Goal: Task Accomplishment & Management: Manage account settings

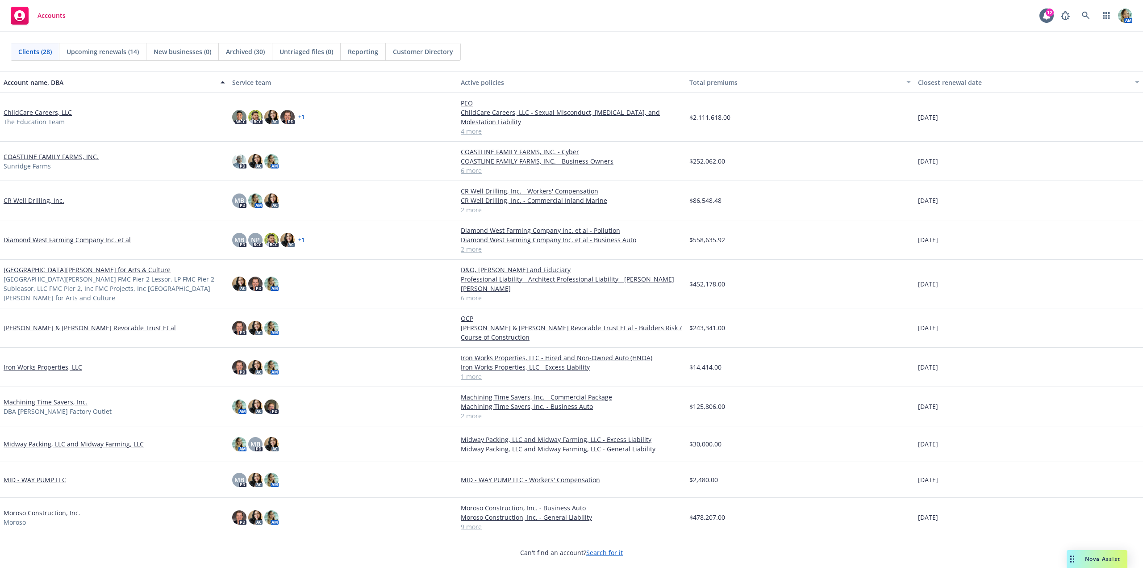
click at [40, 196] on link "CR Well Drilling, Inc." at bounding box center [34, 200] width 61 height 9
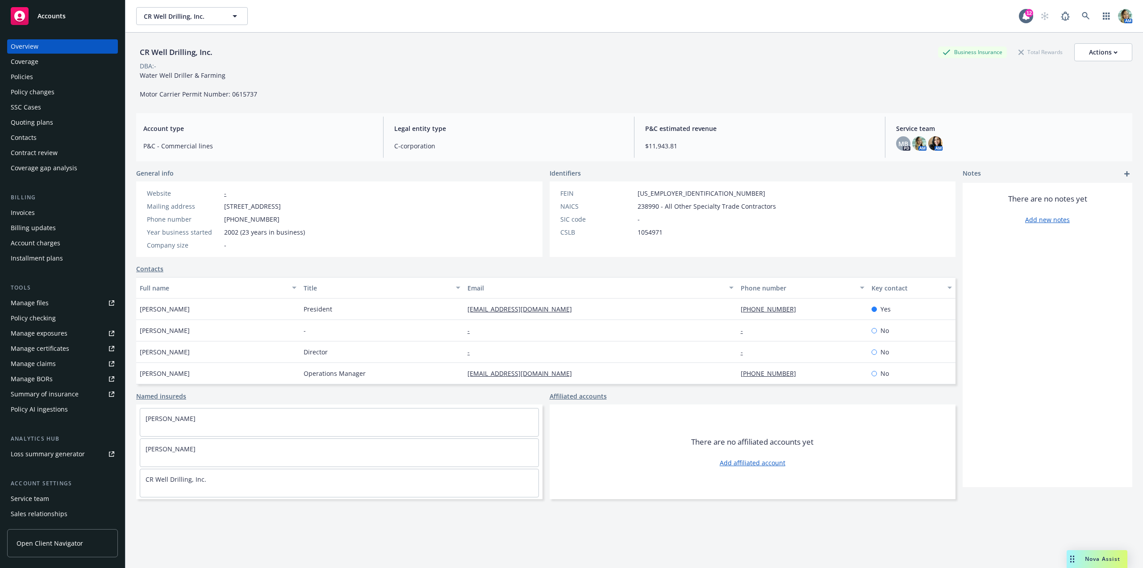
click at [29, 79] on div "Policies" at bounding box center [22, 77] width 22 height 14
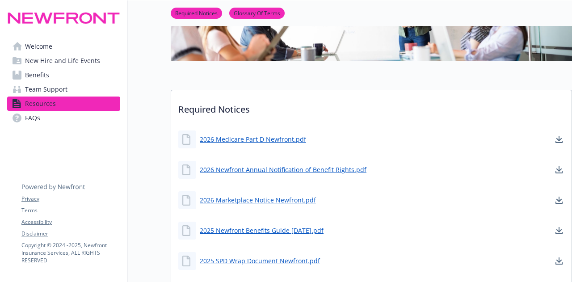
scroll to position [179, 0]
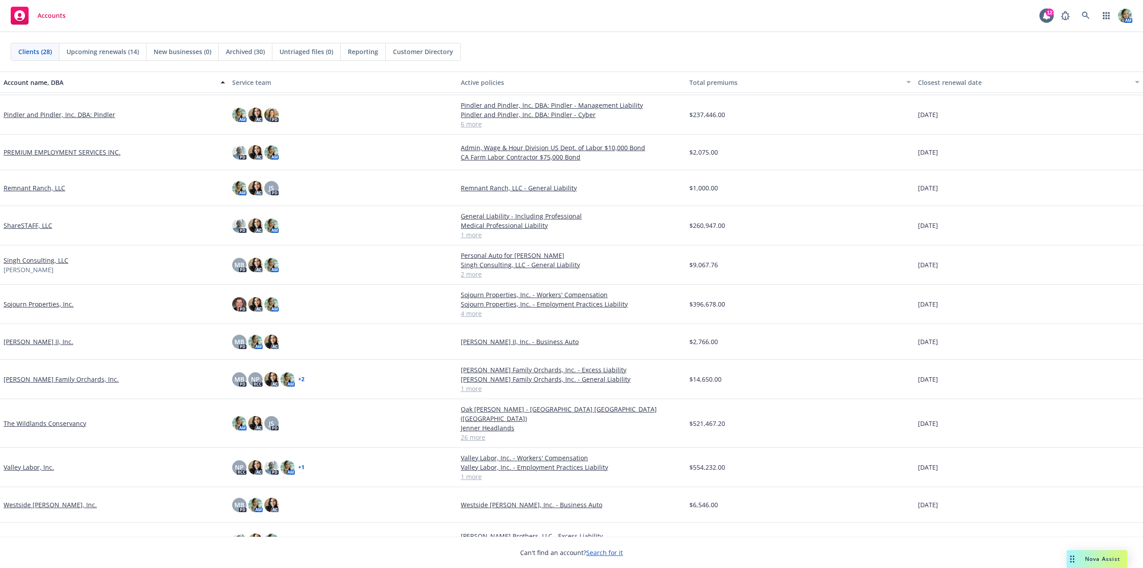
scroll to position [560, 0]
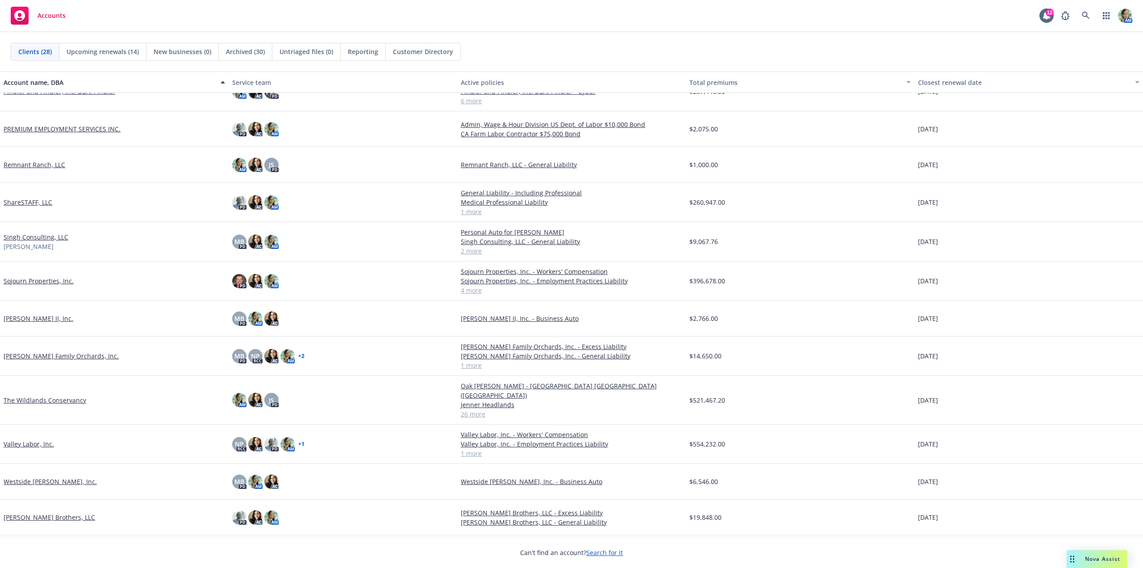
click at [37, 319] on link "Sran Ag II, Inc." at bounding box center [39, 318] width 70 height 9
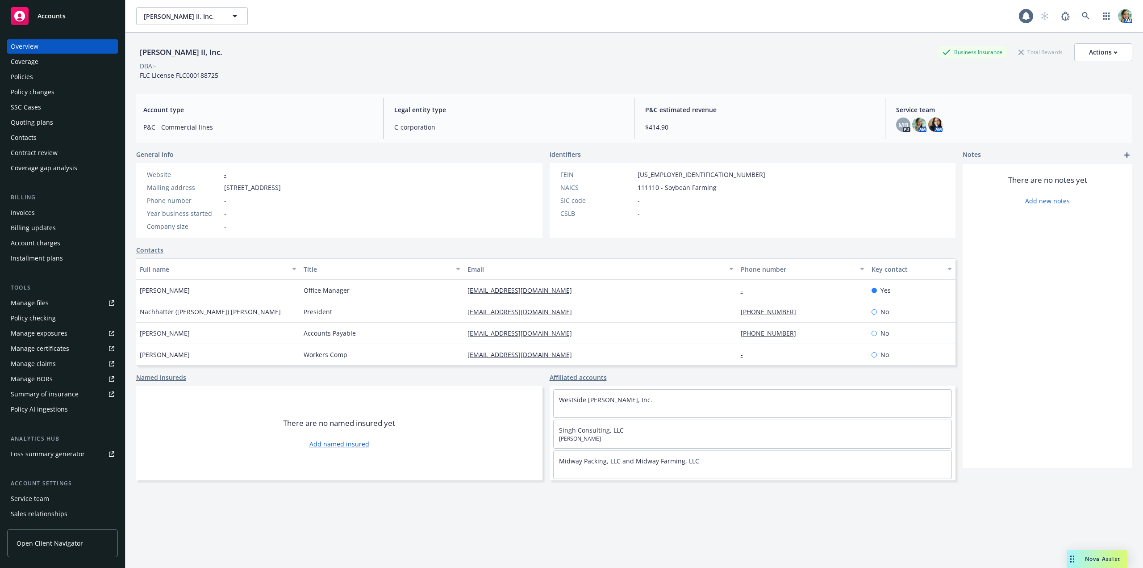
click at [33, 79] on div "Policies" at bounding box center [63, 77] width 104 height 14
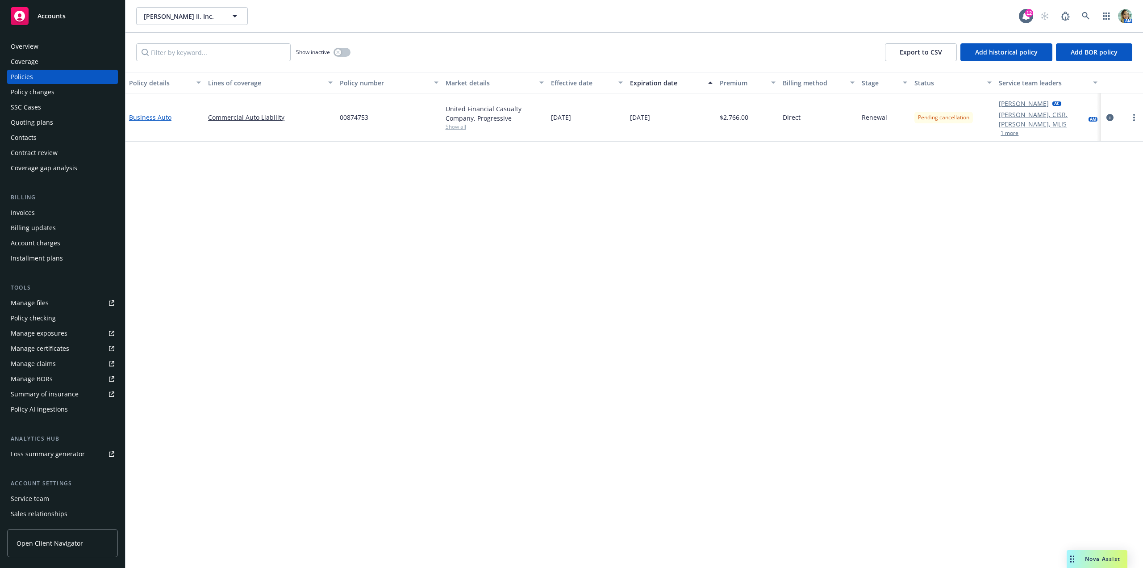
click at [163, 116] on link "Business Auto" at bounding box center [150, 117] width 42 height 8
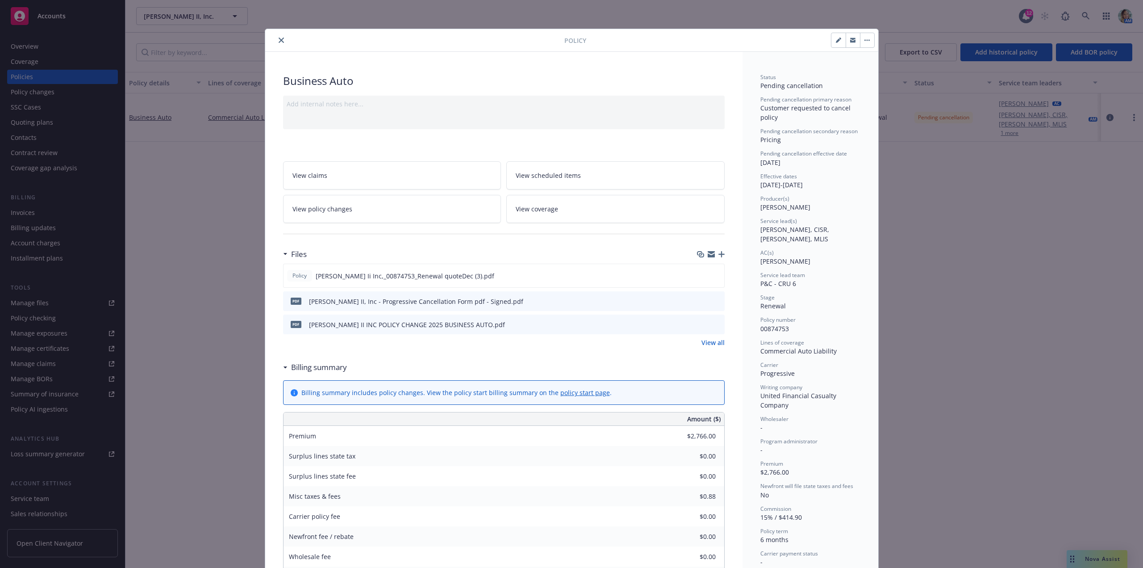
click at [713, 301] on icon "preview file" at bounding box center [716, 300] width 8 height 6
drag, startPoint x: 276, startPoint y: 41, endPoint x: 252, endPoint y: 1, distance: 46.1
click at [279, 41] on icon "close" at bounding box center [281, 40] width 5 height 5
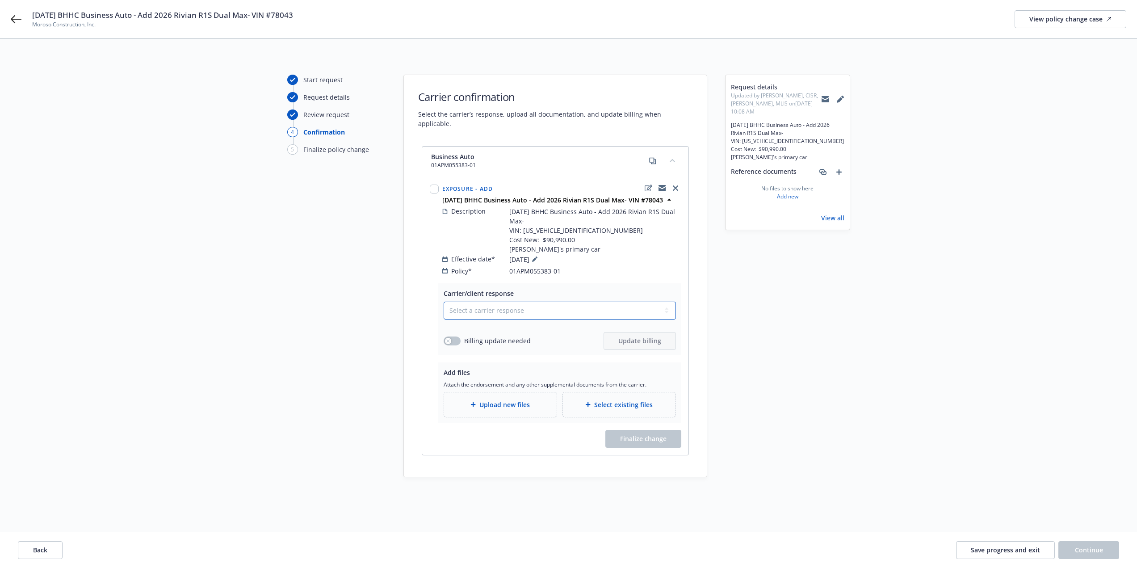
click at [488, 301] on select "Select a carrier response Accepted Accepted with revision No endorsement needed…" at bounding box center [559, 310] width 232 height 18
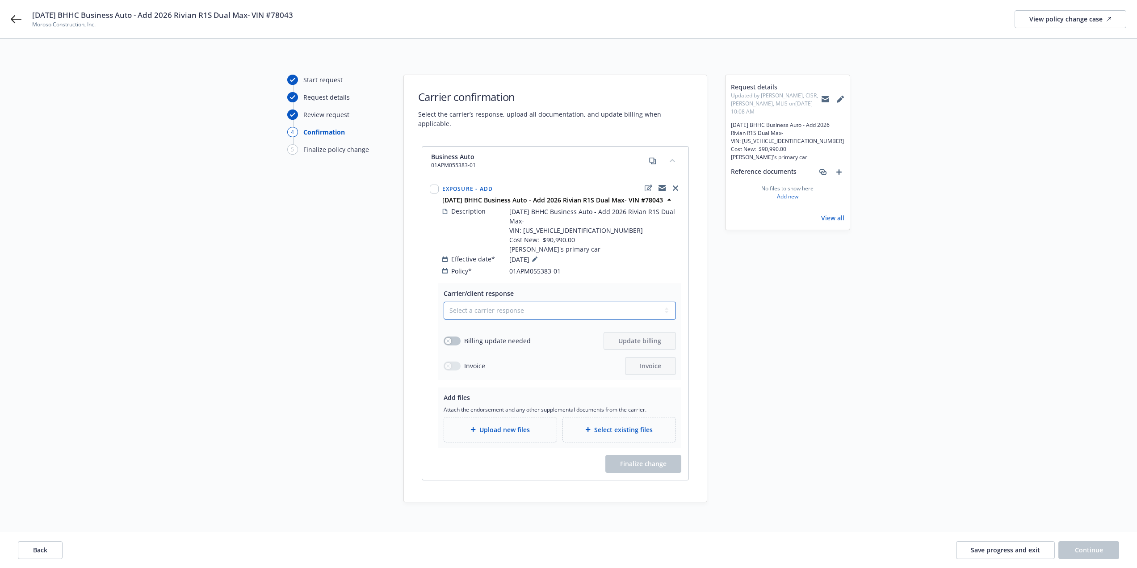
select select "ACCEPTED"
click at [443, 301] on select "Select a carrier response Accepted Accepted with revision No endorsement needed…" at bounding box center [559, 310] width 232 height 18
click at [487, 425] on span "Upload new files" at bounding box center [504, 429] width 50 height 9
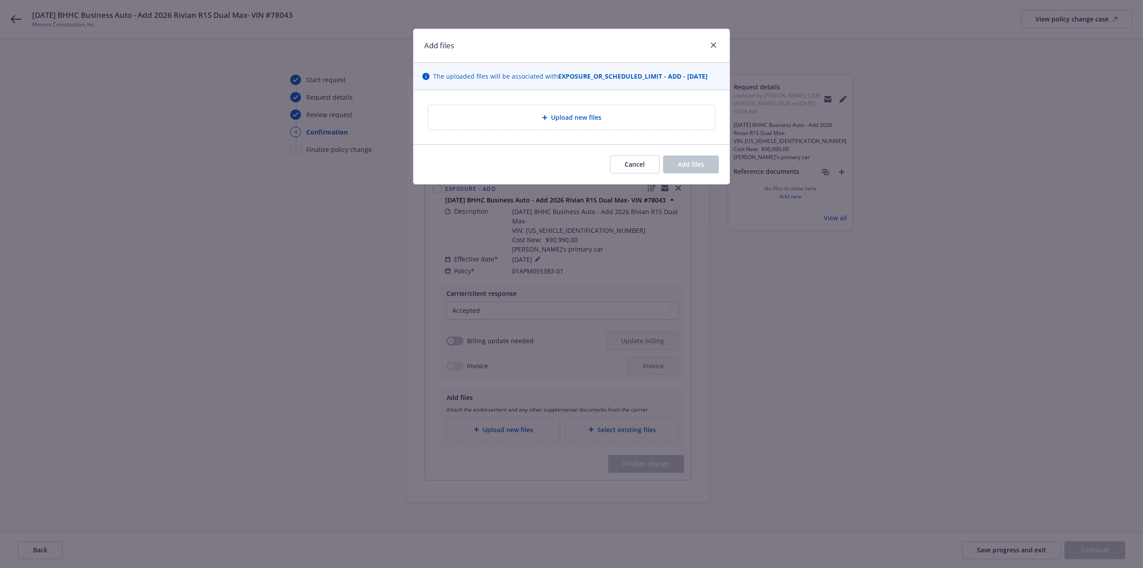
click at [444, 123] on div "Upload new files" at bounding box center [571, 117] width 287 height 25
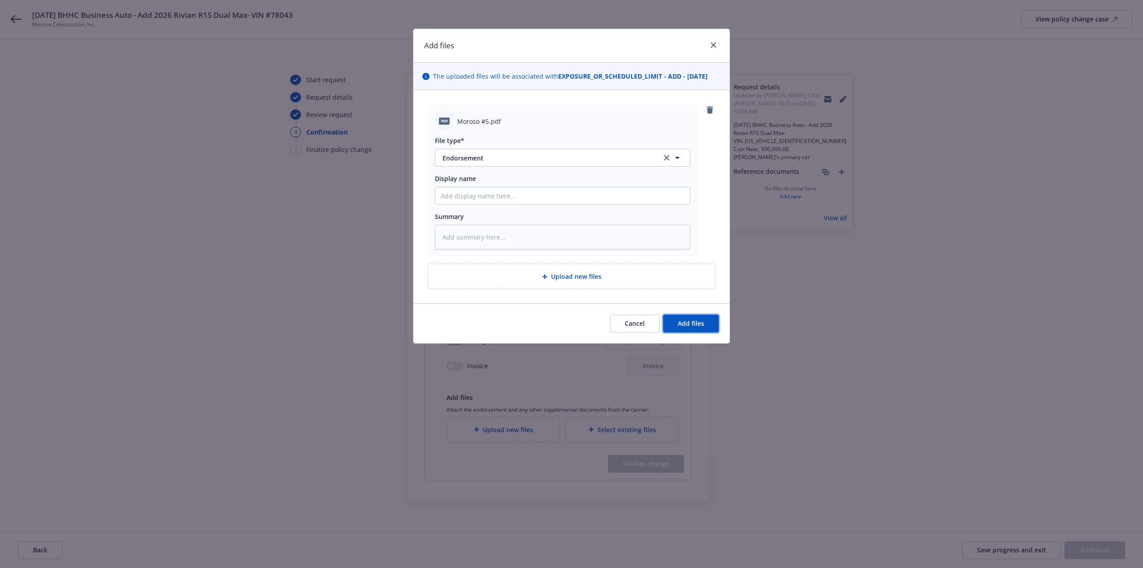
click at [682, 324] on span "Add files" at bounding box center [691, 323] width 26 height 8
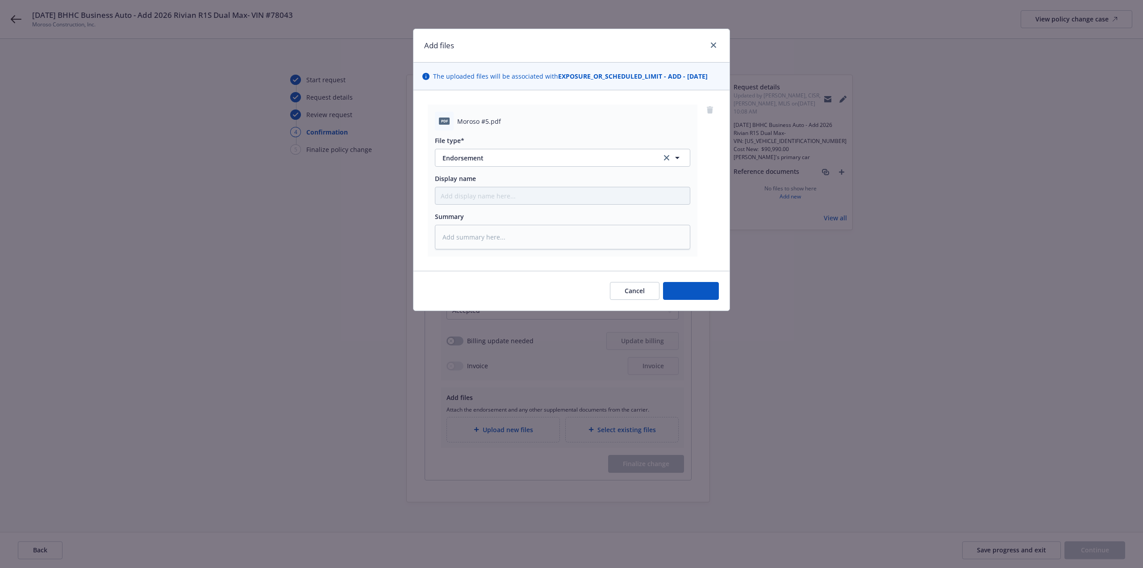
type textarea "x"
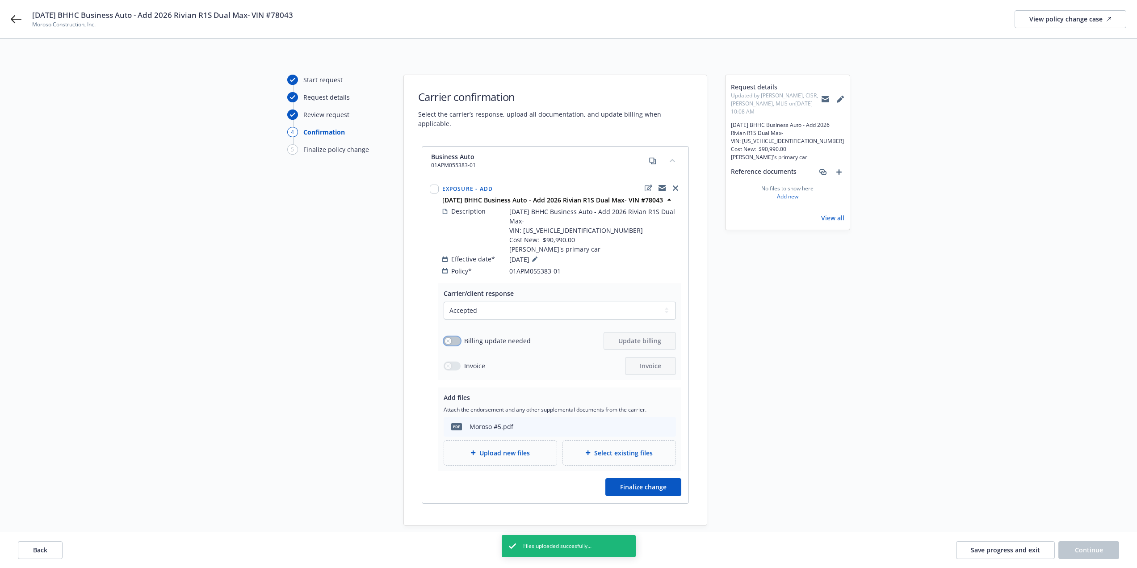
drag, startPoint x: 450, startPoint y: 329, endPoint x: 455, endPoint y: 329, distance: 5.4
click at [450, 338] on div "button" at bounding box center [448, 341] width 6 height 6
click at [628, 336] on span "Update billing" at bounding box center [639, 340] width 43 height 8
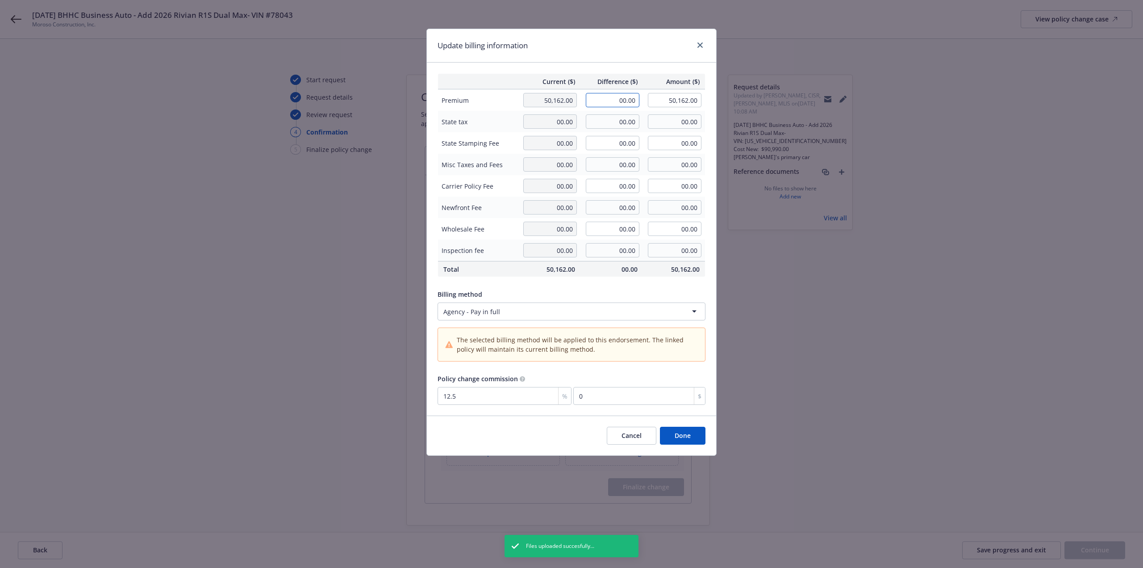
click at [600, 104] on input "00.00" at bounding box center [613, 100] width 54 height 14
type input "3,338.00"
type input "53,500.00"
type input "417.25"
click at [674, 430] on button "Done" at bounding box center [683, 436] width 46 height 18
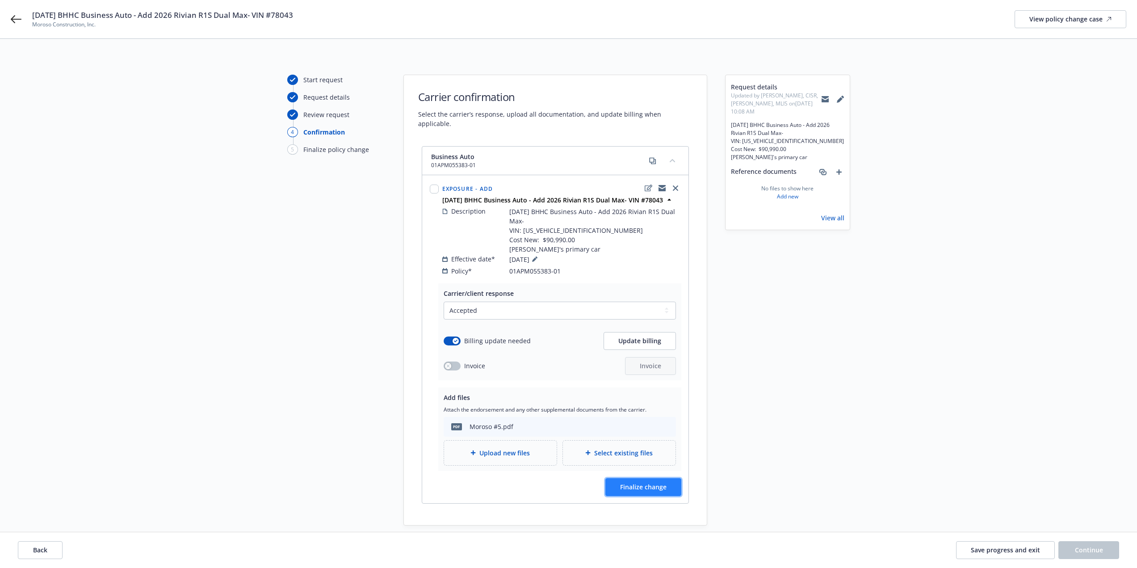
click at [649, 482] on span "Finalize change" at bounding box center [643, 486] width 46 height 8
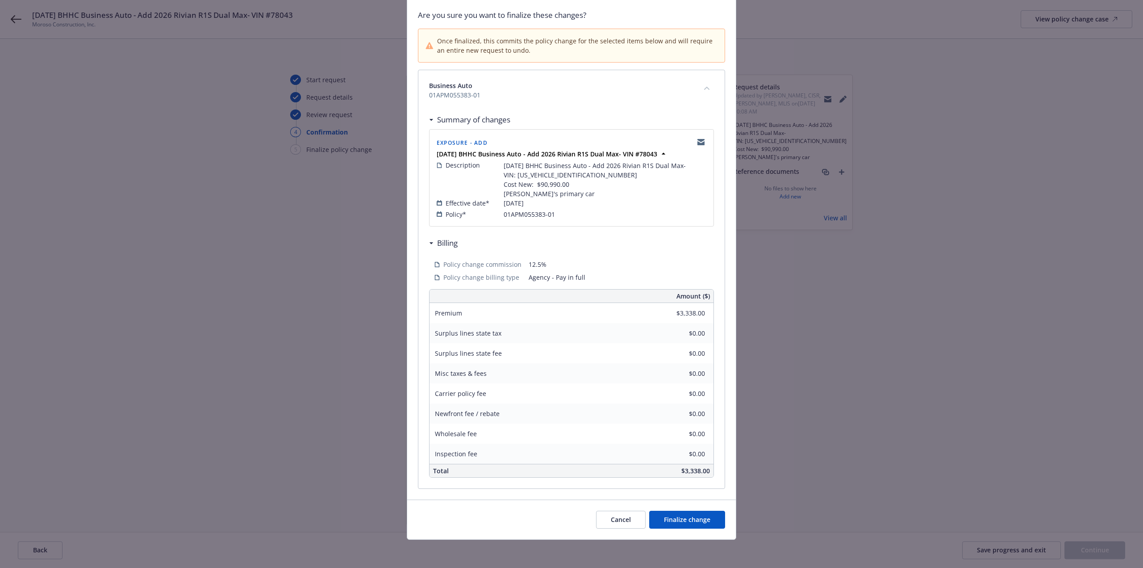
scroll to position [64, 0]
click at [668, 514] on button "Finalize change" at bounding box center [687, 519] width 76 height 18
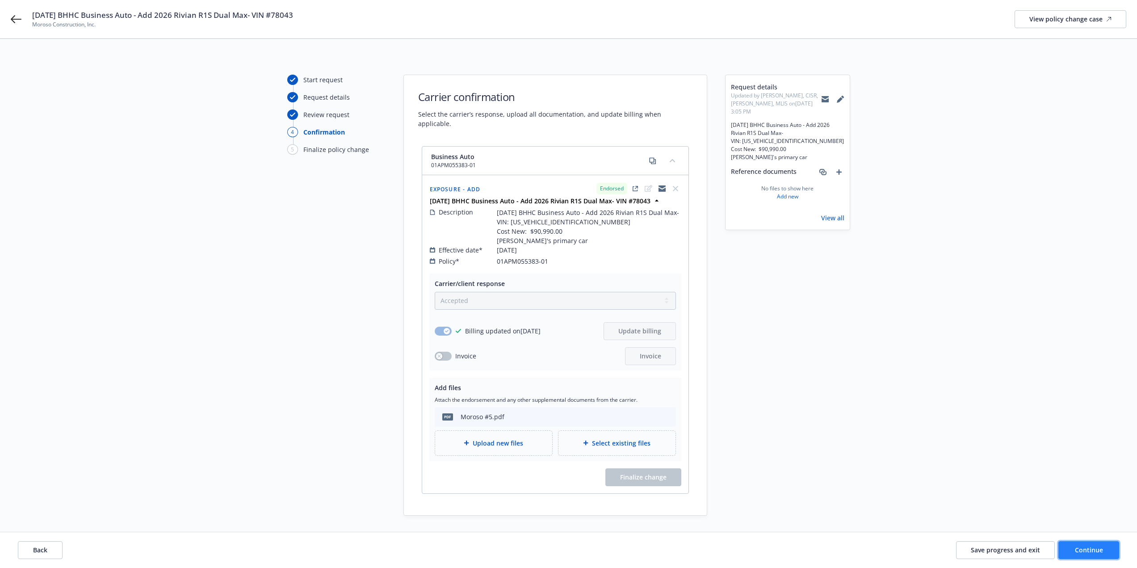
click at [1087, 551] on span "Continue" at bounding box center [1089, 549] width 28 height 8
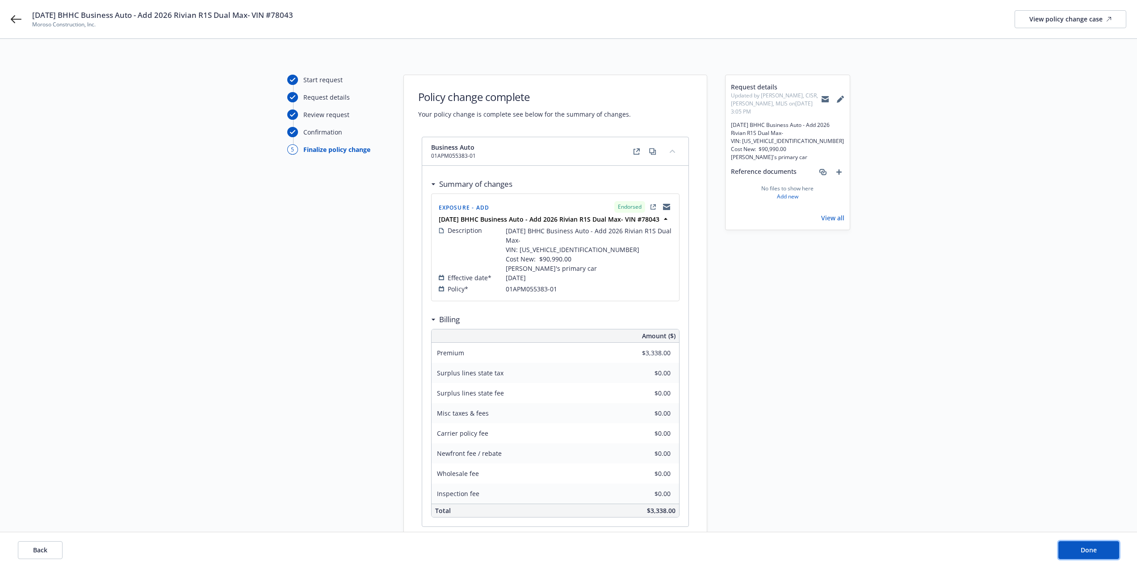
click at [1087, 550] on span "Done" at bounding box center [1088, 549] width 16 height 8
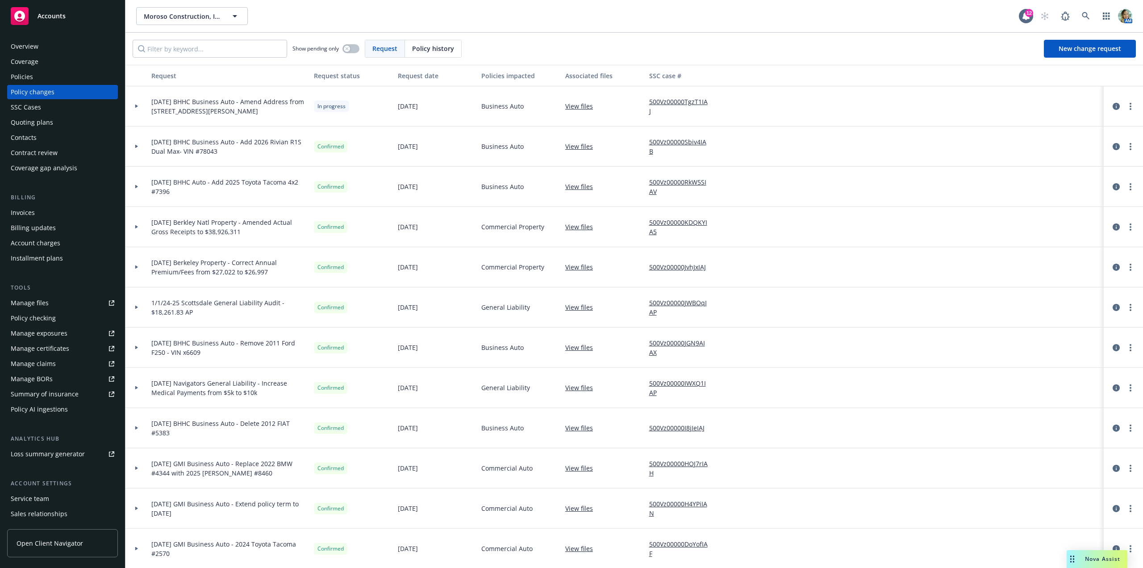
click at [37, 213] on div "Invoices" at bounding box center [63, 212] width 104 height 14
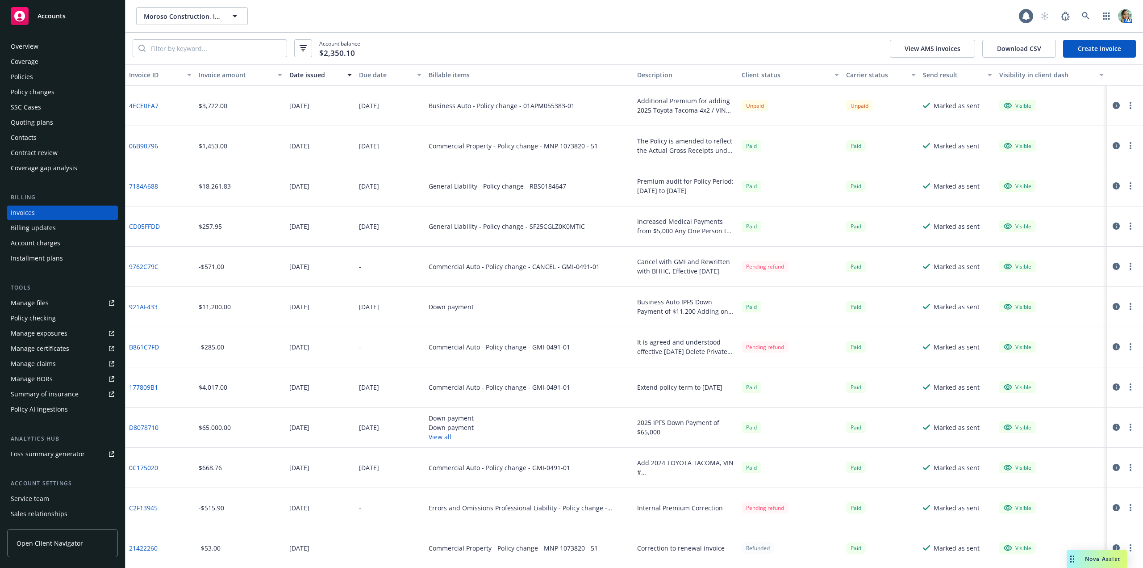
click at [1092, 50] on link "Create Invoice" at bounding box center [1099, 49] width 73 height 18
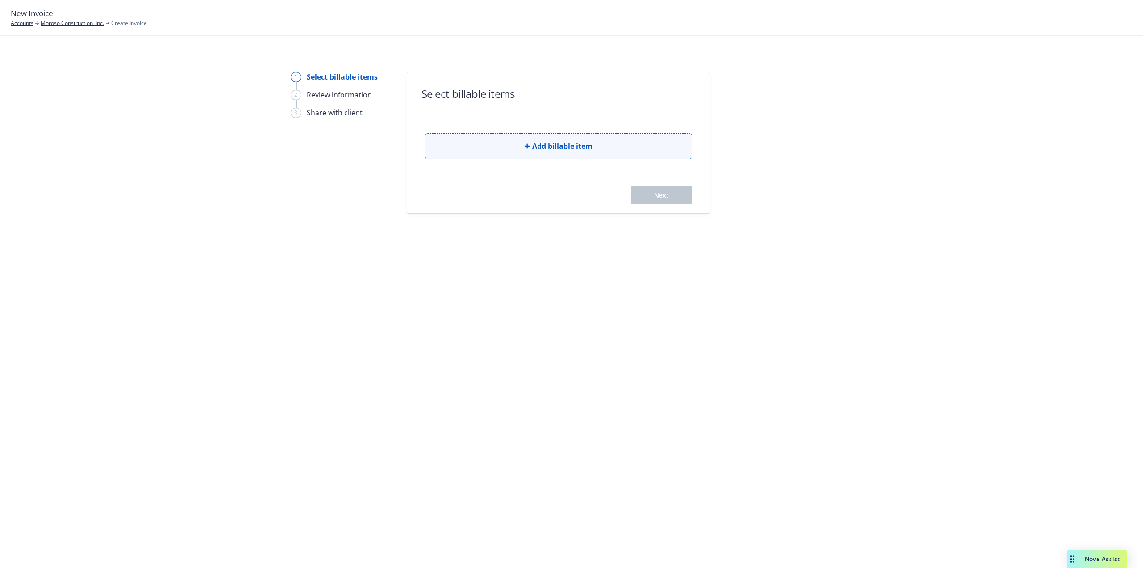
click at [548, 145] on span "Add billable item" at bounding box center [562, 146] width 60 height 11
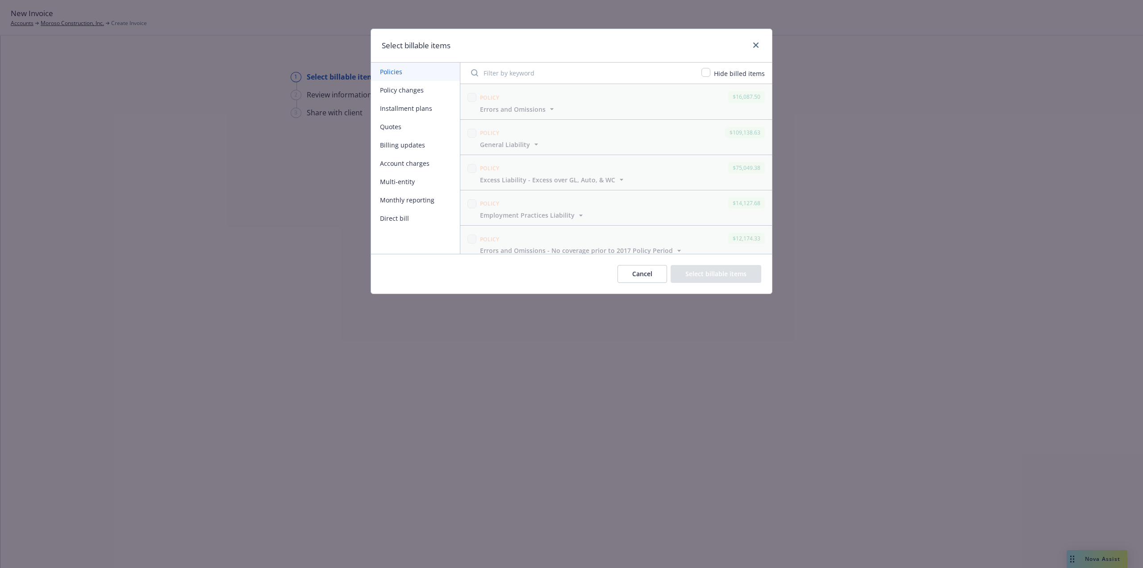
click at [402, 92] on button "Policy changes" at bounding box center [415, 90] width 89 height 18
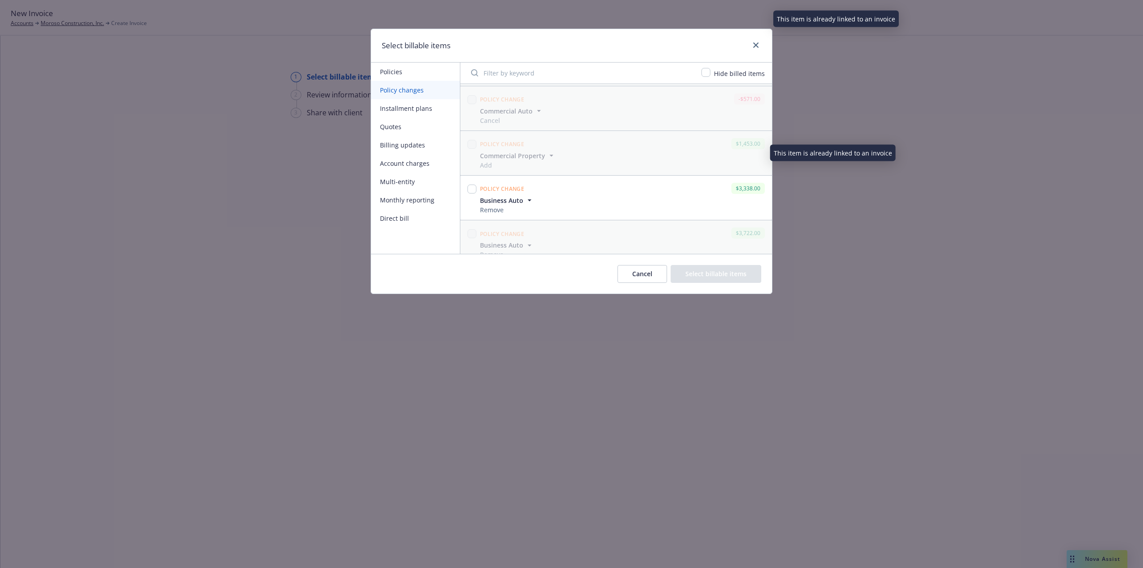
scroll to position [1306, 0]
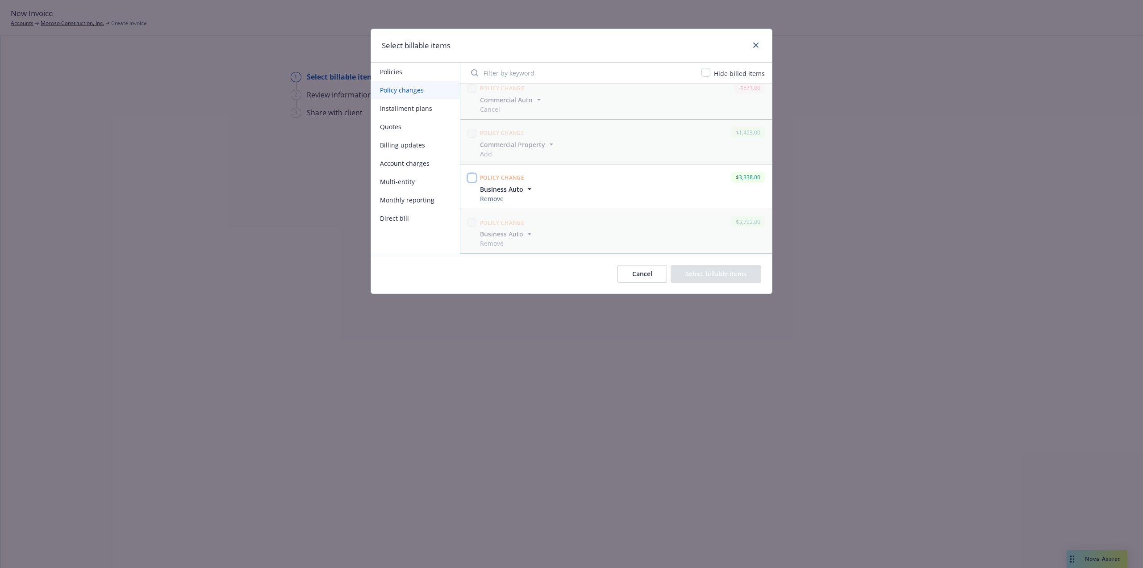
drag, startPoint x: 473, startPoint y: 180, endPoint x: 479, endPoint y: 181, distance: 6.9
click at [474, 180] on input "checkbox" at bounding box center [472, 177] width 9 height 9
checkbox input "true"
click at [715, 280] on button "Select billable items" at bounding box center [716, 274] width 91 height 18
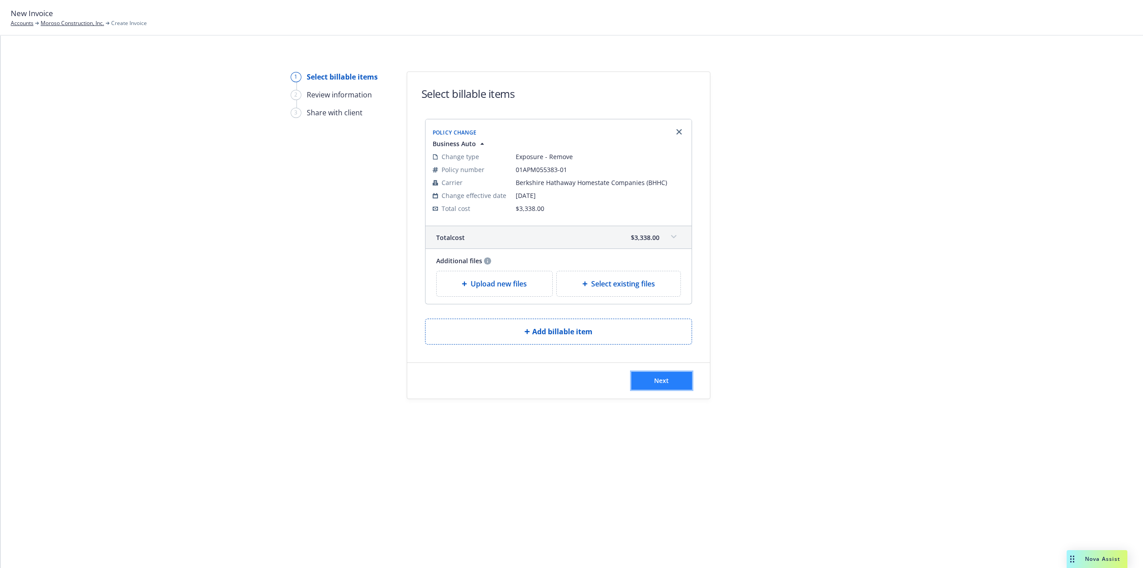
click at [652, 378] on button "Next" at bounding box center [662, 381] width 61 height 18
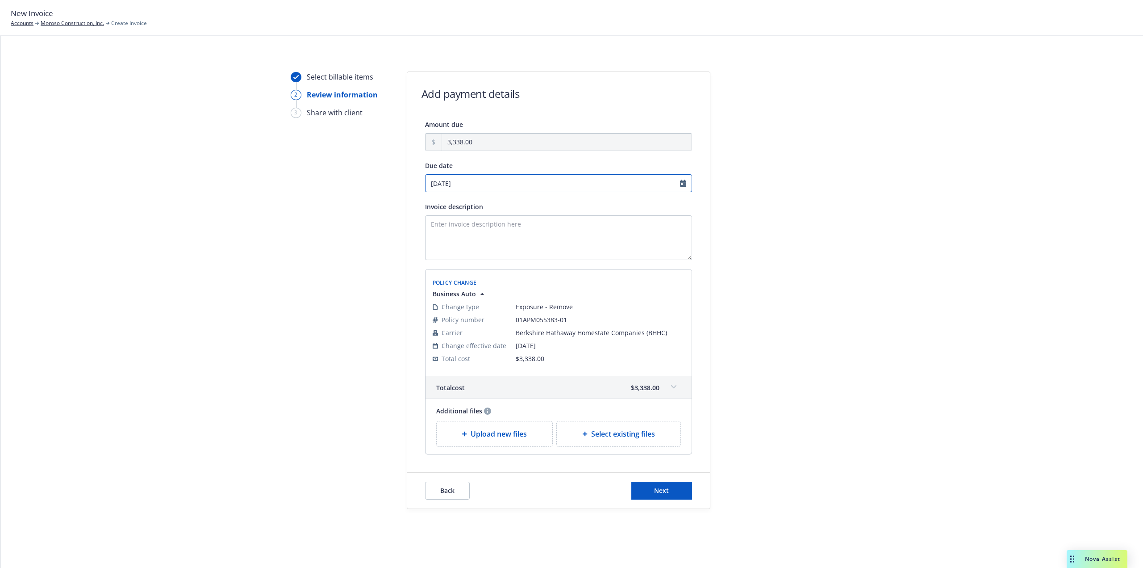
select select "October"
select select "2025"
click at [487, 179] on input "10/28/2025" at bounding box center [558, 183] width 267 height 18
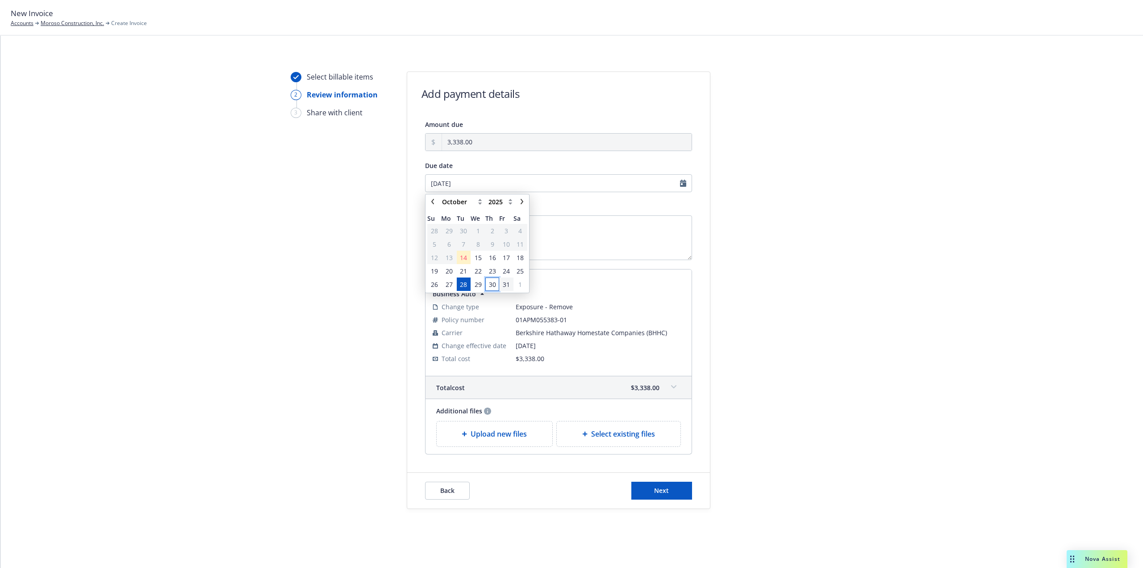
click at [501, 284] on tr "26 27 28 29 30 31 1" at bounding box center [477, 283] width 100 height 13
drag, startPoint x: 464, startPoint y: 284, endPoint x: 502, endPoint y: 266, distance: 41.7
click at [464, 284] on span "28" at bounding box center [463, 284] width 7 height 9
click at [513, 251] on textarea "Invoice description" at bounding box center [558, 237] width 267 height 45
paste textarea "Add 2026 Rivian R1S Dual Max- VIN #78043"
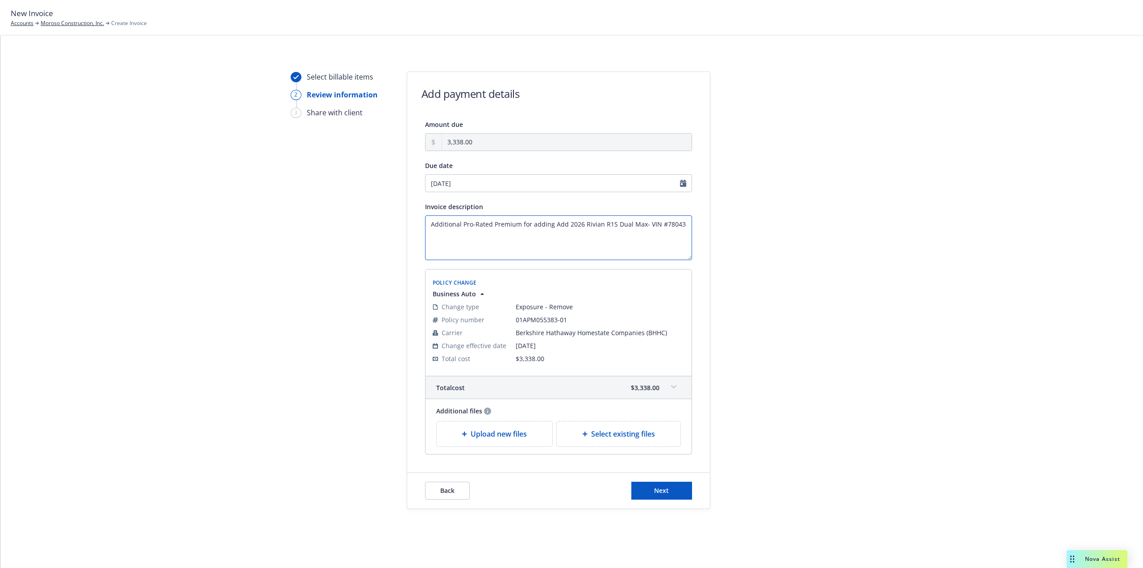
drag, startPoint x: 564, startPoint y: 225, endPoint x: 562, endPoint y: 238, distance: 14.0
click at [556, 226] on textarea "Additional Pro-Rated Premium for adding Add 2026 Rivian R1S Dual Max- VIN #78043" at bounding box center [558, 237] width 267 height 45
click at [585, 244] on textarea "Additional Pro-Rated Premium for adding 2026 Rivian R1S Dual Max- VIN #78043" at bounding box center [558, 237] width 267 height 45
type textarea "Additional Pro-Rated Premium for adding 2026 Rivian R1S Dual Max- VIN #78043"
click at [664, 490] on span "Next" at bounding box center [661, 490] width 15 height 8
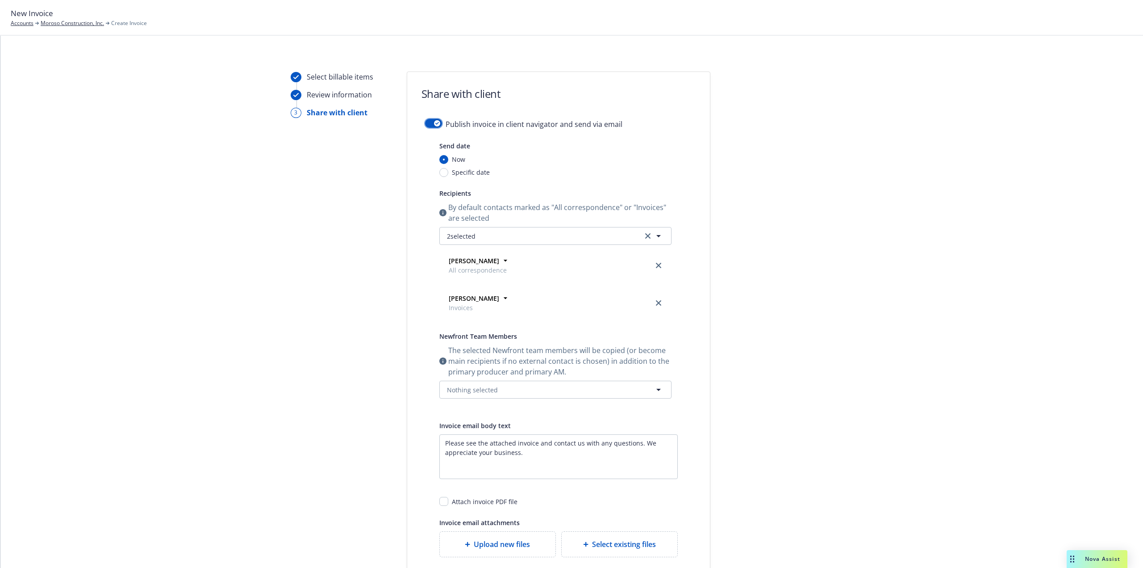
click at [425, 122] on button "button" at bounding box center [433, 123] width 17 height 9
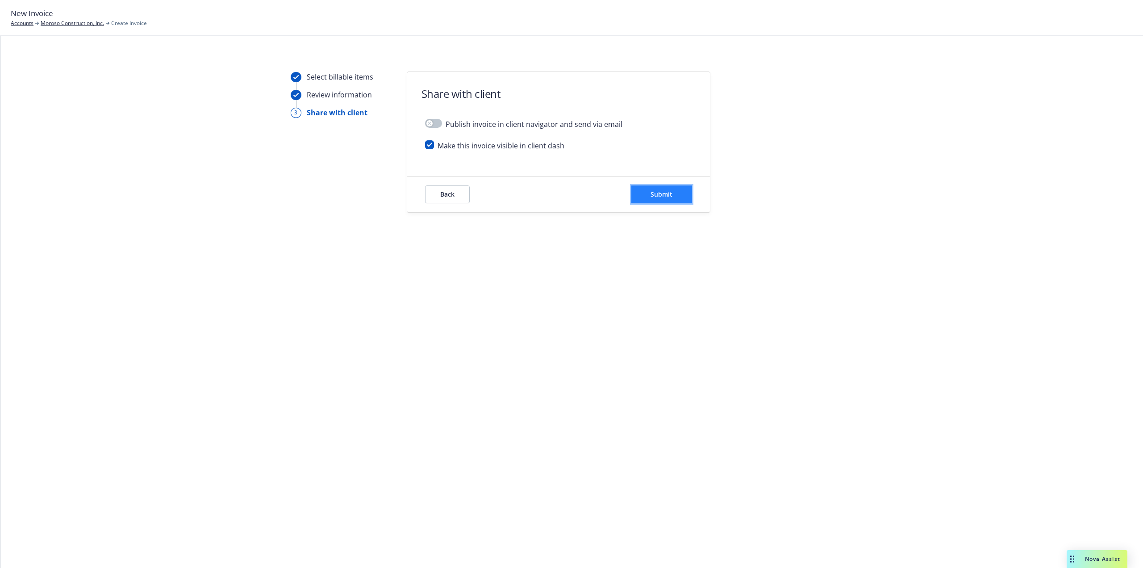
click at [674, 191] on button "Submit" at bounding box center [662, 194] width 61 height 18
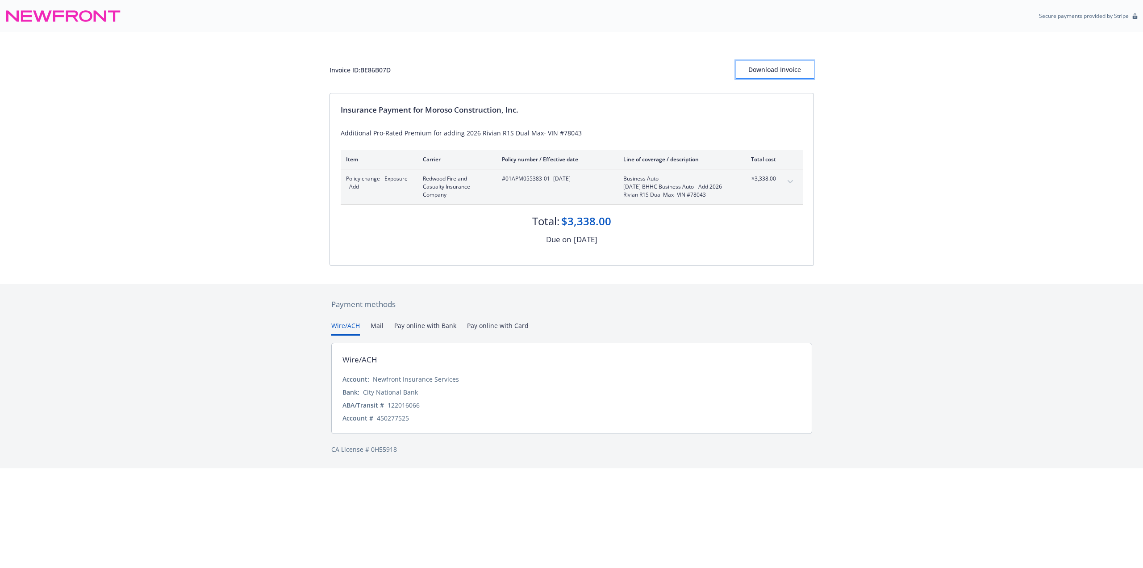
click at [778, 71] on div "Download Invoice" at bounding box center [775, 69] width 78 height 17
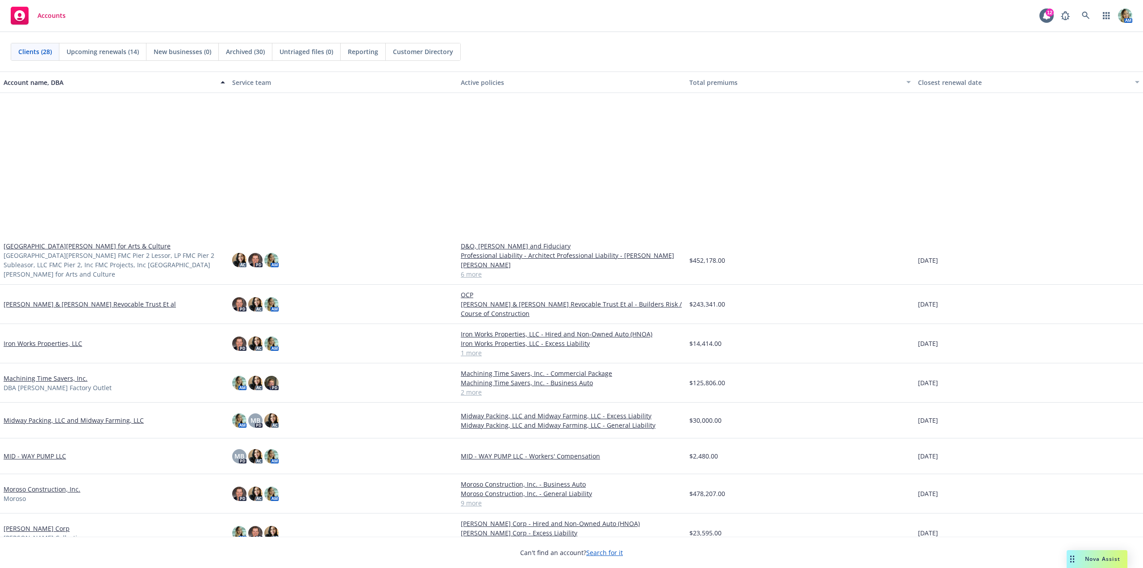
scroll to position [223, 0]
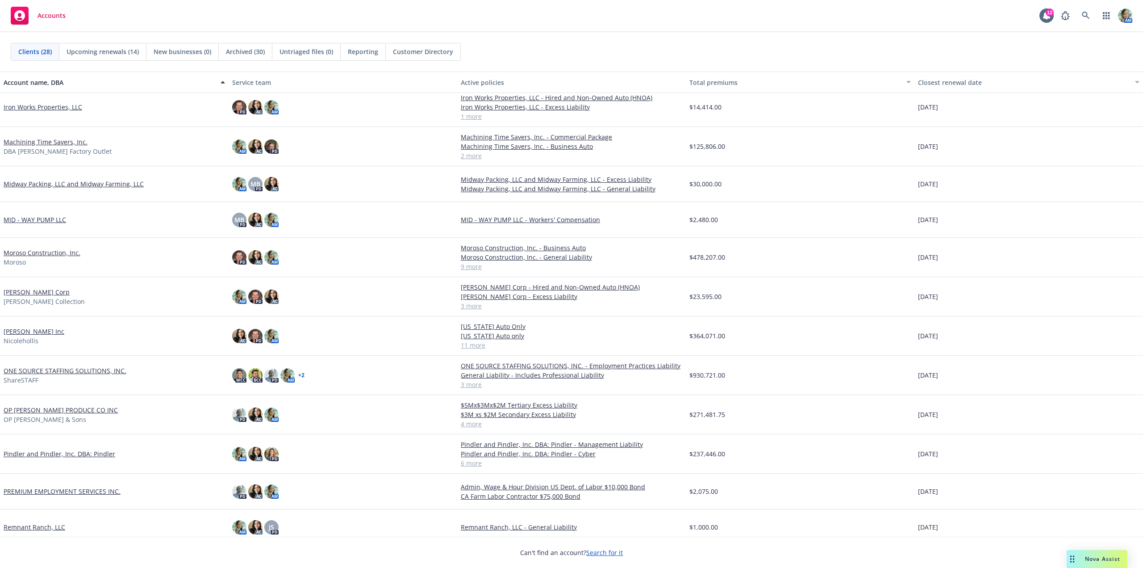
click at [43, 333] on link "Nicole Hollis Inc" at bounding box center [34, 330] width 61 height 9
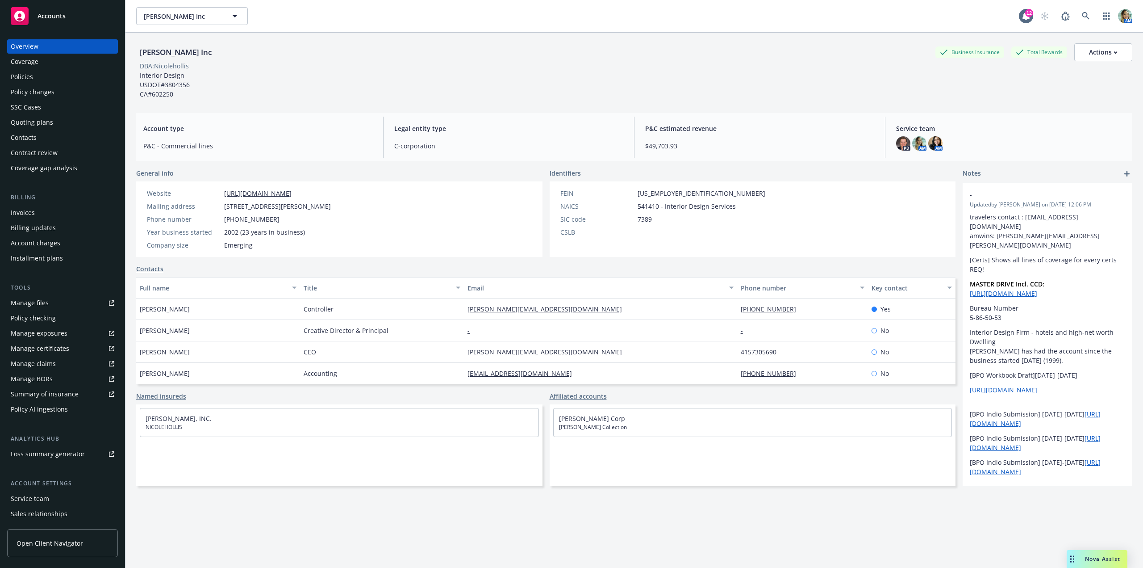
click at [41, 304] on div "Manage files" at bounding box center [30, 303] width 38 height 14
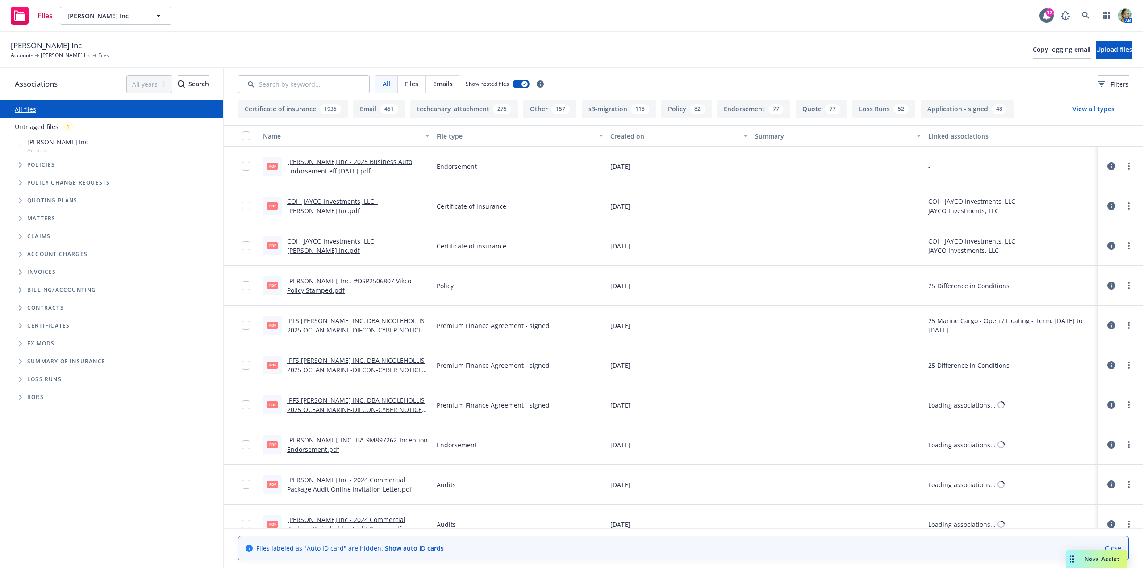
click at [51, 126] on link "Untriaged files" at bounding box center [37, 126] width 44 height 9
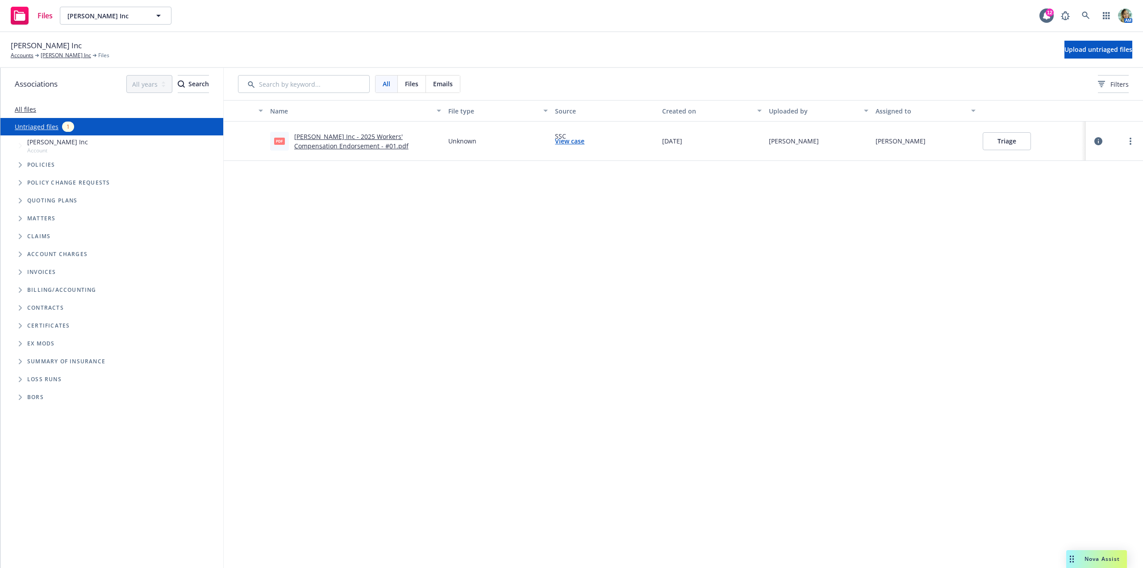
click at [1012, 146] on button "Triage" at bounding box center [1007, 141] width 48 height 18
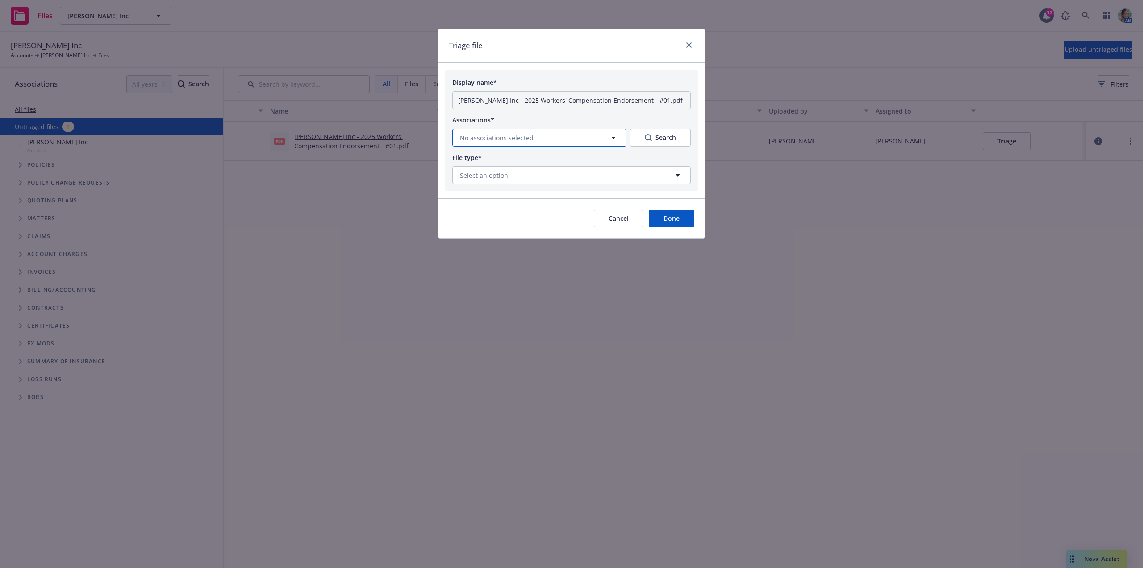
click at [537, 138] on button "No associations selected" at bounding box center [539, 138] width 174 height 18
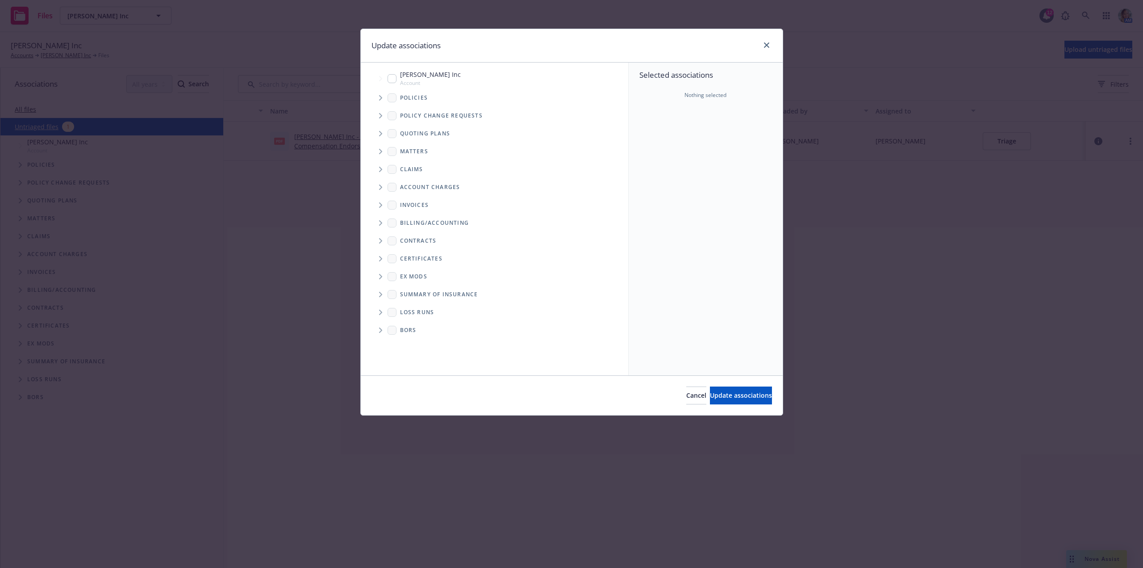
click at [397, 83] on div "Nicole Hollis Inc Account" at bounding box center [424, 78] width 73 height 17
checkbox input "true"
click at [738, 391] on span "Update associations" at bounding box center [741, 395] width 62 height 8
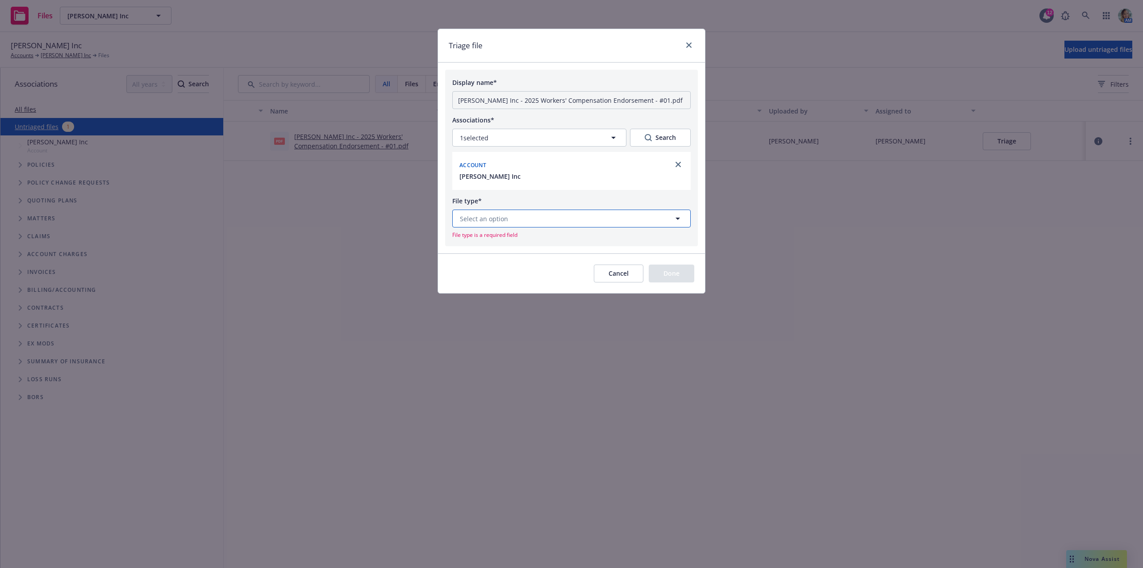
click at [514, 216] on button "Select an option" at bounding box center [571, 218] width 238 height 18
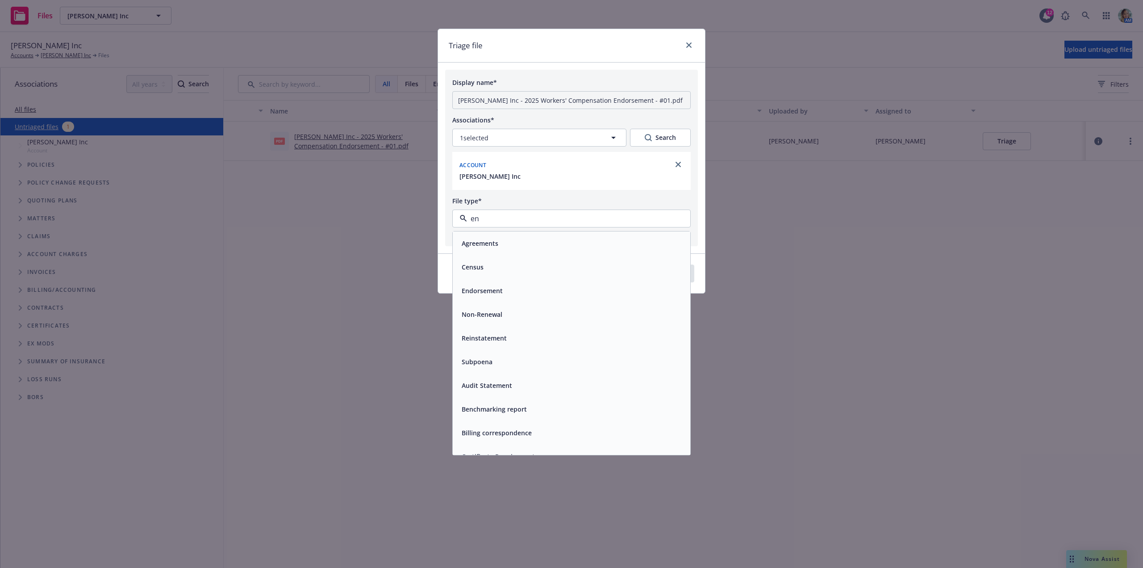
type input "end"
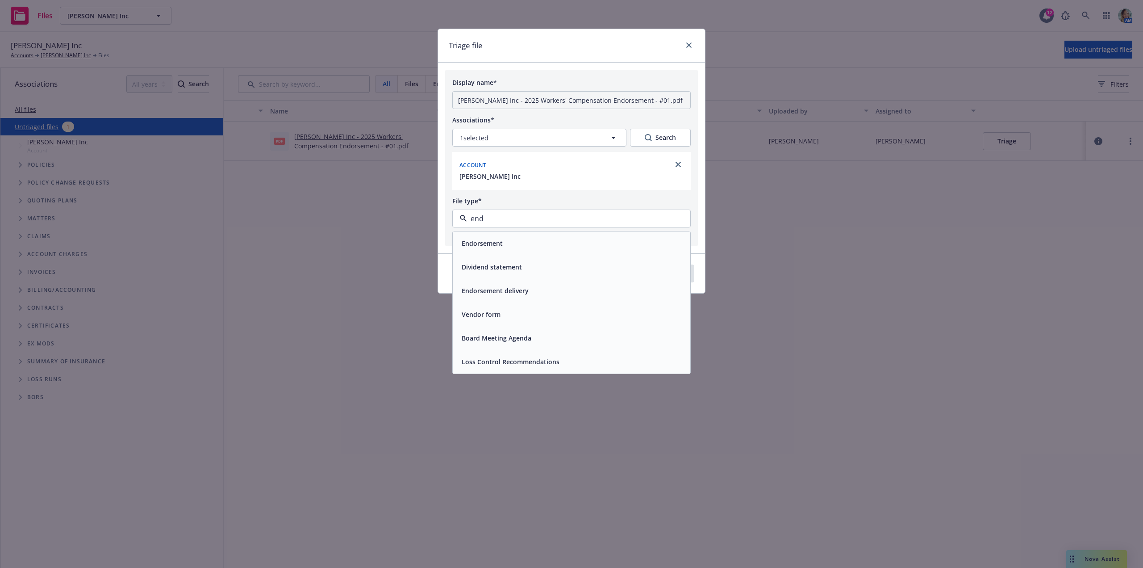
drag, startPoint x: 508, startPoint y: 240, endPoint x: 579, endPoint y: 251, distance: 71.5
click at [513, 241] on div "Endorsement" at bounding box center [571, 243] width 227 height 13
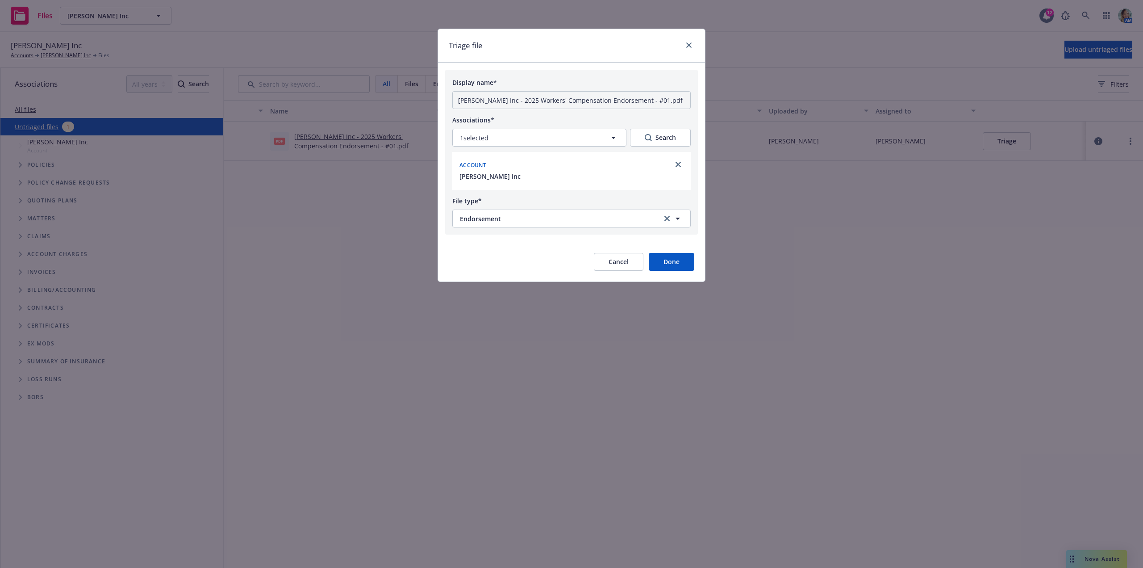
click at [661, 264] on button "Done" at bounding box center [672, 262] width 46 height 18
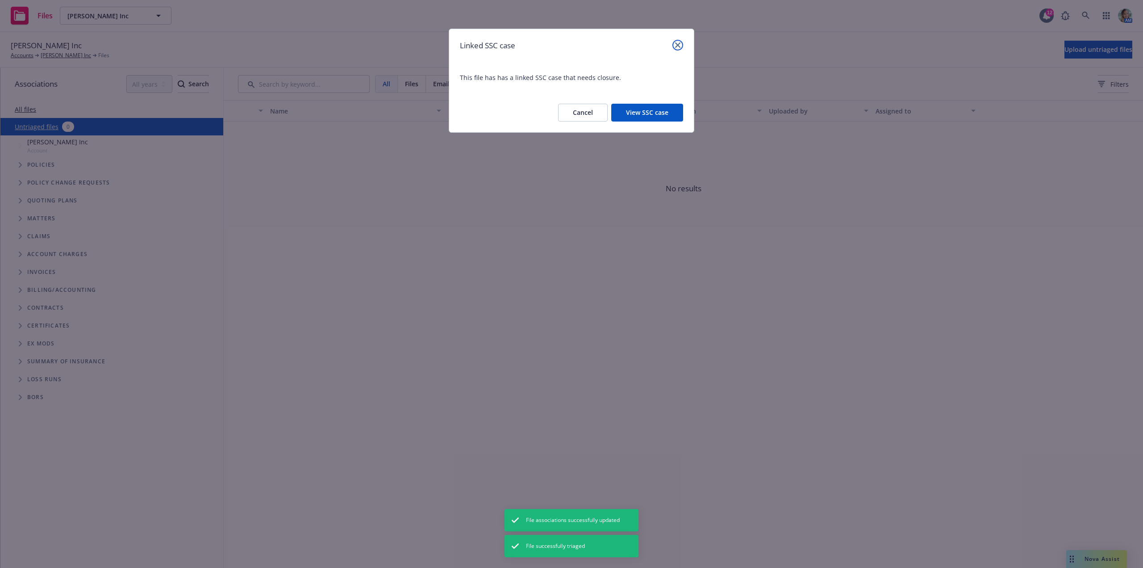
drag, startPoint x: 678, startPoint y: 43, endPoint x: 513, endPoint y: 14, distance: 167.8
click at [678, 43] on icon "close" at bounding box center [677, 44] width 5 height 5
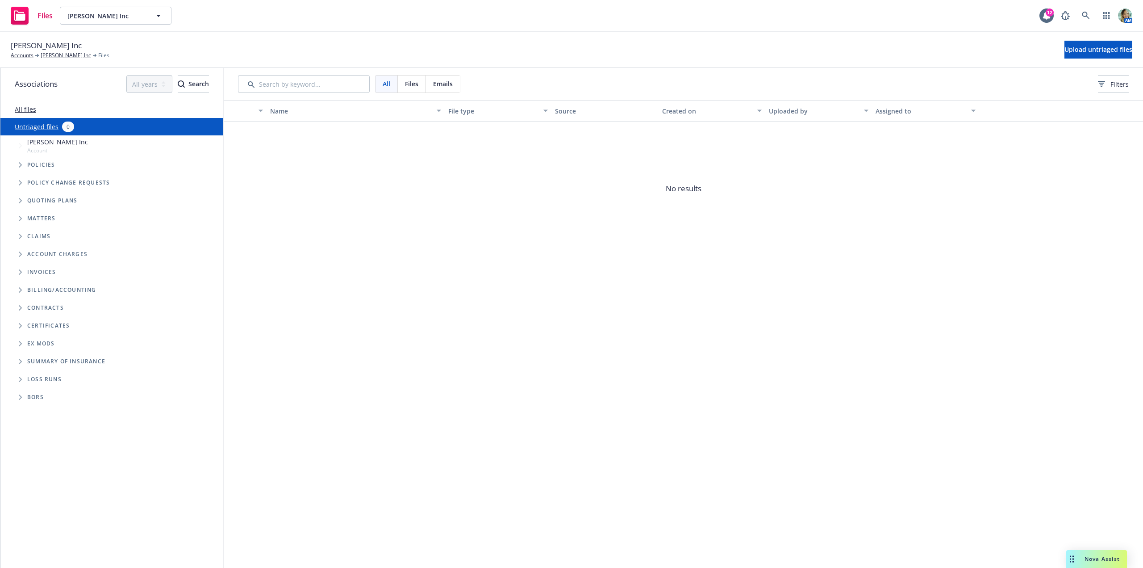
click at [71, 184] on span "Policy change requests" at bounding box center [68, 182] width 83 height 5
click at [66, 51] on span "[PERSON_NAME] Inc" at bounding box center [46, 46] width 71 height 12
click at [69, 55] on link "[PERSON_NAME] Inc" at bounding box center [66, 55] width 50 height 8
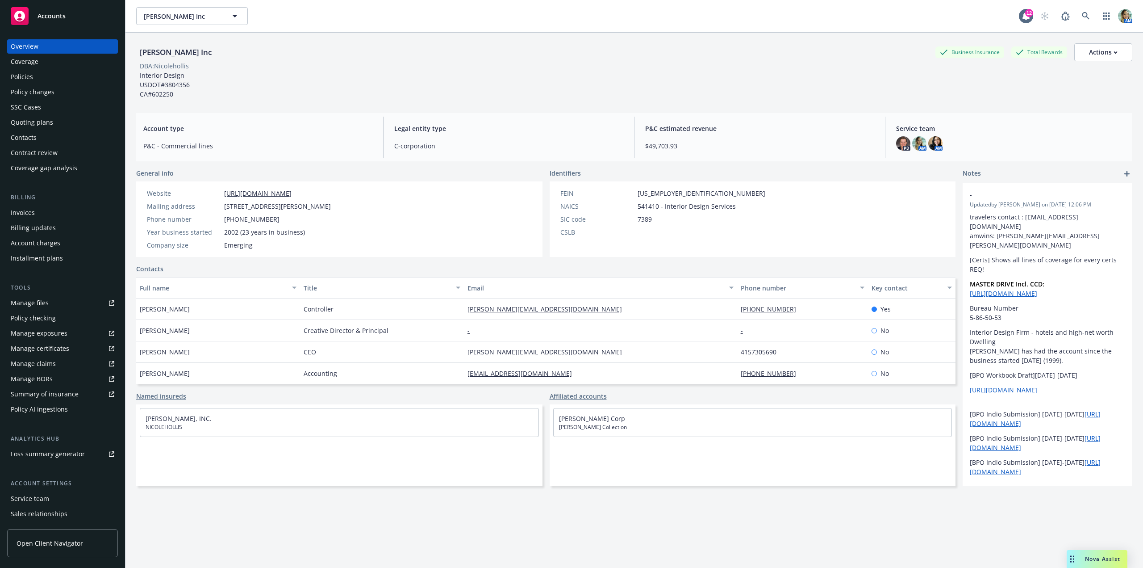
click at [52, 93] on div "Policy changes" at bounding box center [33, 92] width 44 height 14
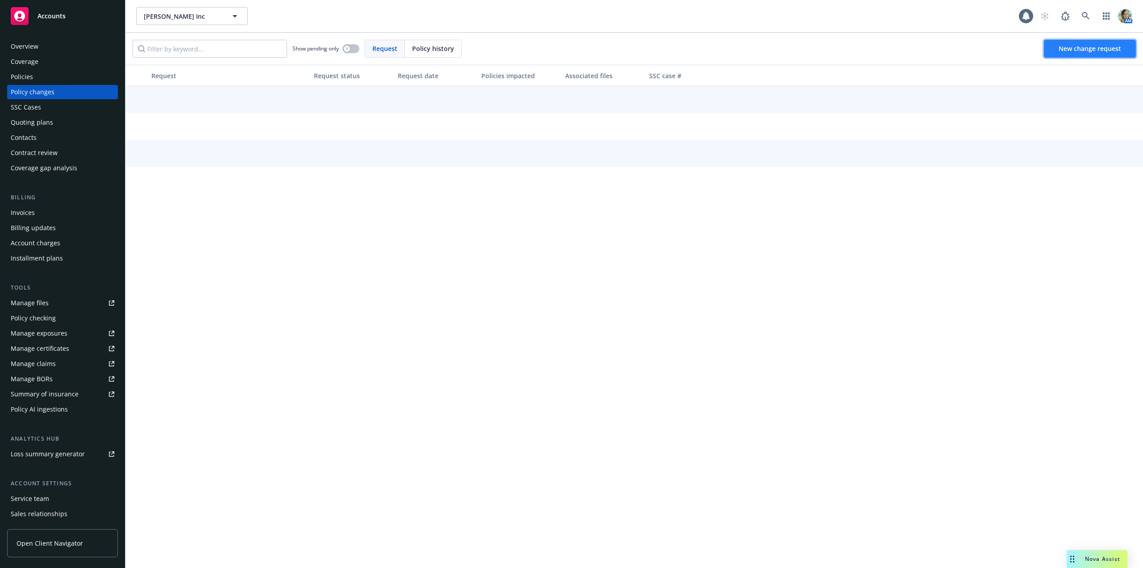
click at [1068, 48] on span "New change request" at bounding box center [1090, 48] width 63 height 8
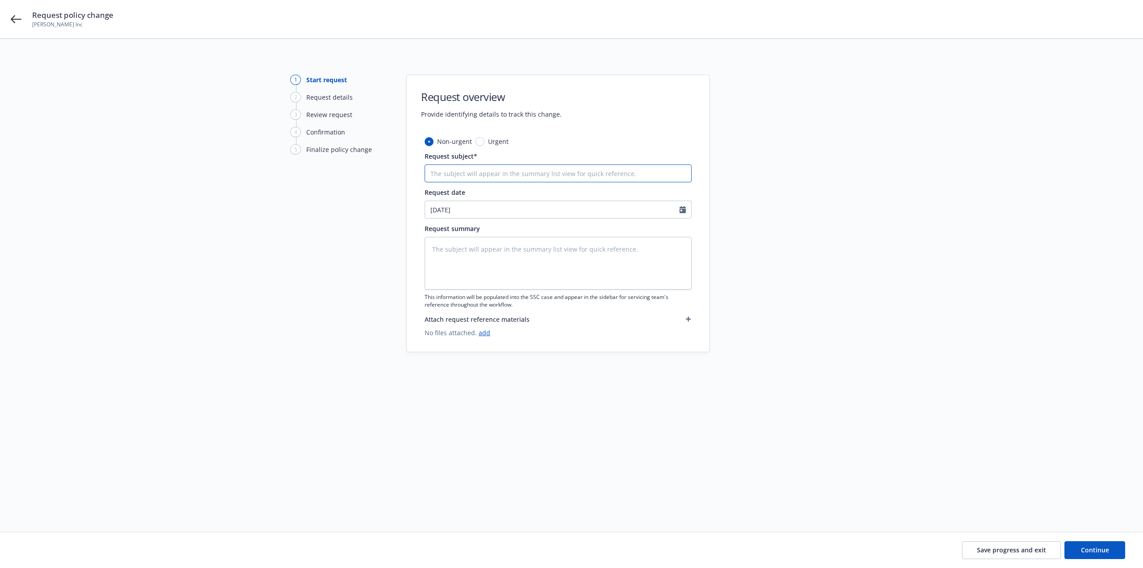
click at [467, 171] on input "Request subject*" at bounding box center [558, 173] width 267 height 18
type textarea "x"
type input "1"
type textarea "x"
type input "10"
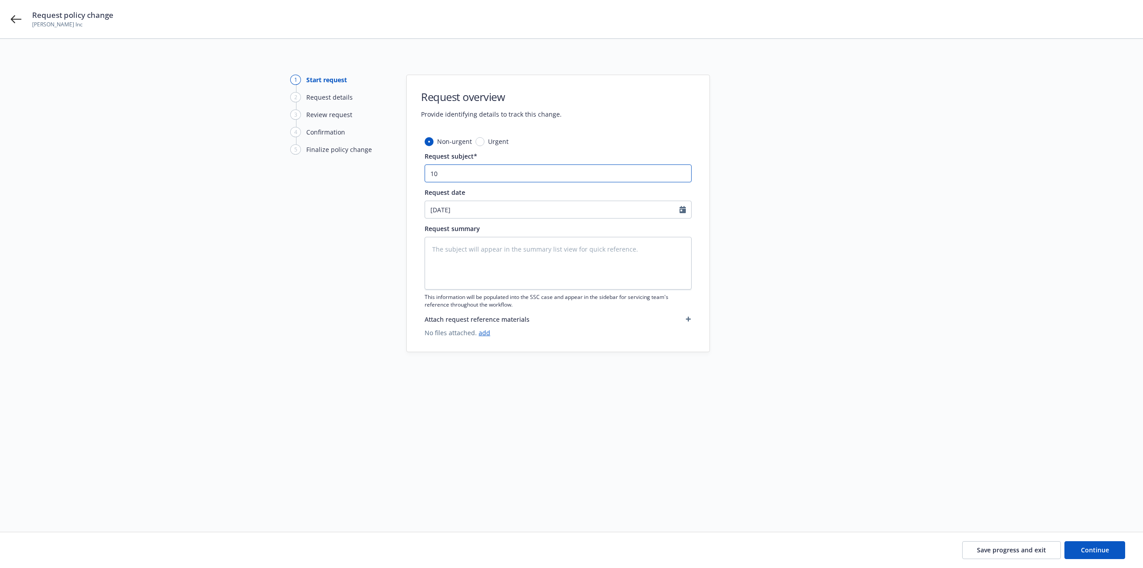
type textarea "x"
type input "10/"
type textarea "x"
type input "10/1"
type textarea "x"
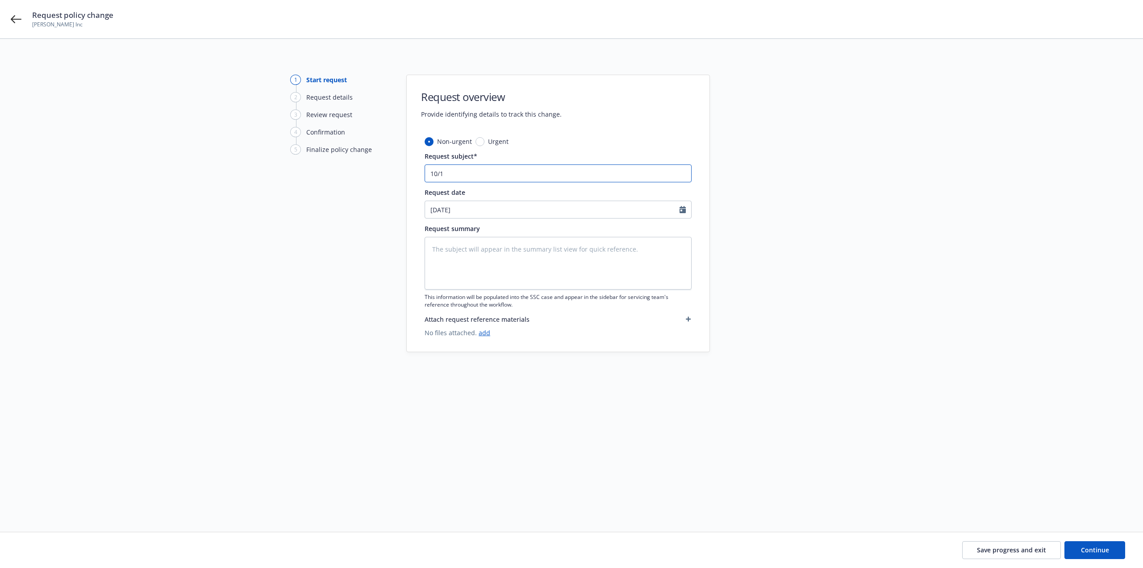
type input "10/1/"
type textarea "x"
type input "10/1/2"
type textarea "x"
type input "10/1/25"
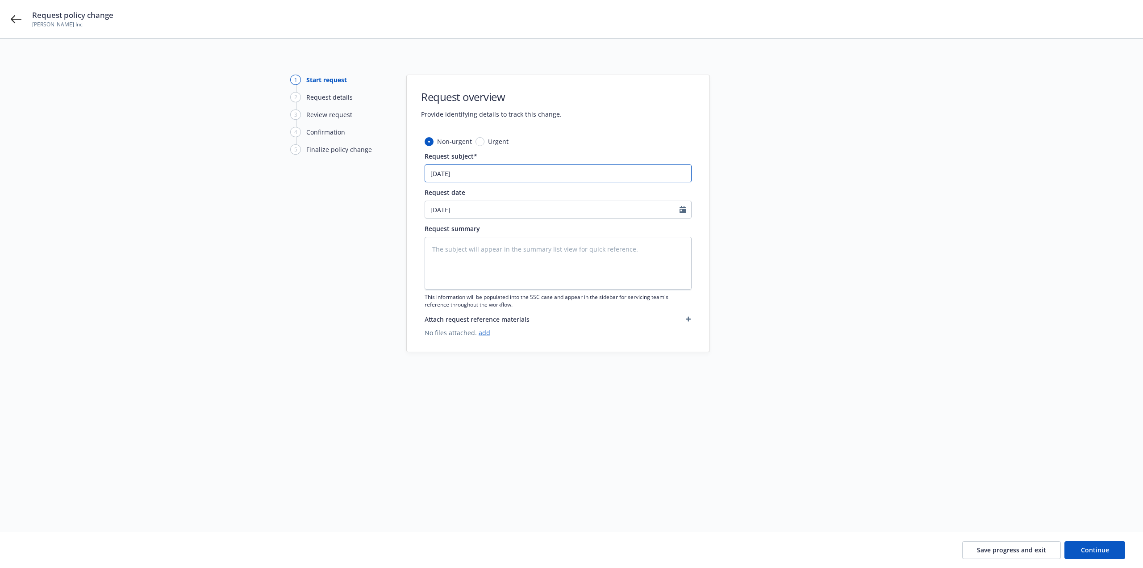
type textarea "x"
type input "10/1/25"
type textarea "x"
type input "10/1/25 T"
type textarea "x"
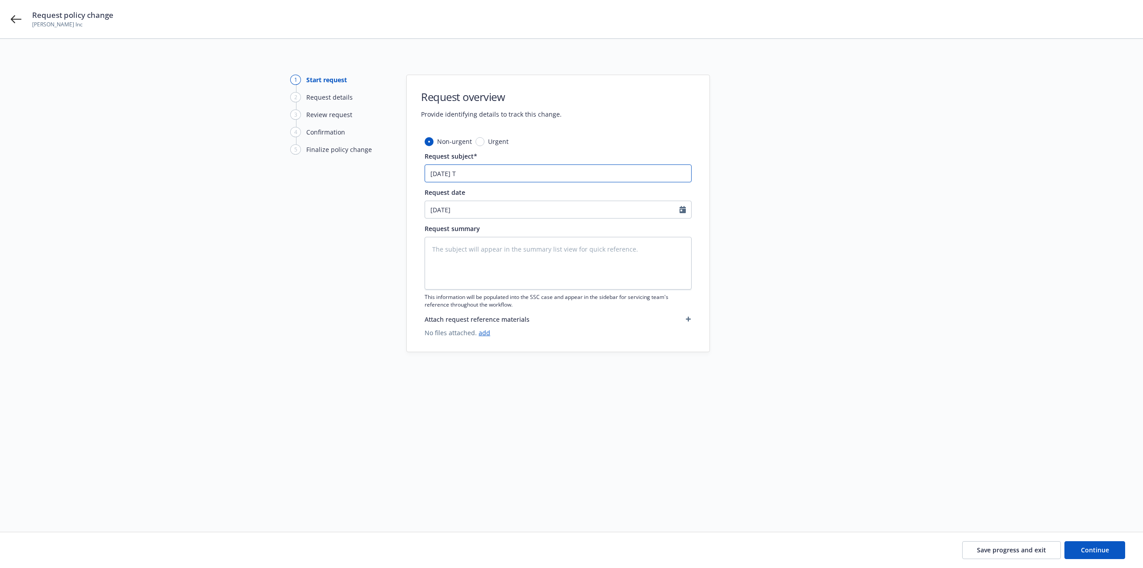
type input "10/1/25 Tr"
type textarea "x"
type input "10/1/25 Tra"
type textarea "x"
type input "10/1/25 Trav"
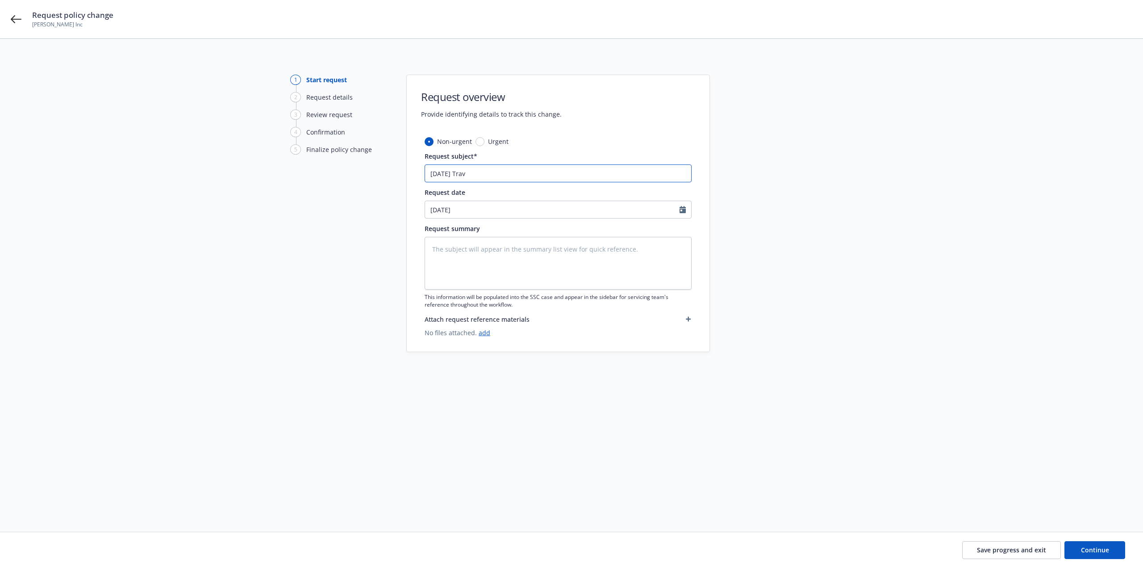
type textarea "x"
type input "10/1/25 Trave"
type textarea "x"
type input "10/1/25 Travele"
type textarea "x"
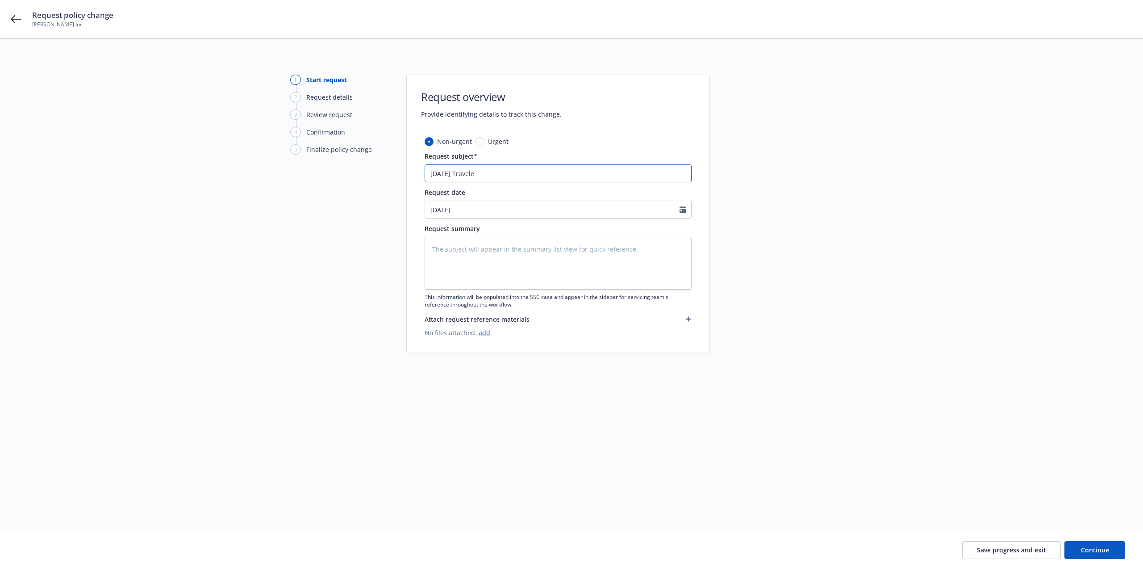
type input "10/1/25 Traveler"
type textarea "x"
type input "10/1/25 Travelers"
type textarea "x"
type input "10/1/25 Travelers"
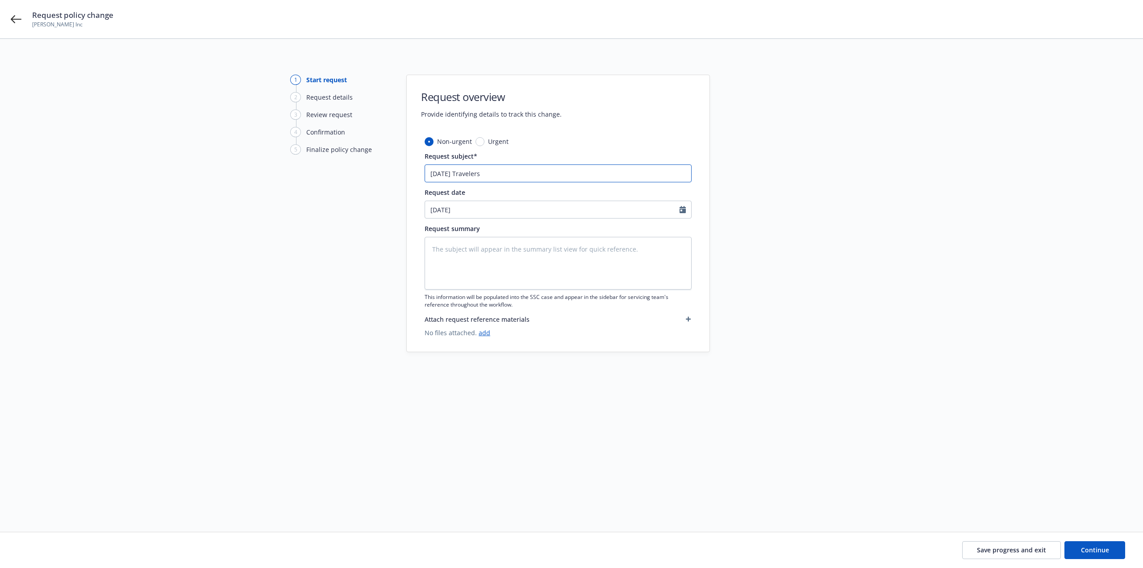
type textarea "x"
type input "10/1/25 Travelers Wo"
type textarea "x"
type input "10/1/25 Travelers Wor"
type textarea "x"
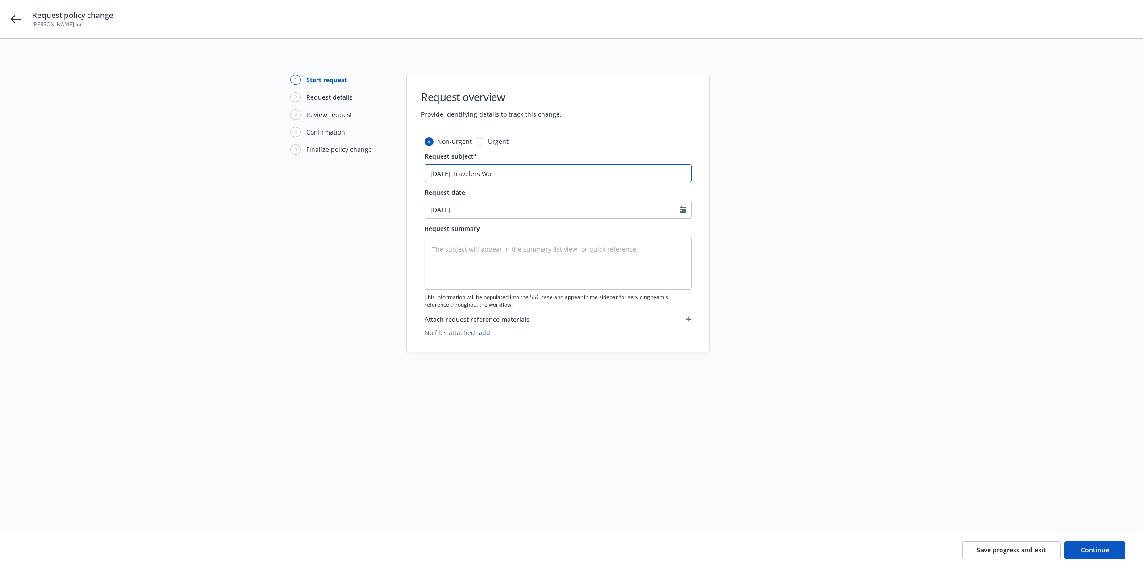
type input "10/1/25 Travelers Work"
type textarea "x"
type input "10/1/25 Travelers Worke"
type textarea "x"
type input "10/1/25 Travelers Worker"
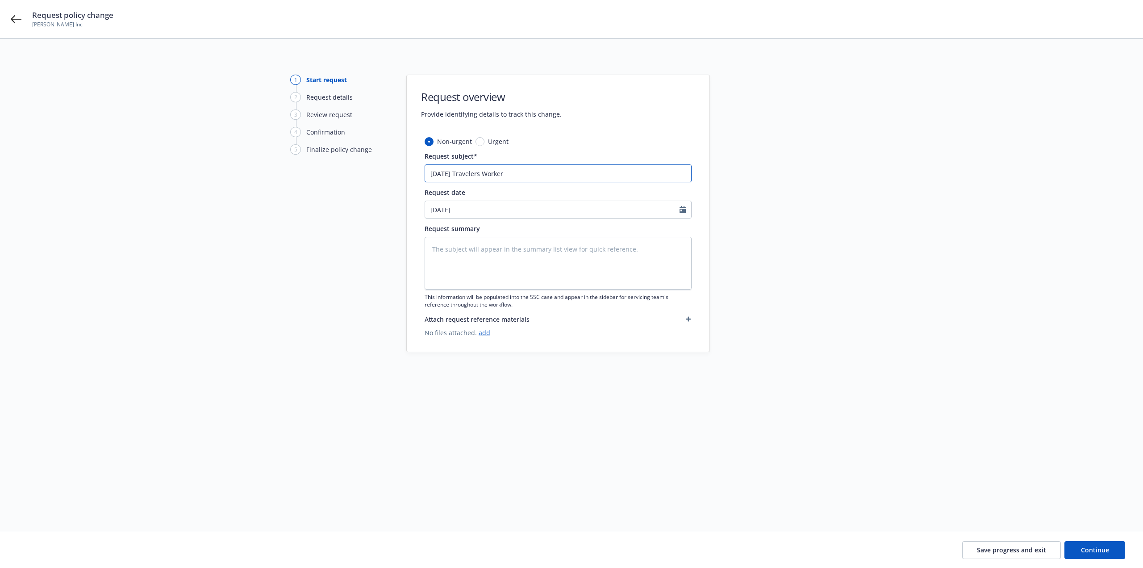
type textarea "x"
type input "10/1/25 Travelers Workers"
type textarea "x"
type input "10/1/25 Travelers Workers"
type textarea "x"
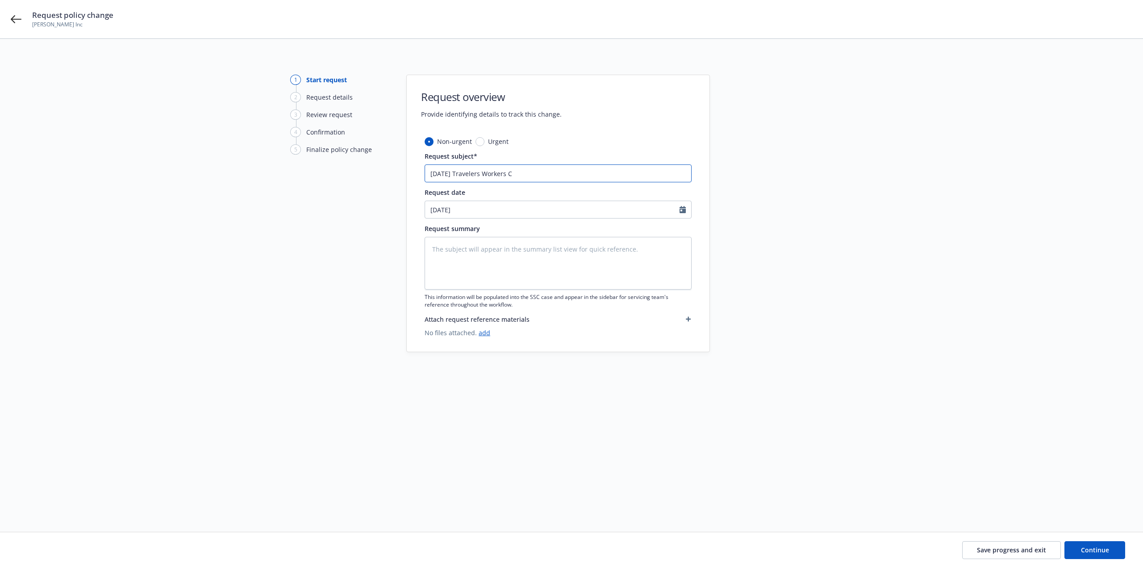
type input "10/1/25 Travelers Workers Co"
type textarea "x"
type input "10/1/25 Travelers Workers Comp"
type textarea "x"
type input "10/1/25 Travelers Workers Comp"
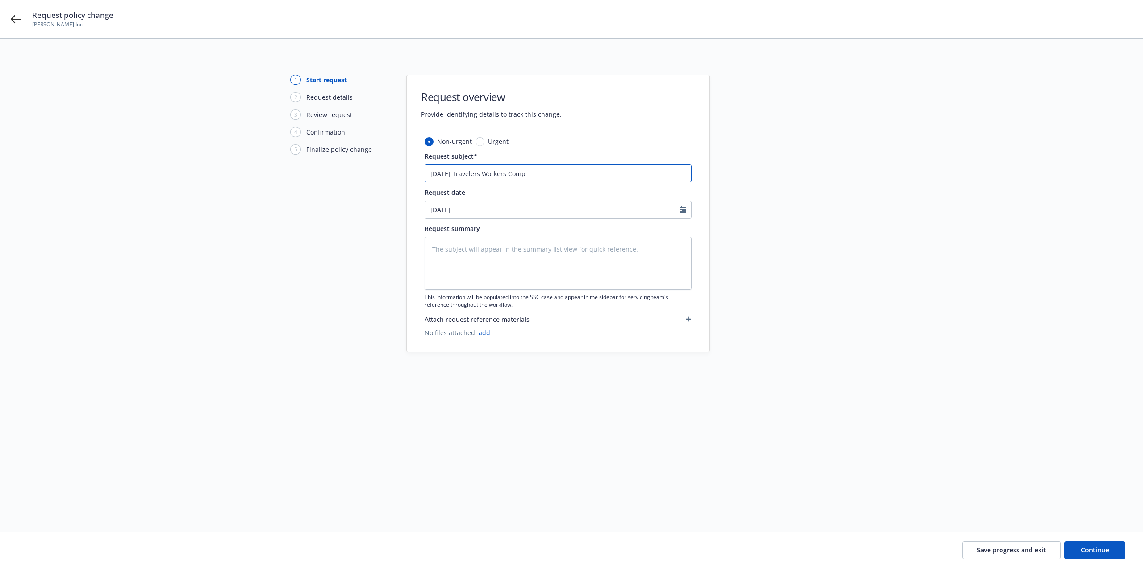
type textarea "x"
type input "10/1/25 Travelers Workers Comp -"
type textarea "x"
type input "10/1/25 Travelers Workers Comp -"
type textarea "x"
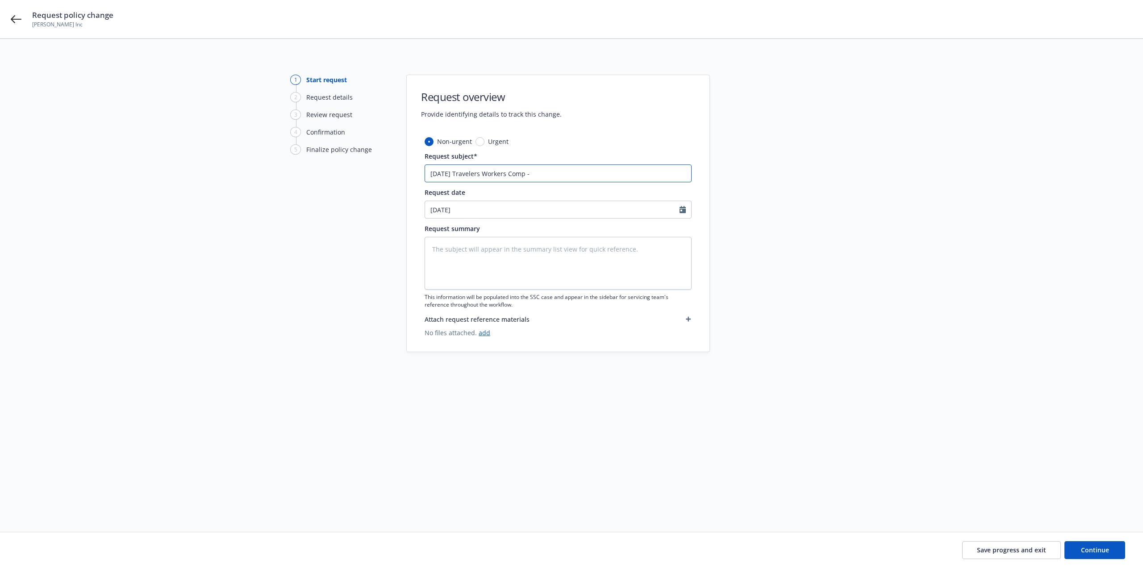
type input "10/1/25 Travelers Workers Comp - M"
type textarea "x"
type input "10/1/25 Travelers Workers Comp - Mi"
type textarea "x"
type input "10/1/25 Travelers Workers Comp - Mit"
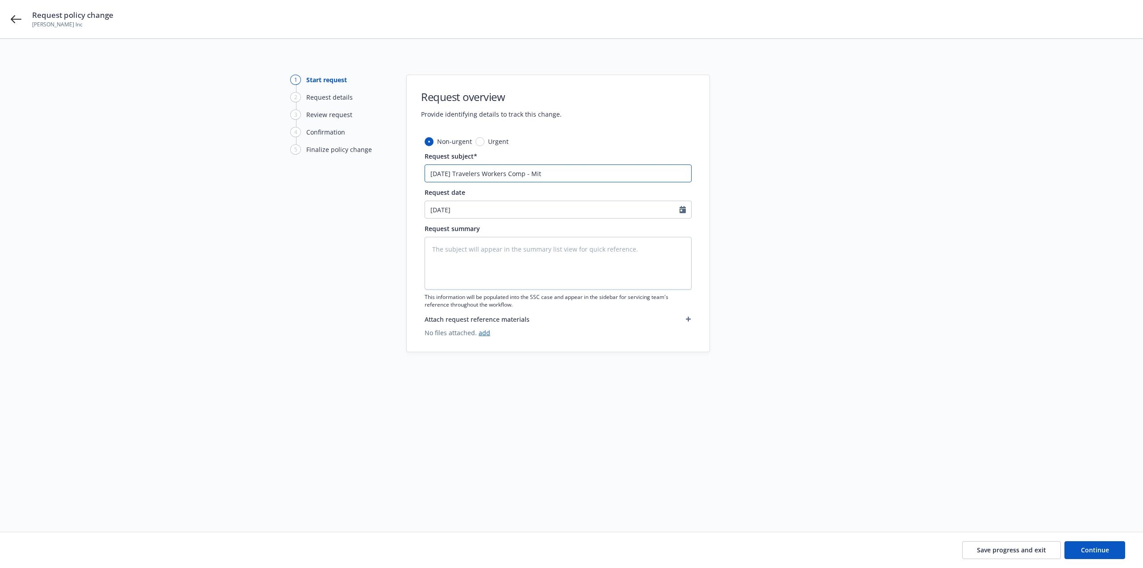
type textarea "x"
type input "10/1/25 Travelers Workers Comp - Mi"
type textarea "x"
type input "10/1/25 Travelers Workers Comp - M"
type textarea "x"
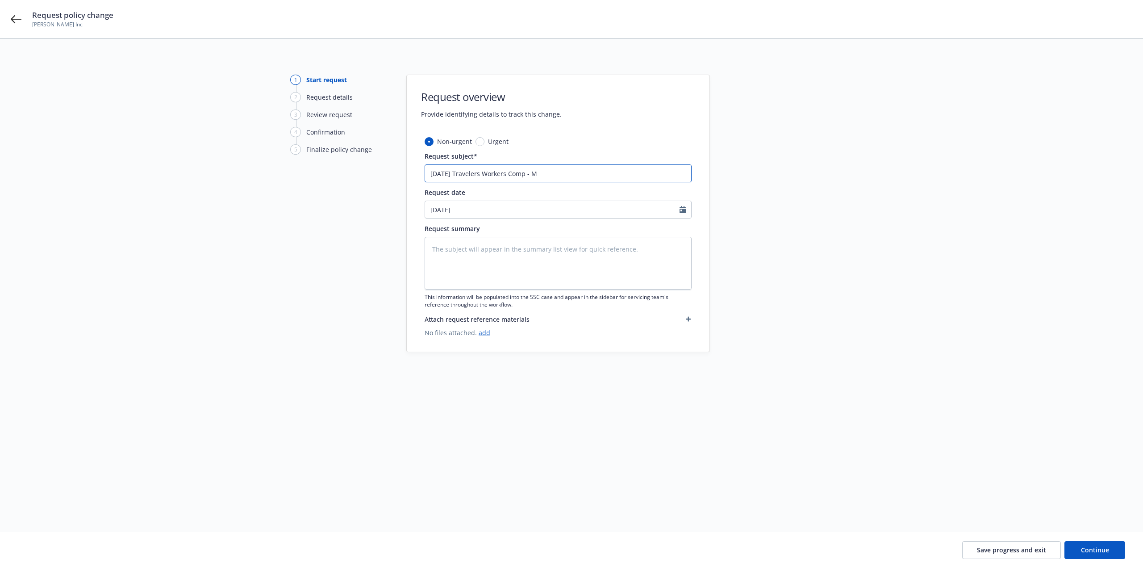
type input "10/1/25 Travelers Workers Comp - Mu"
type textarea "x"
type input "10/1/25 Travelers Workers Comp - Mut"
type textarea "x"
type input "10/1/25 Travelers Workers Comp - Muti"
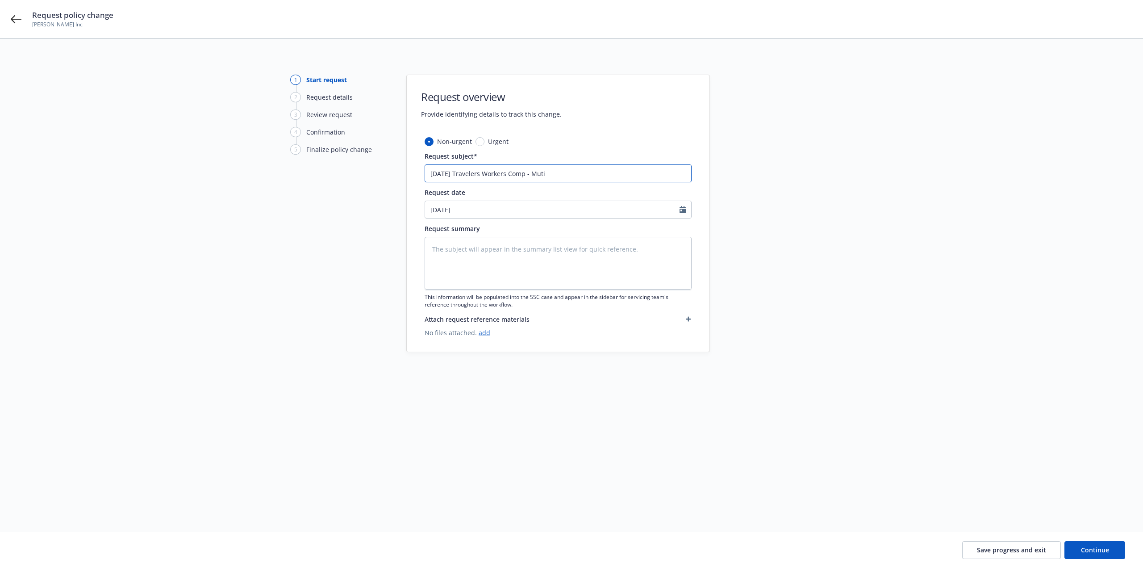
type textarea "x"
type input "10/1/25 Travelers Workers Comp - Mutipl"
type textarea "x"
type input "10/1/25 Travelers Workers Comp - Mutiple"
type textarea "x"
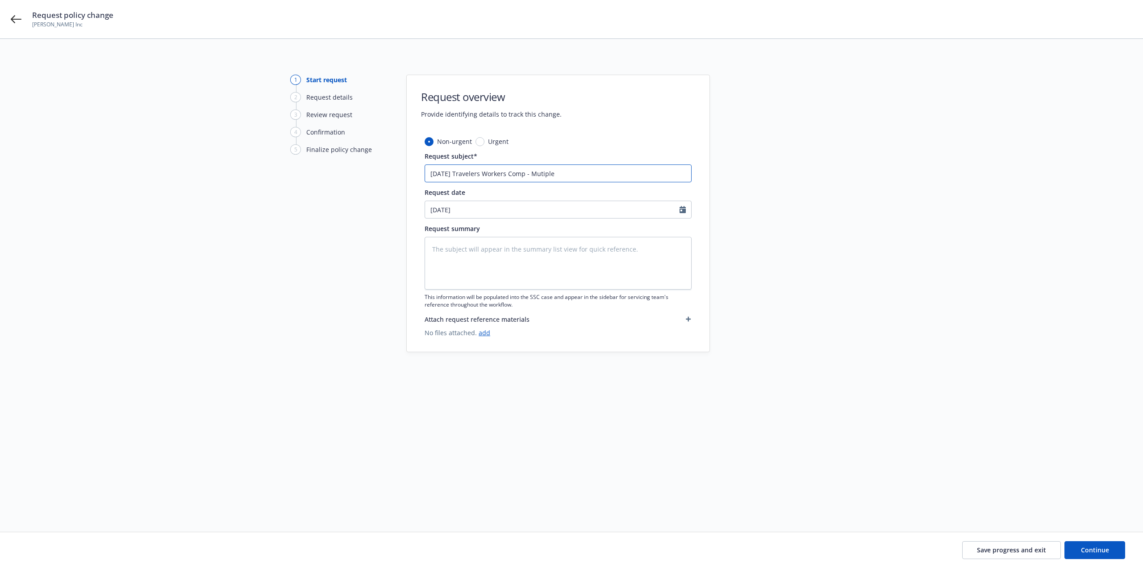
type input "10/1/25 Travelers Workers Comp - Mutiple"
type textarea "x"
type input "10/1/25 Travelers Workers Comp - Mutiple c"
type textarea "x"
type input "10/1/25 Travelers Workers Comp - Mutiple ch"
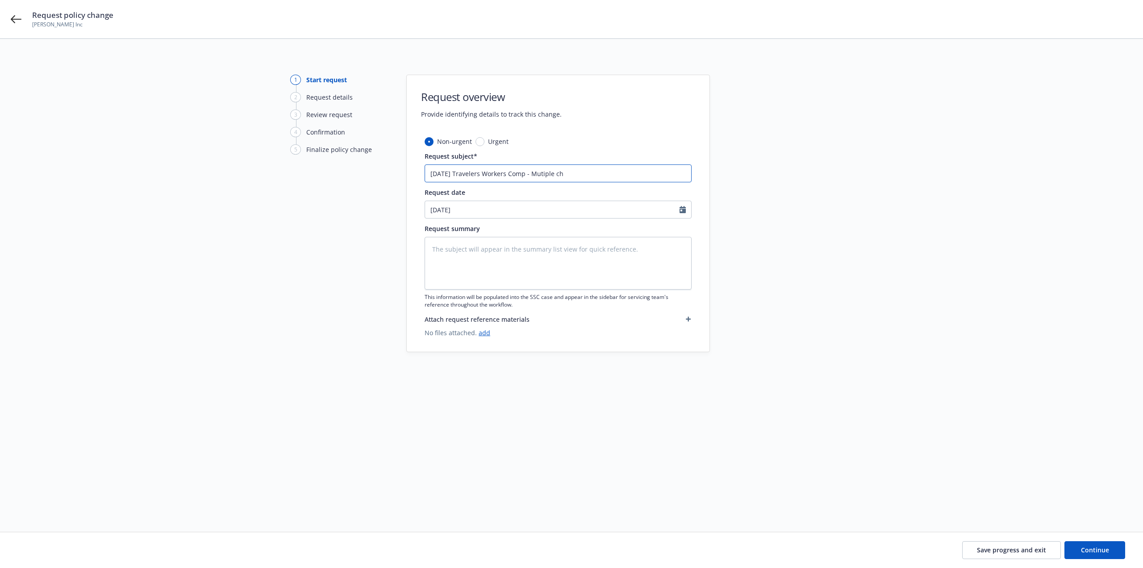
type textarea "x"
type input "10/1/25 Travelers Workers Comp - Mutiple cha"
type textarea "x"
type input "10/1/25 Travelers Workers Comp - Mutiple chan"
type textarea "x"
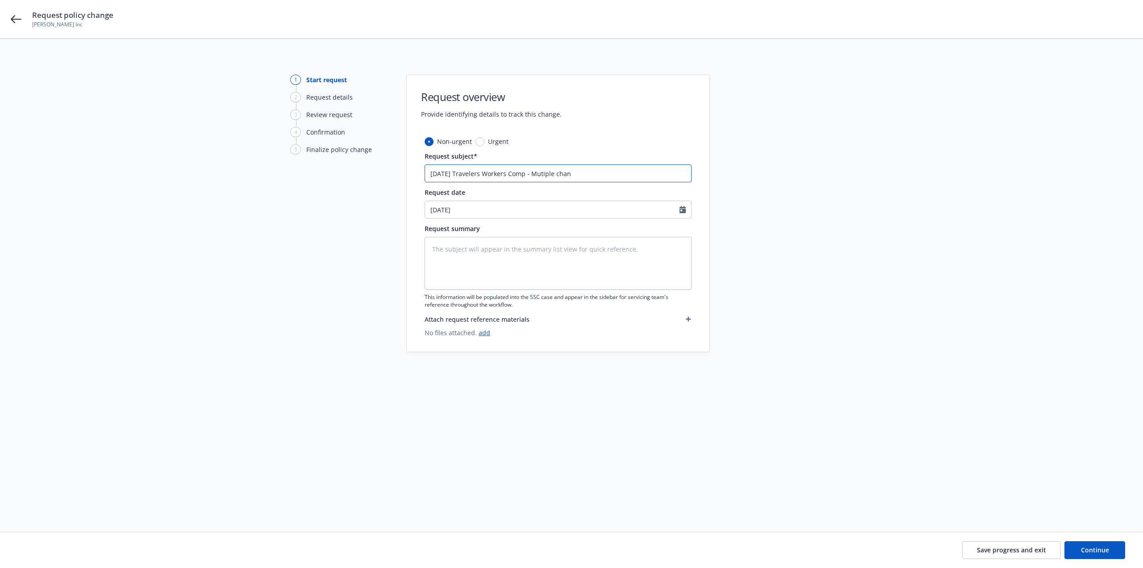
type input "10/1/25 Travelers Workers Comp - Mutiple chang"
type textarea "x"
type input "10/1/25 Travelers Workers Comp - Mutiple change"
type textarea "x"
type input "10/1/25 Travelers Workers Comp - Mutiple changes"
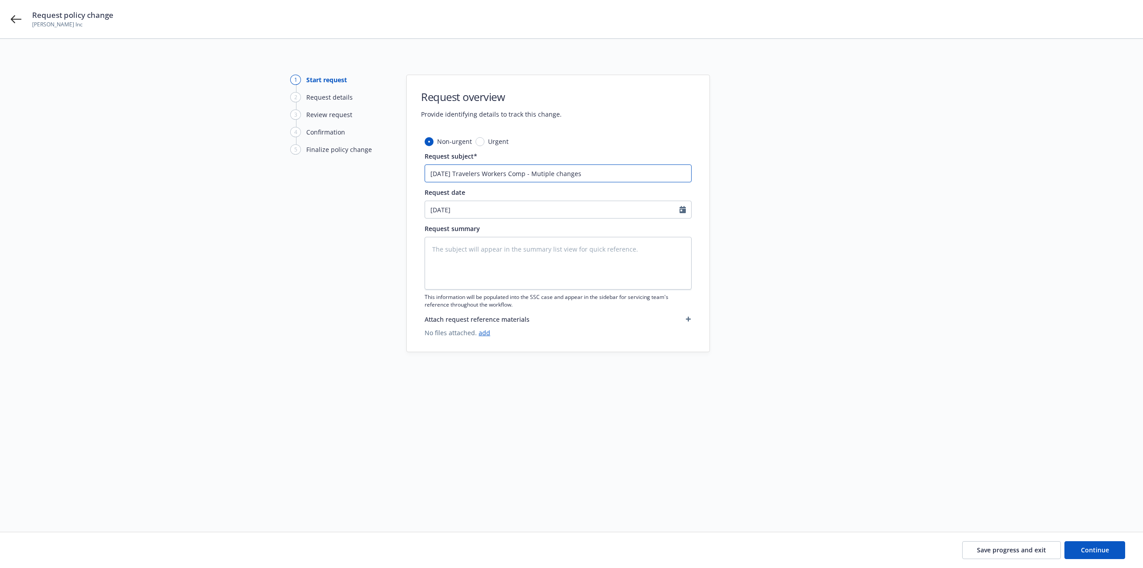
type textarea "x"
type input "10/1/25 Travelers Workers Comp - Mutiple changes"
drag, startPoint x: 533, startPoint y: 173, endPoint x: 602, endPoint y: 171, distance: 68.8
click at [602, 171] on input "10/1/25 Travelers Workers Comp - Mutiple changes" at bounding box center [558, 173] width 267 height 18
paste input "Item 3.D Form Number is replaced:"
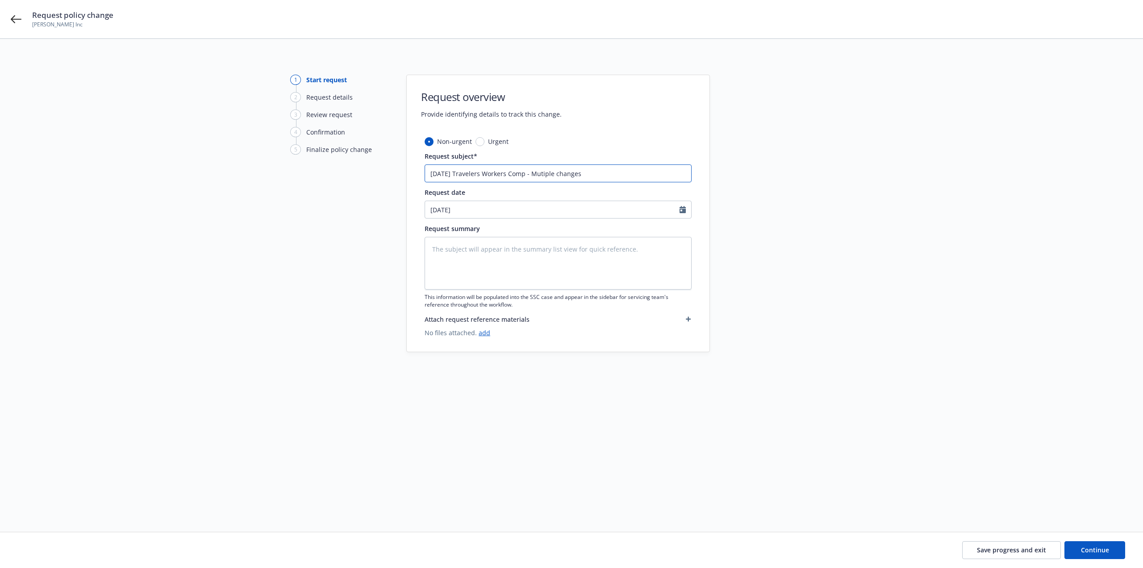
type textarea "x"
type input "10/1/25 Travelers Workers Comp - Item 3.D Form Number is replaced:"
click at [661, 176] on input "10/1/25 Travelers Workers Comp - Item 3.D Form Number is replaced:" at bounding box center [558, 173] width 267 height 18
paste input "WC 99 03 C3 00 SPECIAL PROVISIONS ENDT"
type textarea "x"
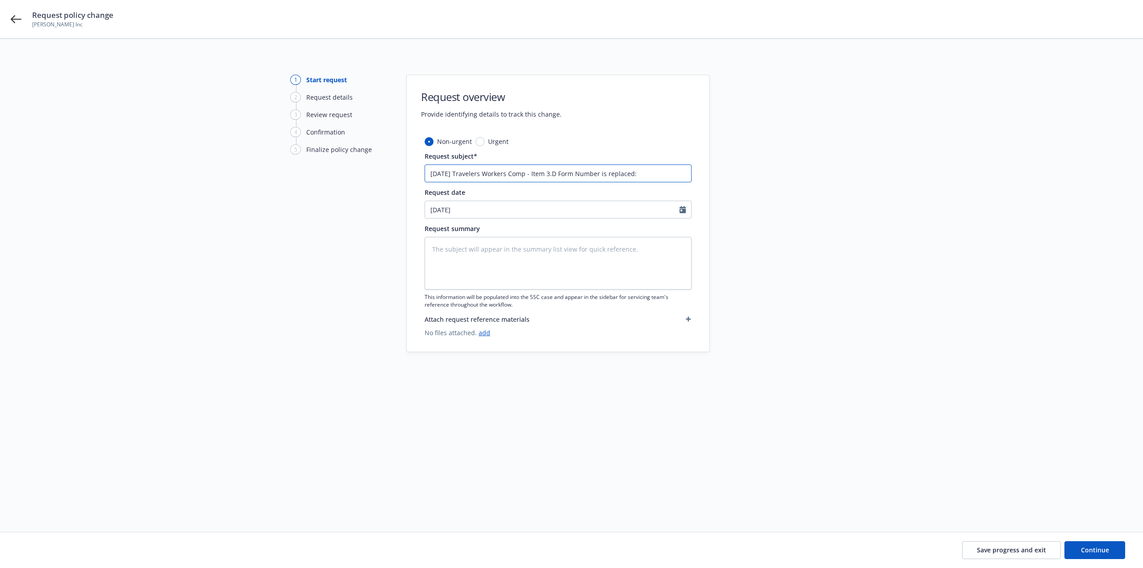
type input "10/1/25 Travelers Workers Comp - Item 3.D Form Number is replaced:WC 99 03 C3 0…"
click at [560, 175] on input "10/1/25 Travelers Workers Comp - Item 3.D Form Number is replaced:WC 99 03 C3 0…" at bounding box center [558, 173] width 267 height 18
type textarea "x"
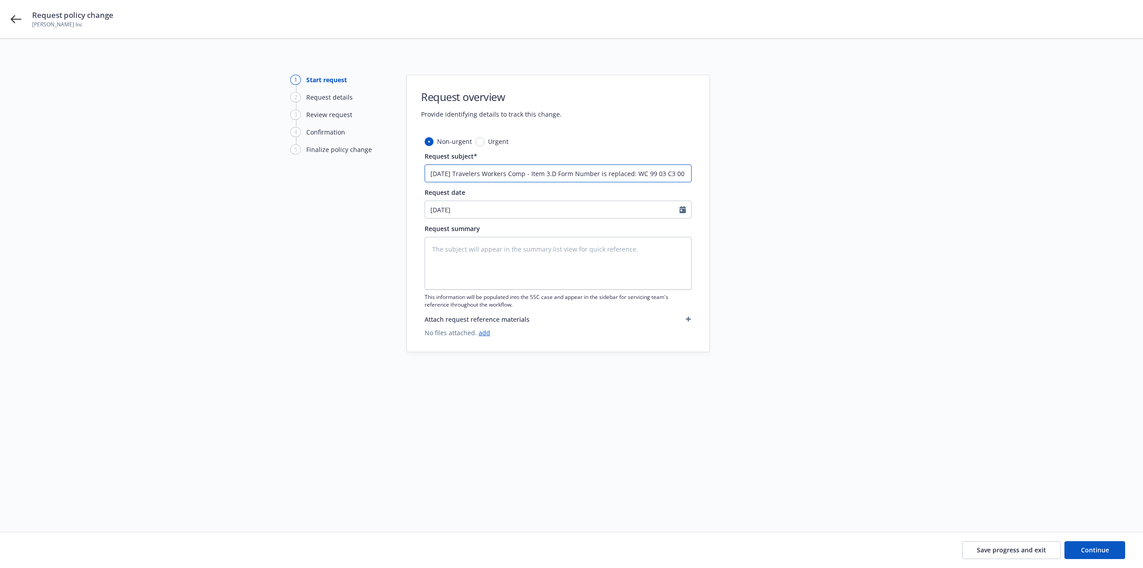
drag, startPoint x: 432, startPoint y: 176, endPoint x: 394, endPoint y: 171, distance: 38.2
click at [394, 171] on div "1 Start request 2 Request details 3 Review request 4 Confirmation 5 Finalize po…" at bounding box center [572, 275] width 1122 height 400
drag, startPoint x: 451, startPoint y: 171, endPoint x: 441, endPoint y: 173, distance: 9.9
click at [451, 172] on input "10/1/25 Travelers Workers Comp - Item 3.D Form Number is replaced: WC 99 03 C3 …" at bounding box center [558, 173] width 267 height 18
click at [427, 173] on input "10/1/25 Travelers Workers Comp - Item 3.D Form Number is replaced: WC 99 03 C3 …" at bounding box center [558, 173] width 267 height 18
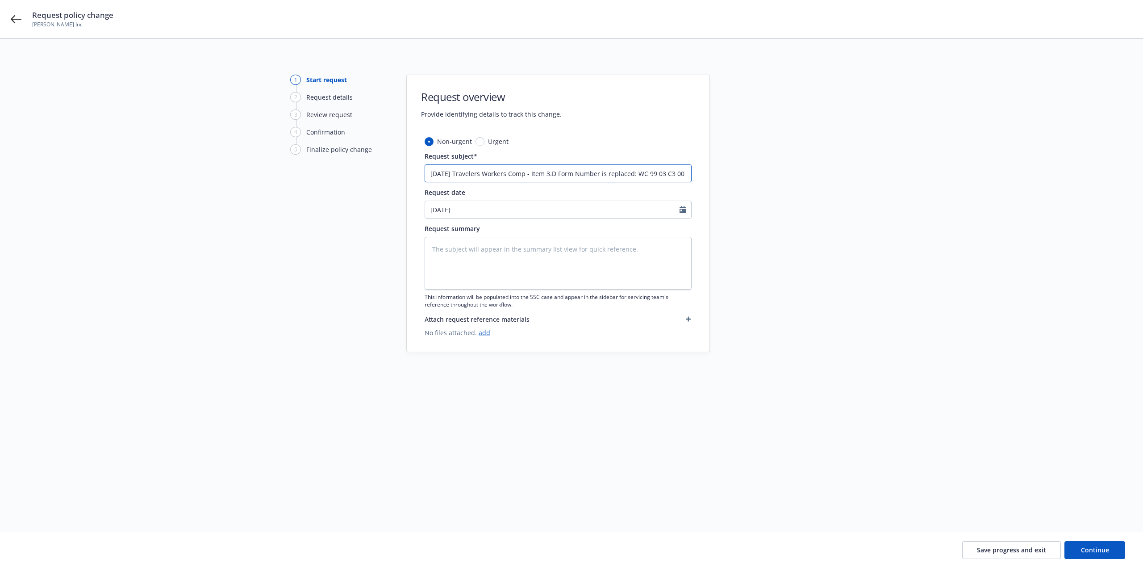
click at [428, 175] on input "10/1/25 Travelers Workers Comp - Item 3.D Form Number is replaced: WC 99 03 C3 …" at bounding box center [558, 173] width 267 height 18
click at [437, 178] on input "10/1/25 Travelers Workers Comp - Item 3.D Form Number is replaced: WC 99 03 C3 …" at bounding box center [558, 173] width 267 height 18
type input "10/1/25 Travelers Workers Comp - Item 3.D Form Number is replaced: WC 99 03 C3 …"
drag, startPoint x: 504, startPoint y: 260, endPoint x: 470, endPoint y: 215, distance: 56.2
click at [504, 260] on textarea at bounding box center [558, 263] width 267 height 53
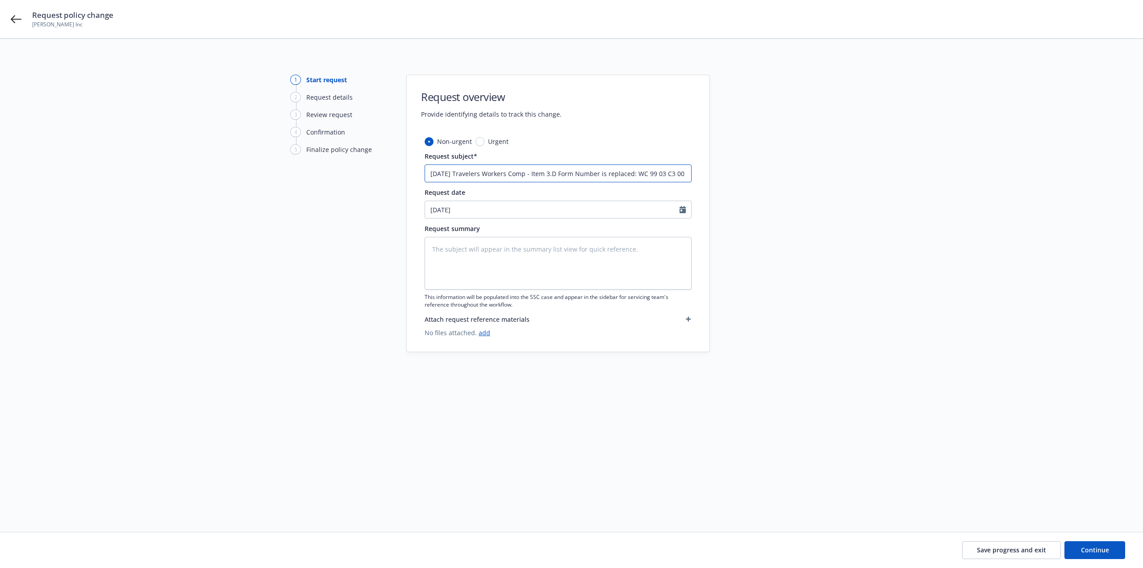
scroll to position [0, 75]
drag, startPoint x: 430, startPoint y: 173, endPoint x: 693, endPoint y: 175, distance: 262.6
click at [735, 172] on div "1 Start request 2 Request details 3 Review request 4 Confirmation 5 Finalize po…" at bounding box center [572, 275] width 1122 height 400
click at [511, 278] on textarea at bounding box center [558, 263] width 267 height 53
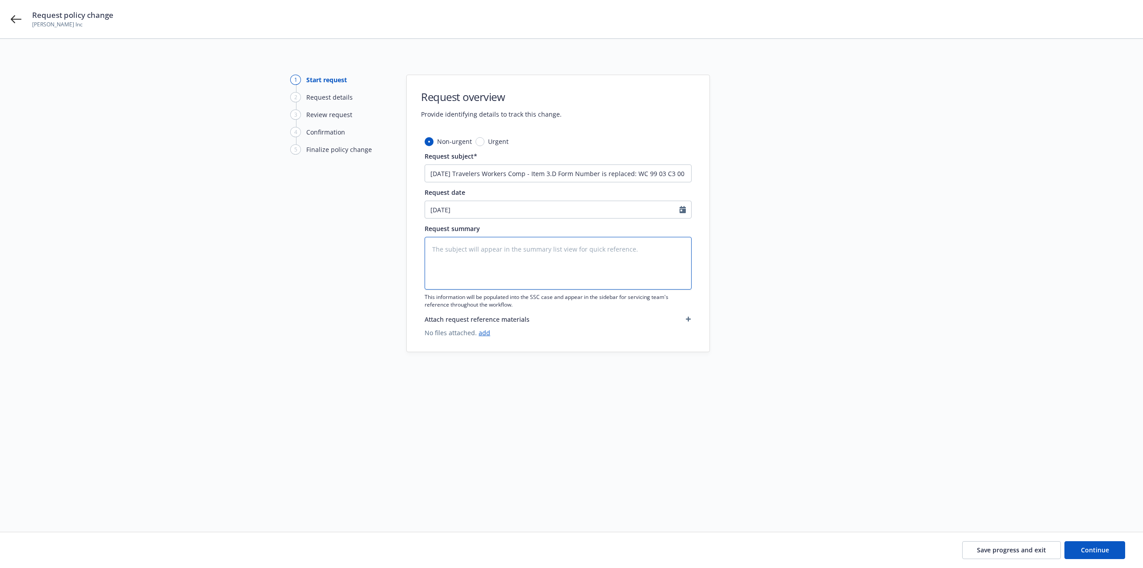
paste textarea "10/1/25 Travelers Workers Comp - Item 3.D Form Number is replaced: WC 99 03 C3 …"
type textarea "x"
type textarea "10/1/25 Travelers Workers Comp - Item 3.D Form Number is replaced: WC 99 03 C3 …"
click at [1071, 540] on div "Save progress and exit Continue" at bounding box center [571, 550] width 1143 height 36
click at [1078, 547] on button "Continue" at bounding box center [1095, 550] width 61 height 18
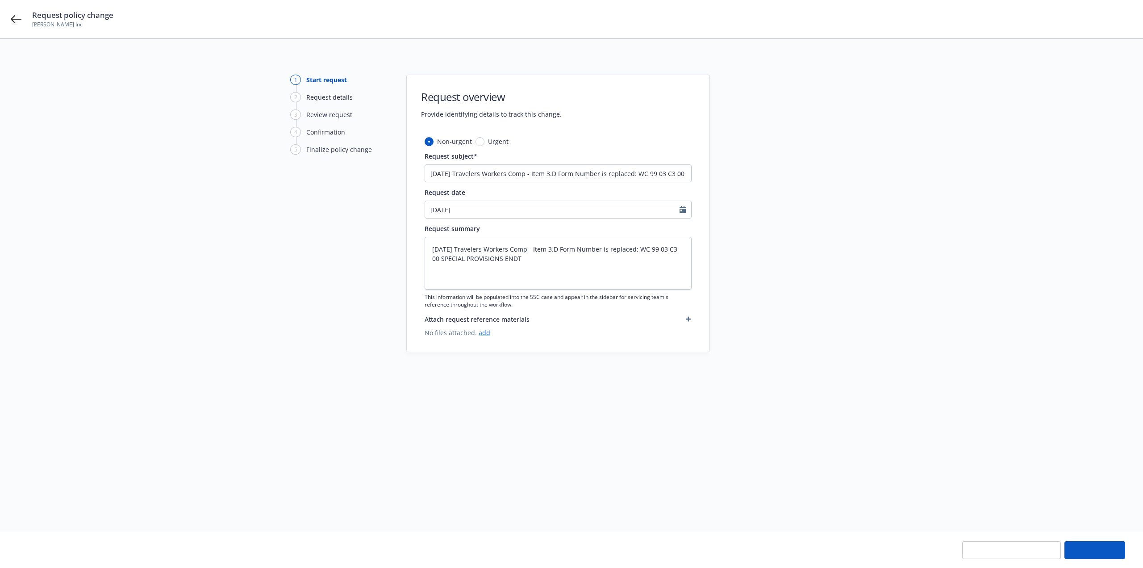
type textarea "x"
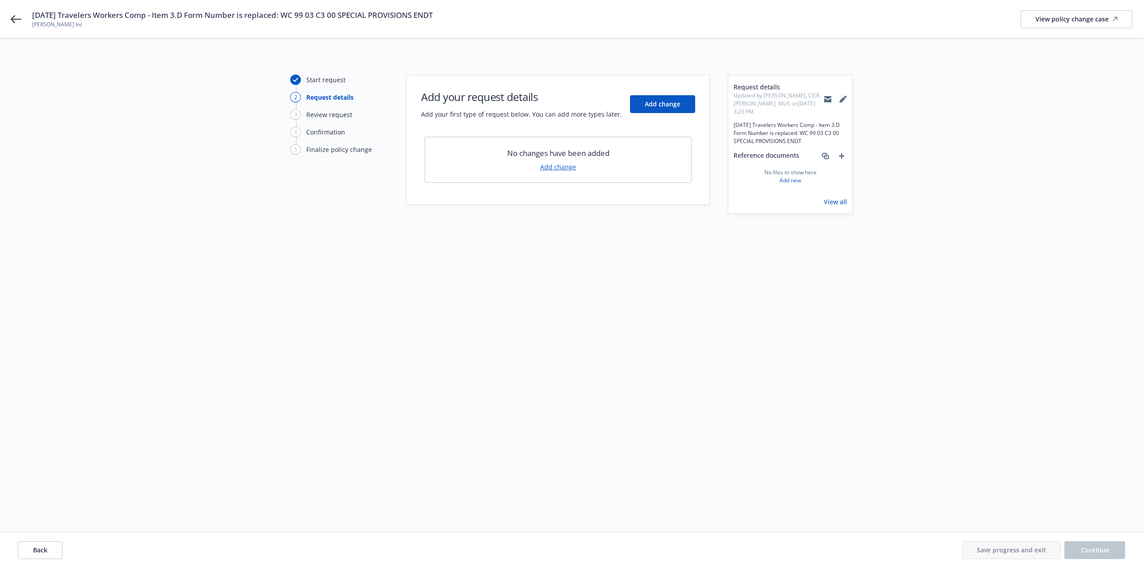
click at [570, 168] on link "Add change" at bounding box center [558, 166] width 36 height 9
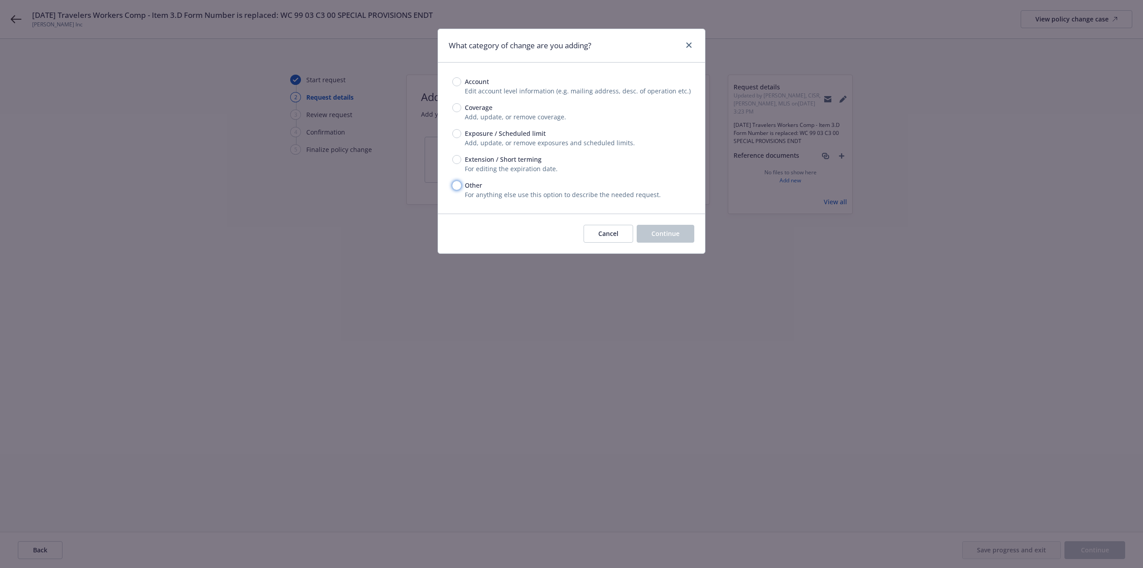
drag, startPoint x: 454, startPoint y: 186, endPoint x: 460, endPoint y: 188, distance: 5.8
click at [456, 188] on input "Other" at bounding box center [456, 185] width 9 height 9
radio input "true"
click at [655, 236] on span "Continue" at bounding box center [666, 233] width 28 height 8
type textarea "x"
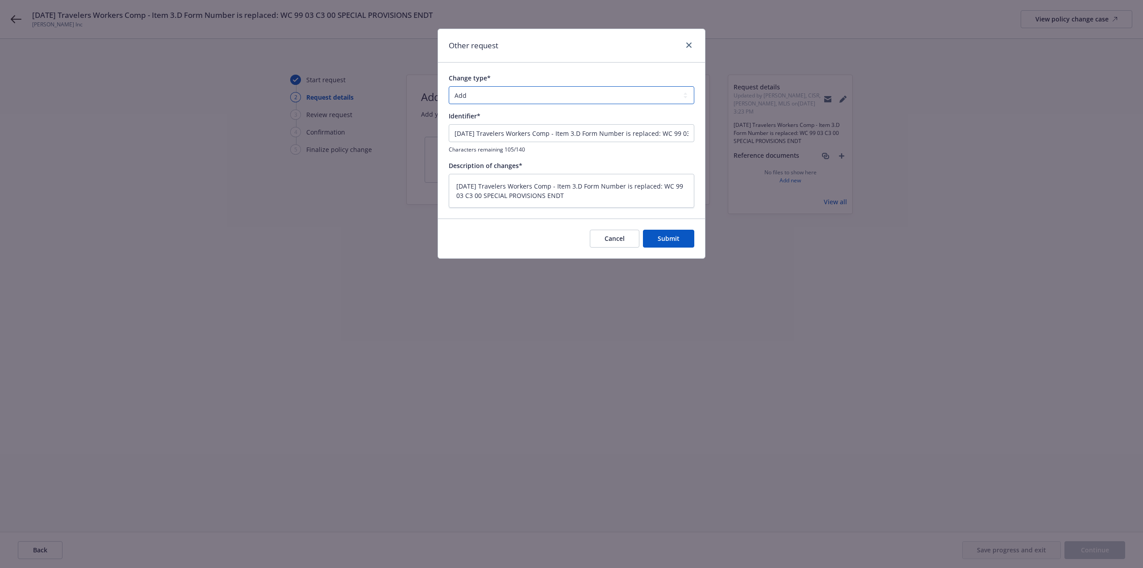
drag, startPoint x: 503, startPoint y: 97, endPoint x: 502, endPoint y: 103, distance: 5.9
click at [503, 97] on select "Add Audit Change Remove" at bounding box center [572, 95] width 246 height 18
select select "CHANGE"
click at [449, 86] on select "Add Audit Change Remove" at bounding box center [572, 95] width 246 height 18
click at [667, 241] on span "Submit" at bounding box center [669, 238] width 22 height 8
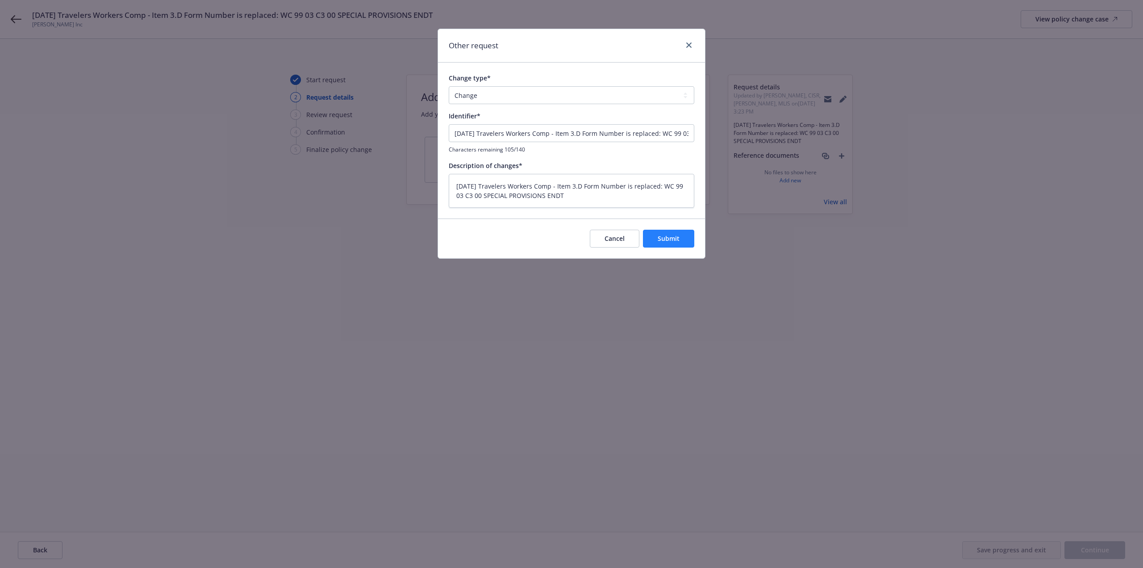
type textarea "x"
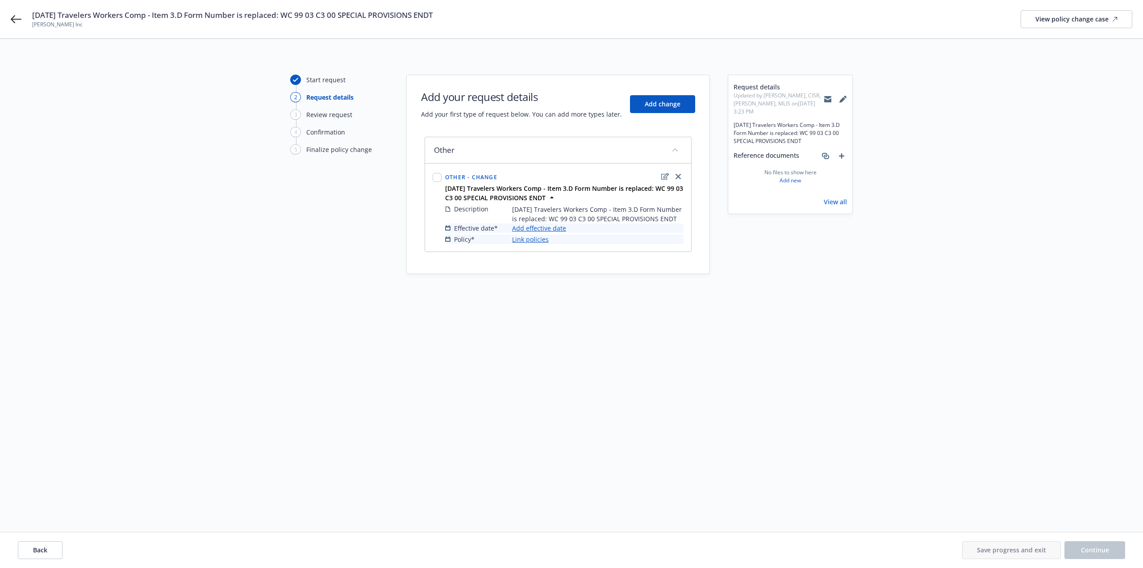
drag, startPoint x: 568, startPoint y: 228, endPoint x: 562, endPoint y: 229, distance: 5.9
click at [565, 229] on div "Effective date* Add effective date" at bounding box center [564, 227] width 238 height 9
click at [562, 229] on link "Add effective date" at bounding box center [539, 227] width 54 height 9
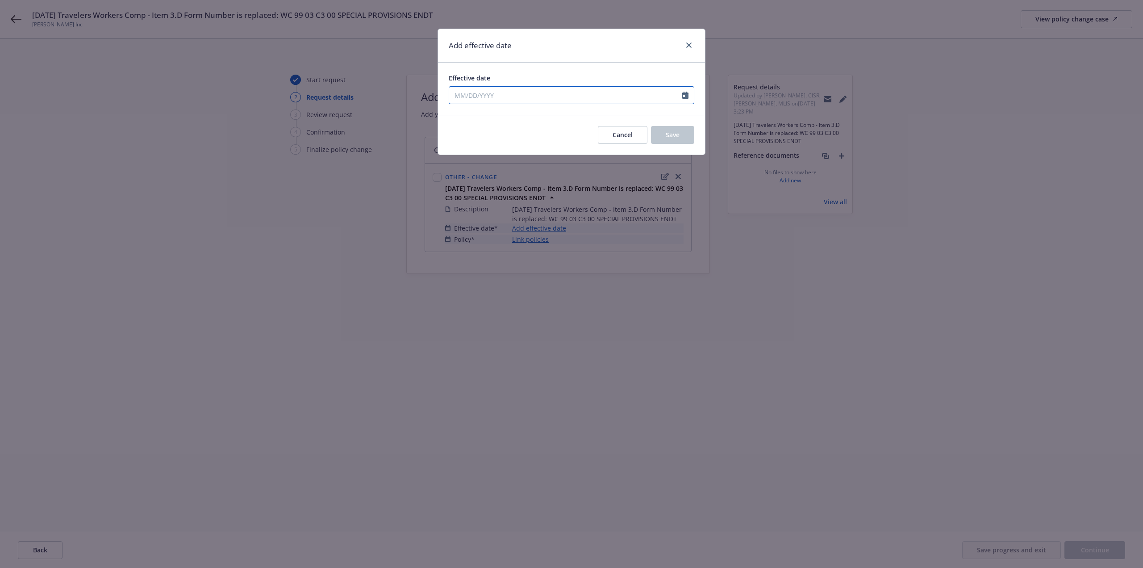
select select "10"
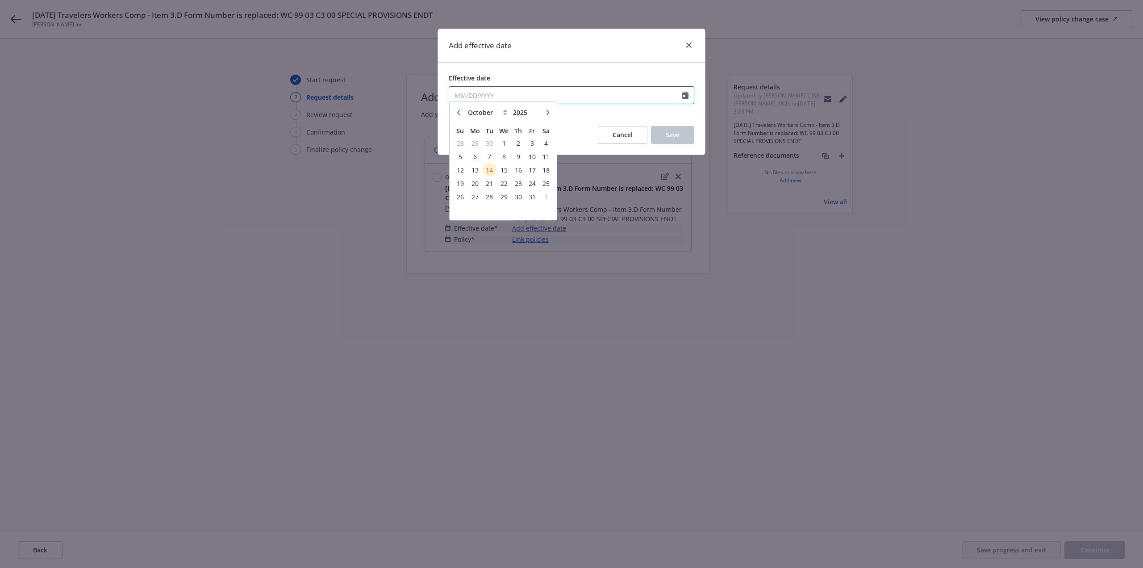
click at [509, 97] on input "Effective date" at bounding box center [565, 95] width 233 height 17
drag, startPoint x: 503, startPoint y: 144, endPoint x: 609, endPoint y: 160, distance: 107.1
click at [505, 144] on span "1" at bounding box center [504, 147] width 13 height 11
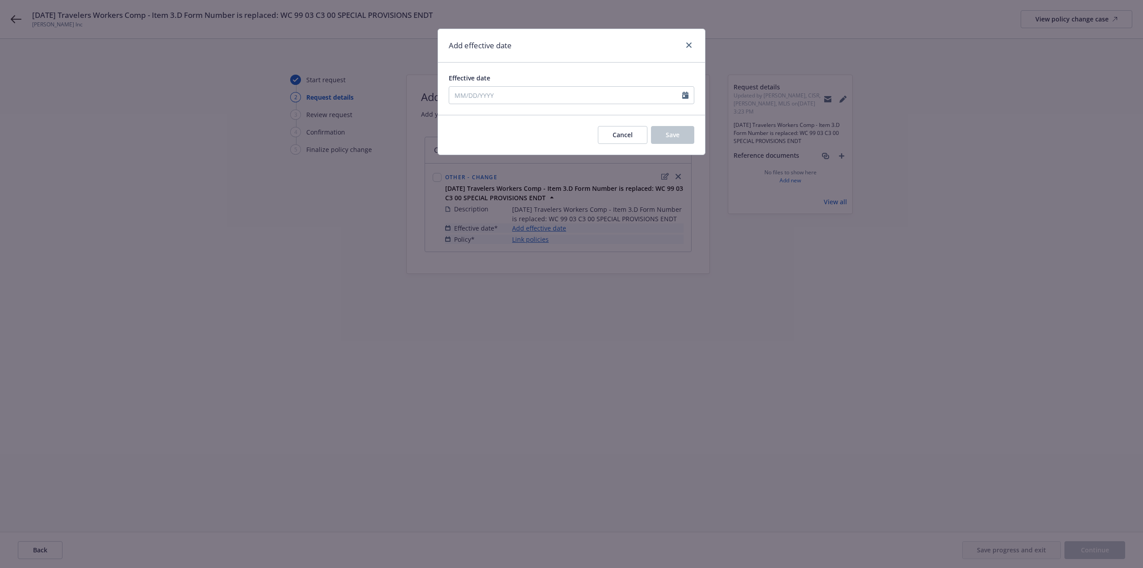
type input "10/01/2025"
drag, startPoint x: 666, startPoint y: 140, endPoint x: 574, endPoint y: 208, distance: 113.7
click at [665, 143] on button "Save" at bounding box center [672, 135] width 43 height 18
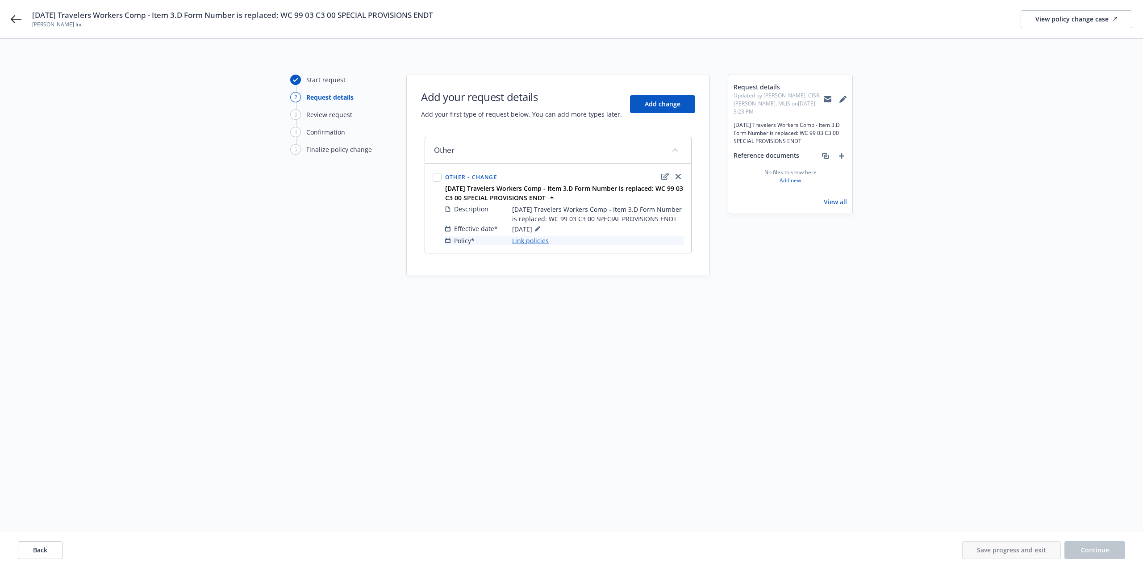
click at [537, 240] on link "Link policies" at bounding box center [530, 240] width 37 height 9
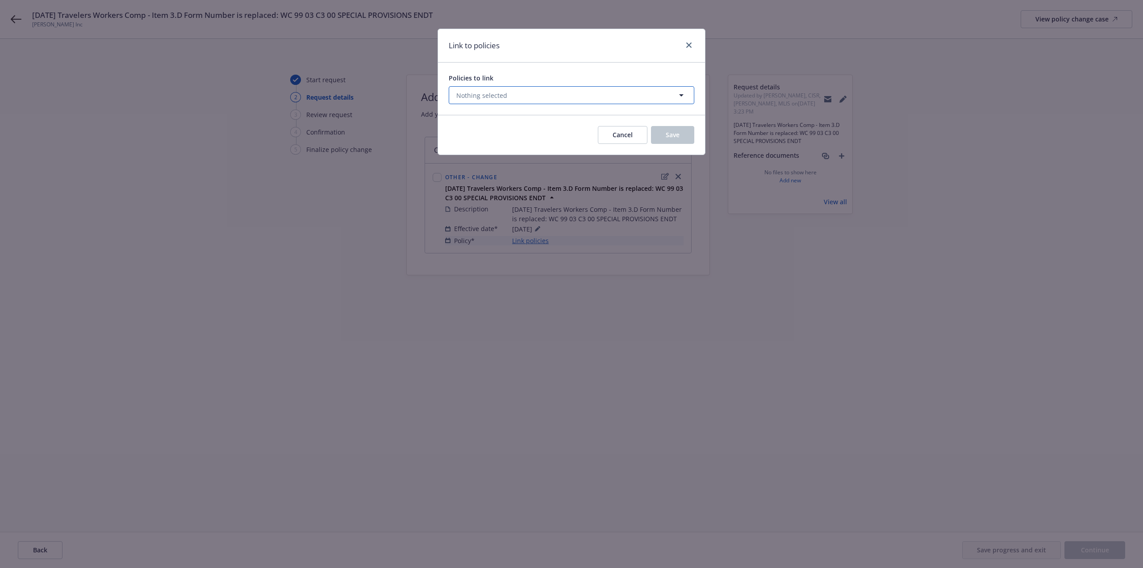
click at [504, 99] on button "Nothing selected" at bounding box center [572, 95] width 246 height 18
select select "ACTIVE"
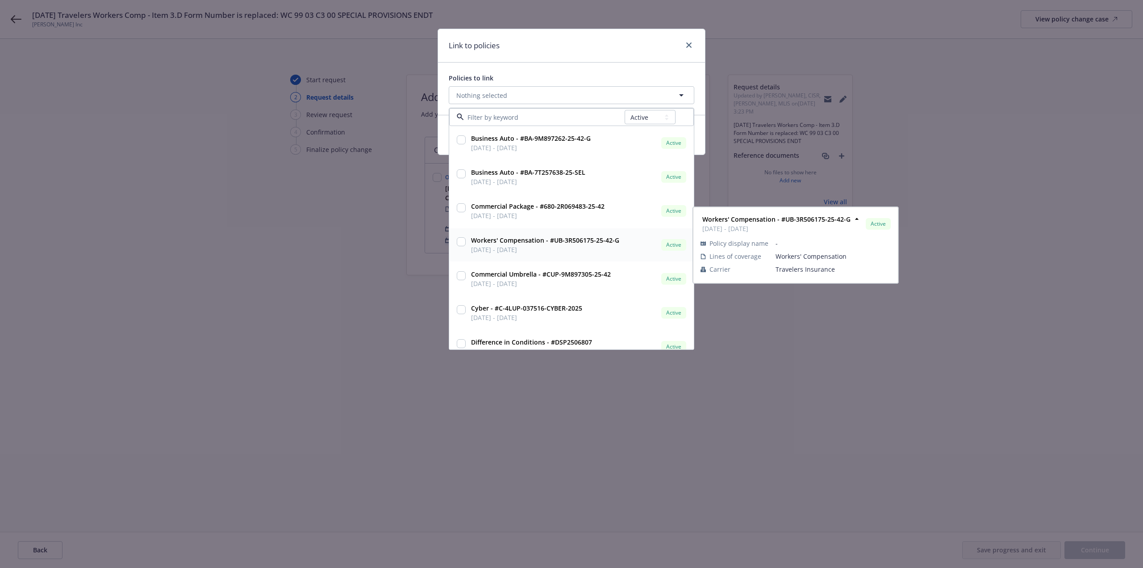
click at [468, 245] on div "Workers' Compensation - #UB-3R506175-25-42-G 10/01/2025 - 10/01/2026" at bounding box center [545, 245] width 154 height 22
checkbox input "true"
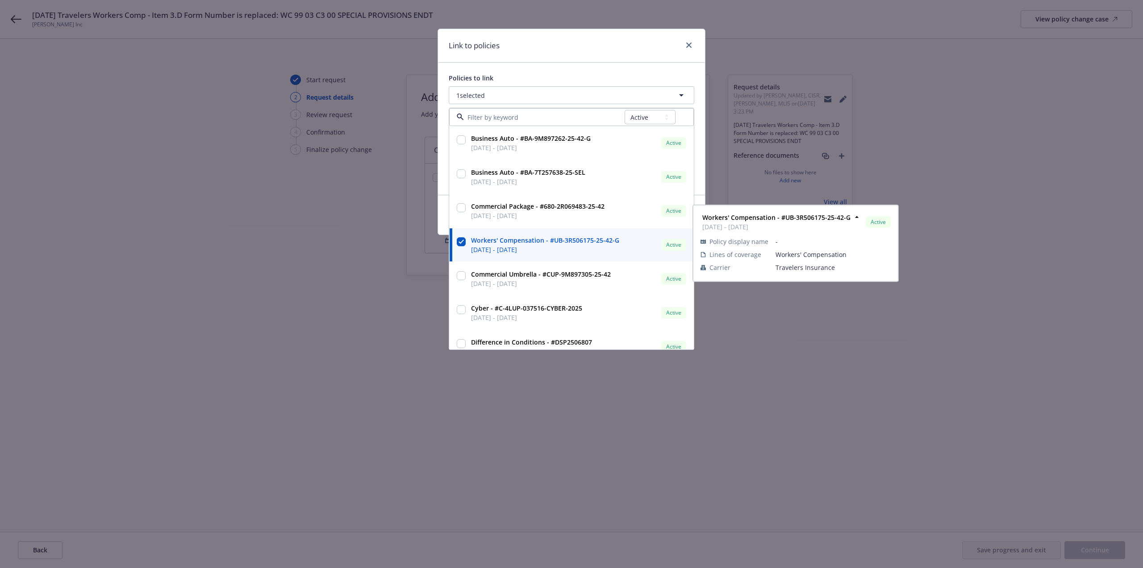
click at [393, 372] on div "Link to policies Policies to link 1 selected All Active Upcoming Expired Cancel…" at bounding box center [571, 284] width 1143 height 568
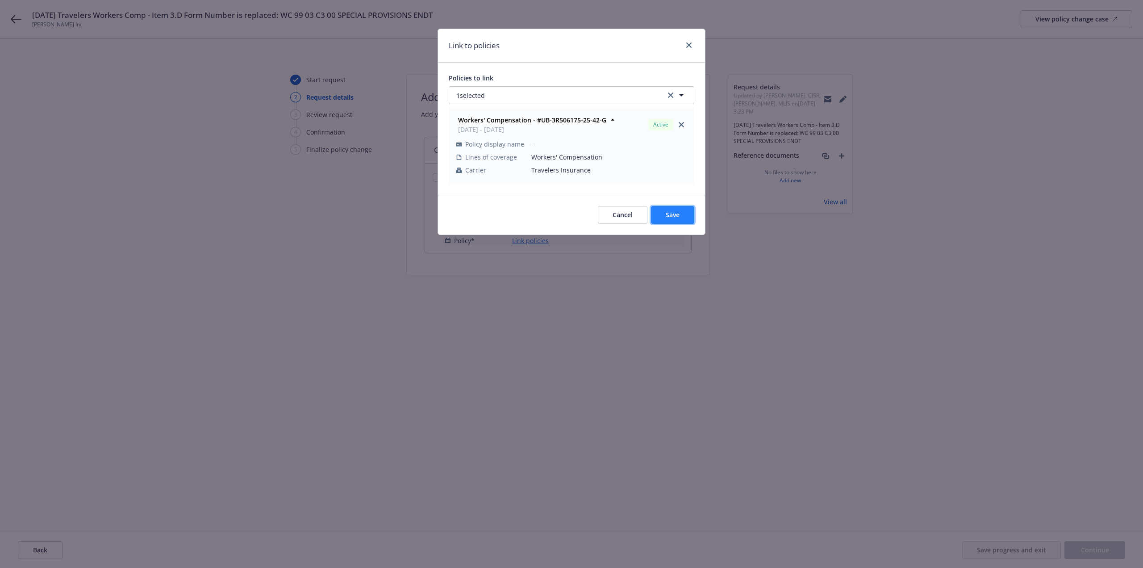
click at [671, 209] on button "Save" at bounding box center [672, 215] width 43 height 18
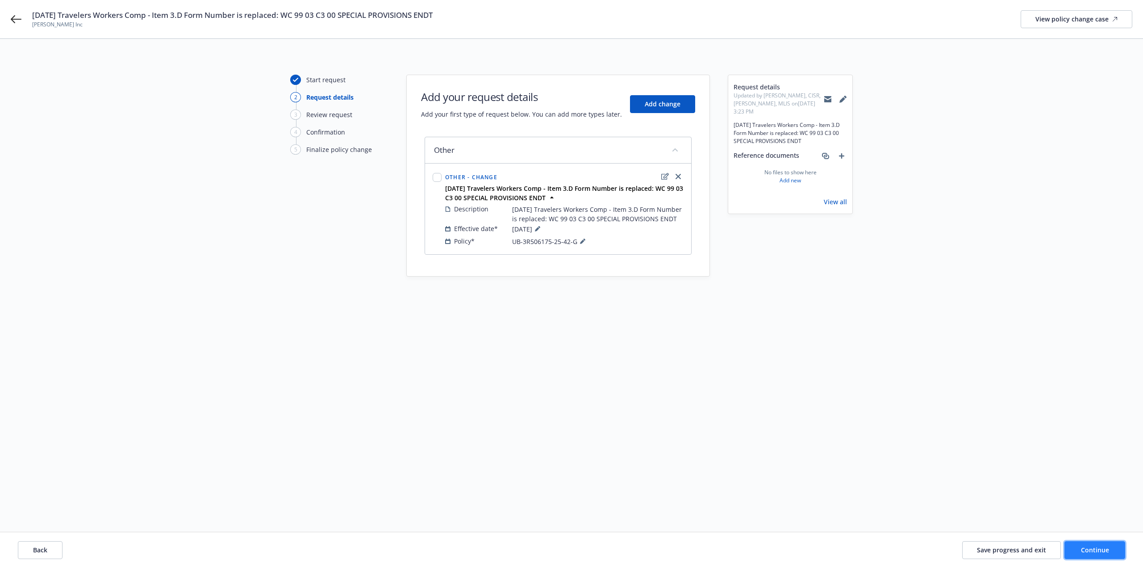
click at [1087, 552] on span "Continue" at bounding box center [1095, 549] width 28 height 8
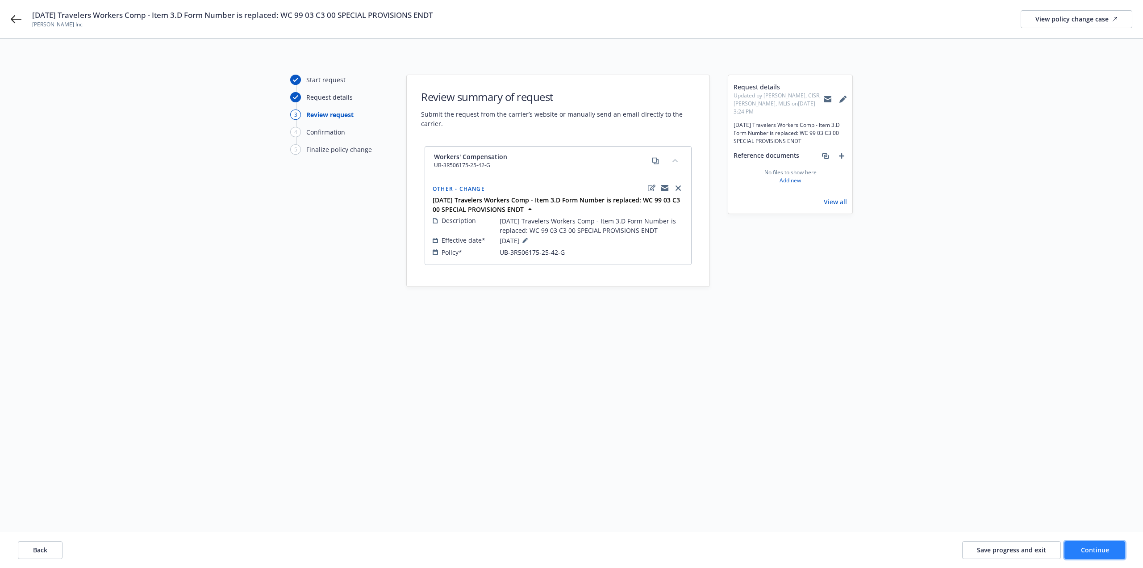
click at [1087, 552] on span "Continue" at bounding box center [1095, 549] width 28 height 8
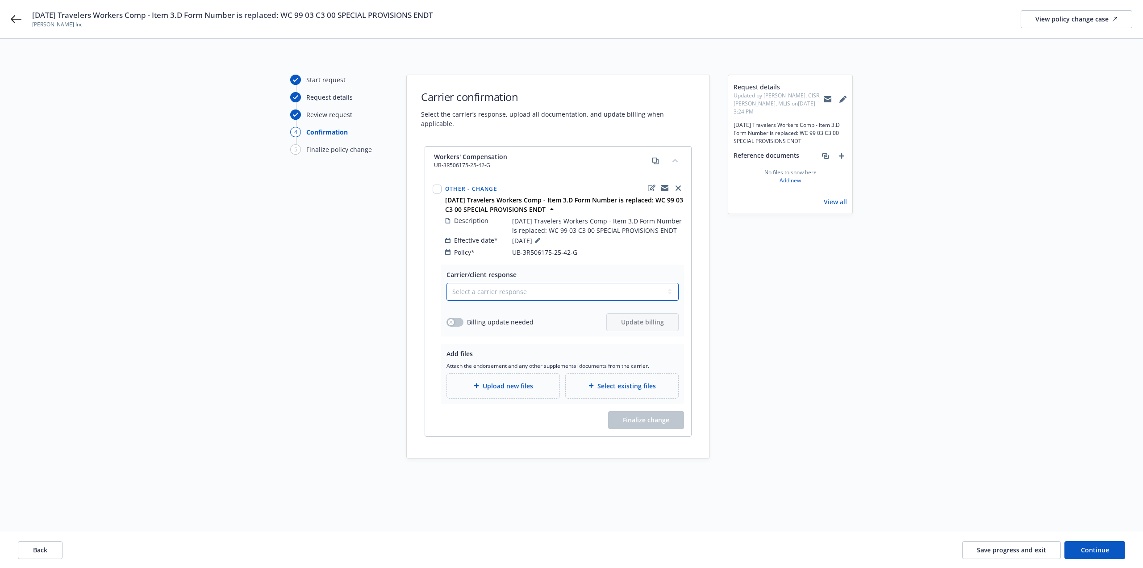
click at [480, 291] on select "Select a carrier response Accepted Accepted with revision No endorsement needed…" at bounding box center [563, 292] width 232 height 18
select select "ACCEPTED"
click at [447, 283] on select "Select a carrier response Accepted Accepted with revision No endorsement needed…" at bounding box center [563, 292] width 232 height 18
click at [484, 373] on div "Upload new files" at bounding box center [503, 385] width 113 height 25
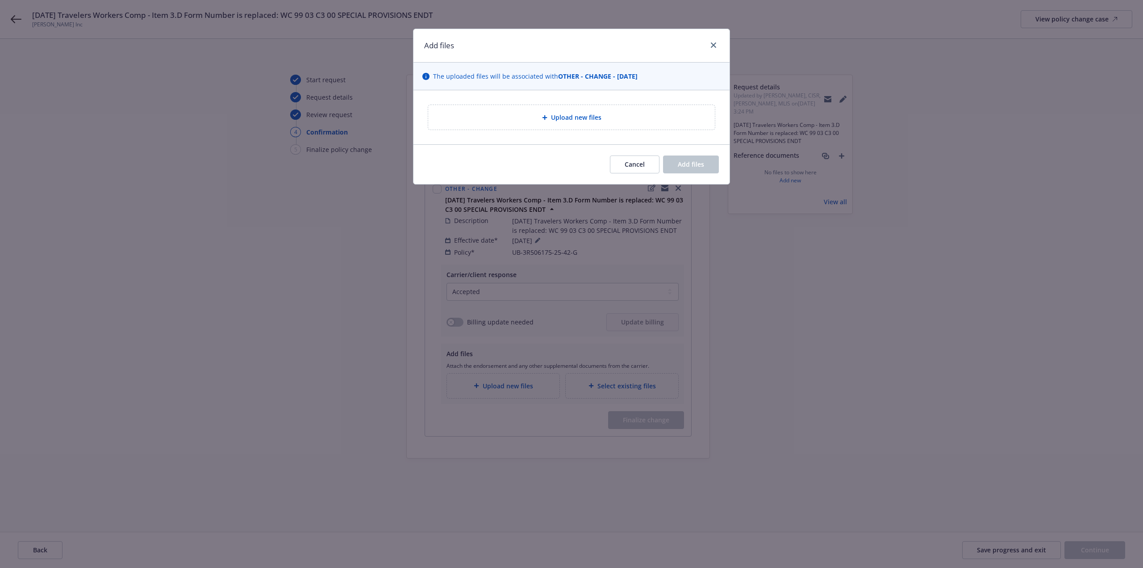
click at [492, 119] on div "Upload new files" at bounding box center [571, 117] width 272 height 10
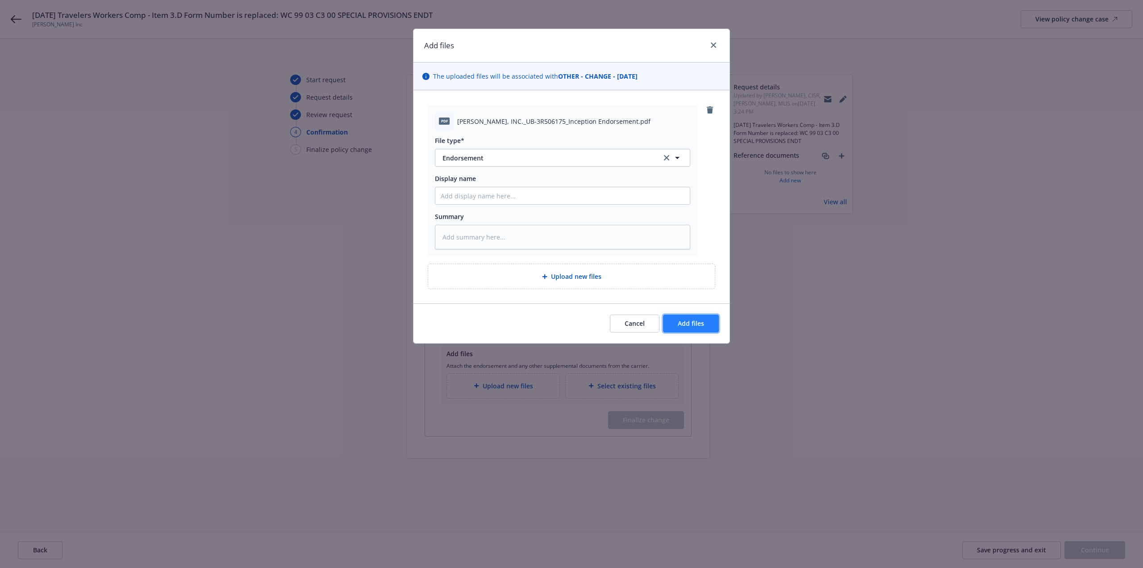
click at [681, 323] on span "Add files" at bounding box center [691, 323] width 26 height 8
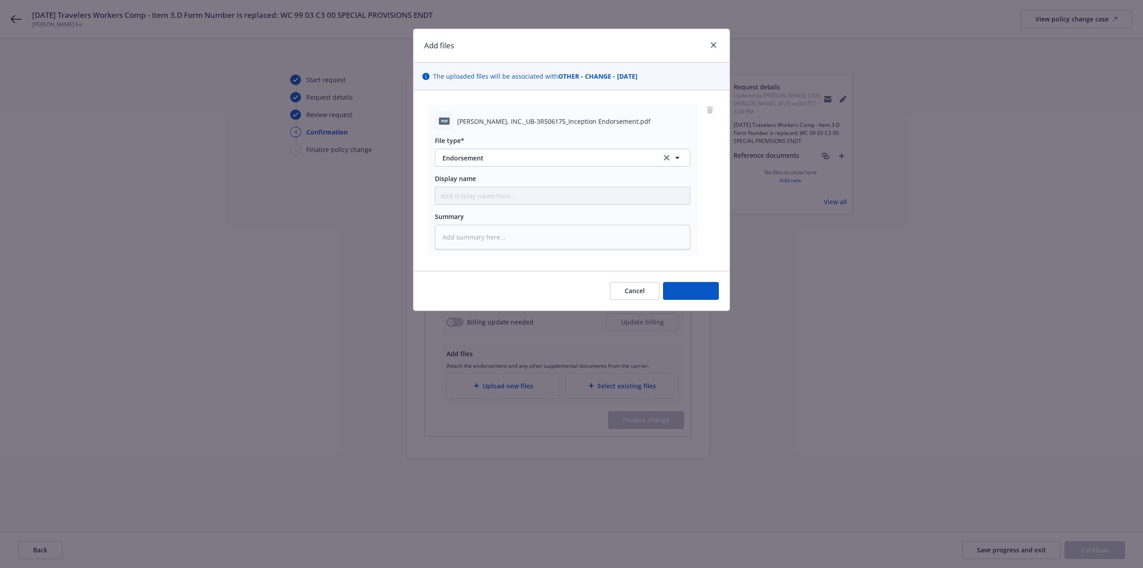
type textarea "x"
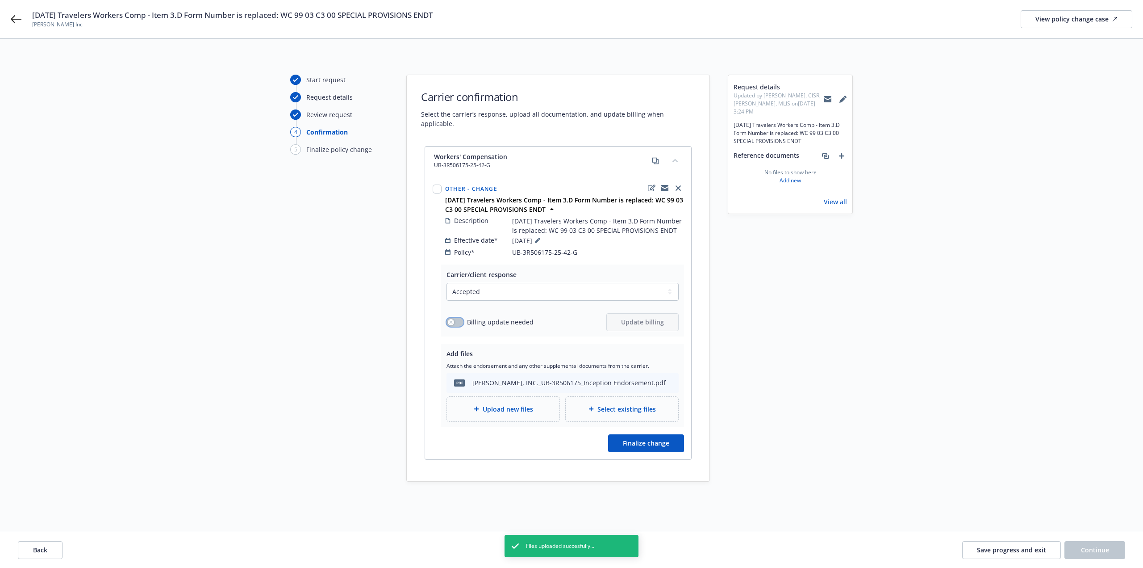
click at [462, 318] on button "button" at bounding box center [455, 322] width 17 height 9
click at [654, 318] on span "Update billing" at bounding box center [642, 322] width 43 height 8
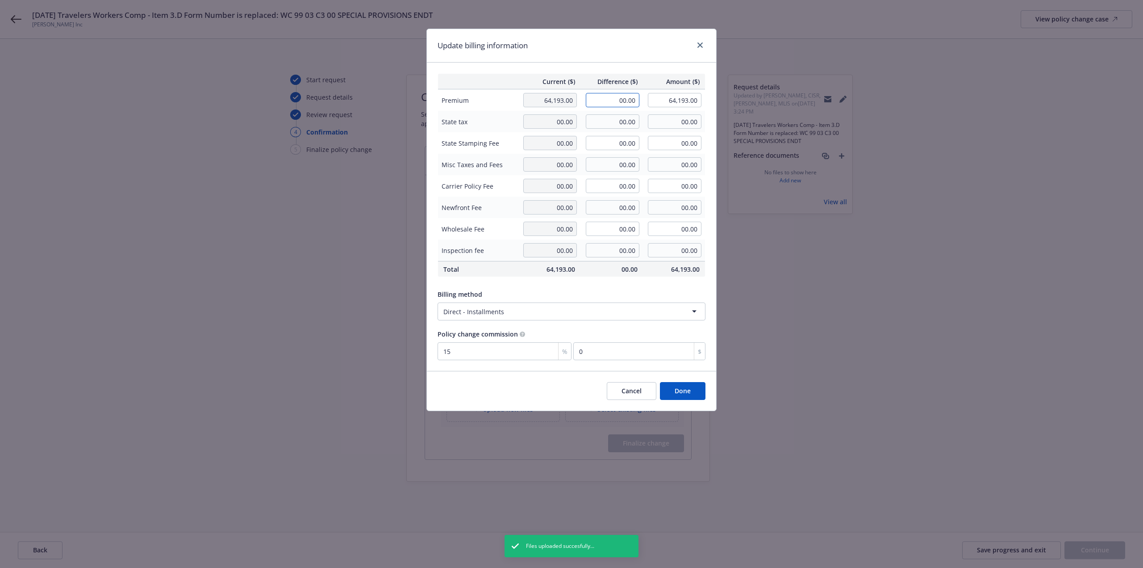
click at [595, 107] on input "00.00" at bounding box center [613, 100] width 54 height 14
type input "10.00"
type input "64,203.00"
type input "1.5"
click at [698, 393] on button "Done" at bounding box center [683, 391] width 46 height 18
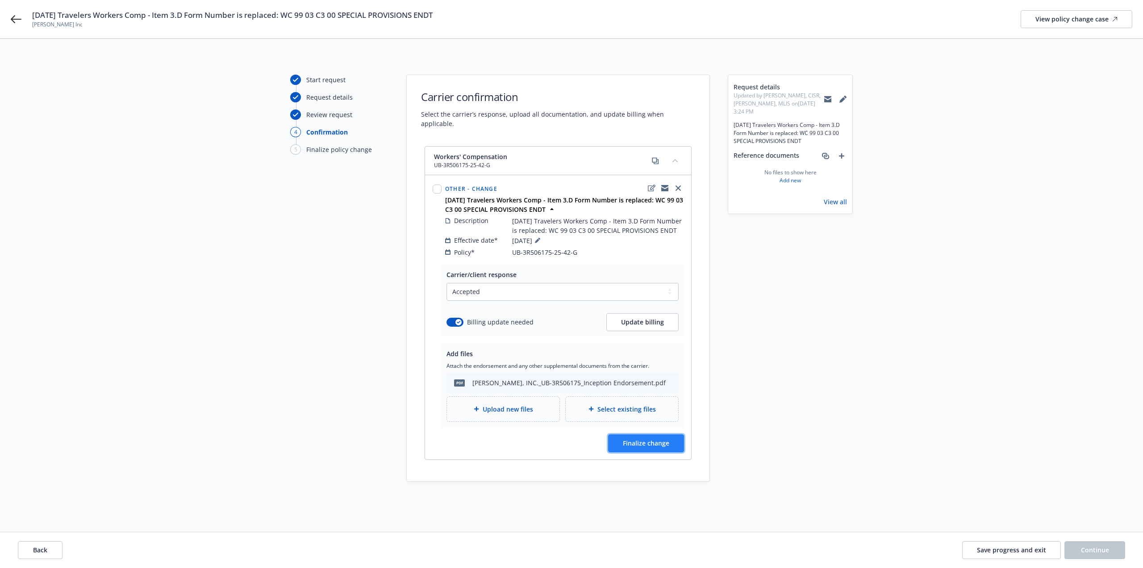
click at [677, 434] on button "Finalize change" at bounding box center [646, 443] width 76 height 18
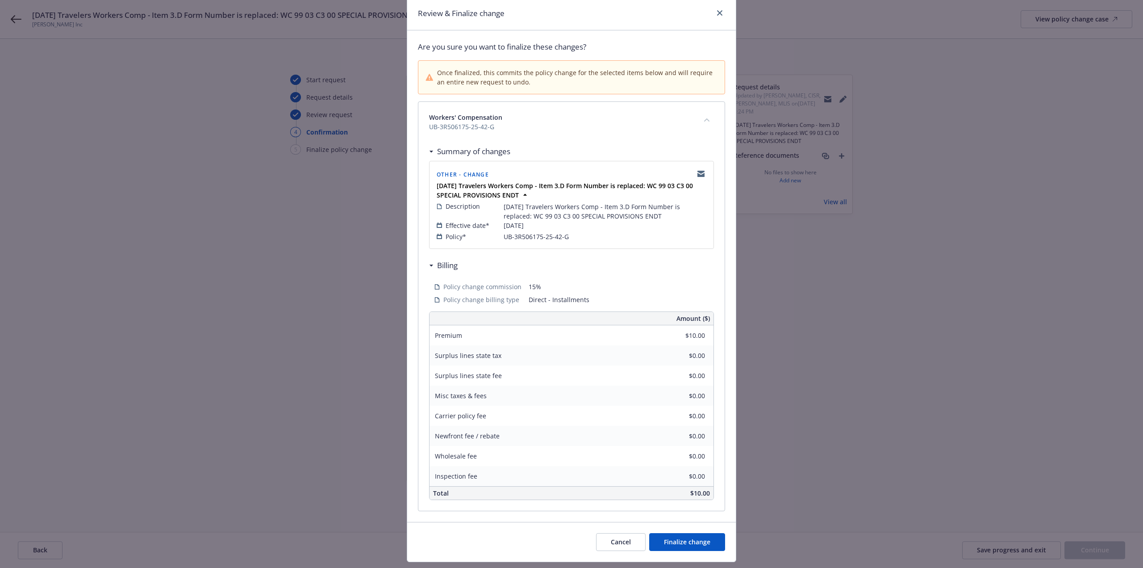
scroll to position [55, 0]
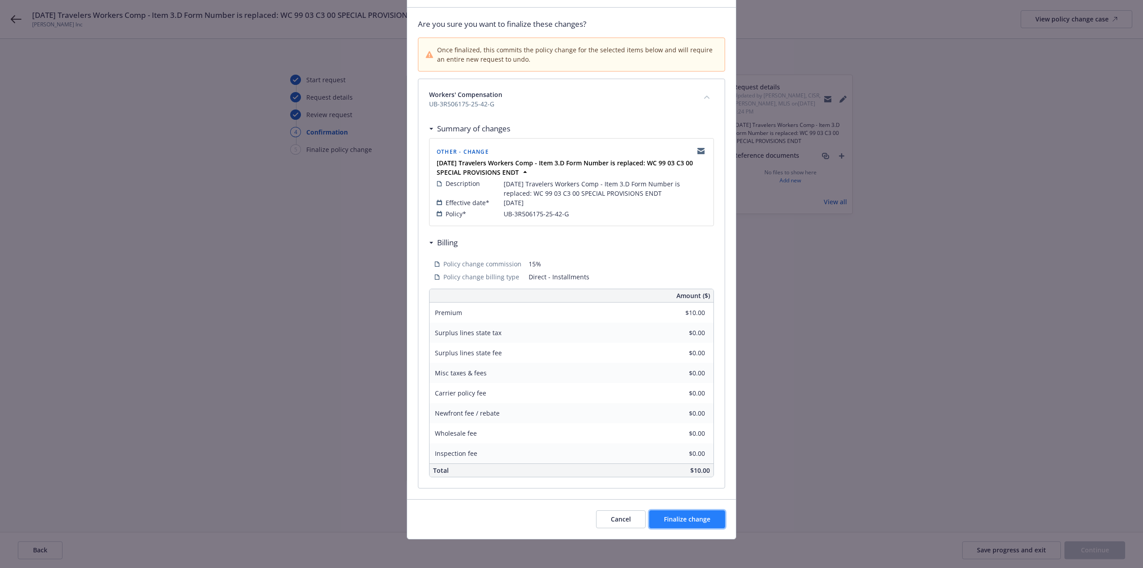
click at [705, 524] on button "Finalize change" at bounding box center [687, 519] width 76 height 18
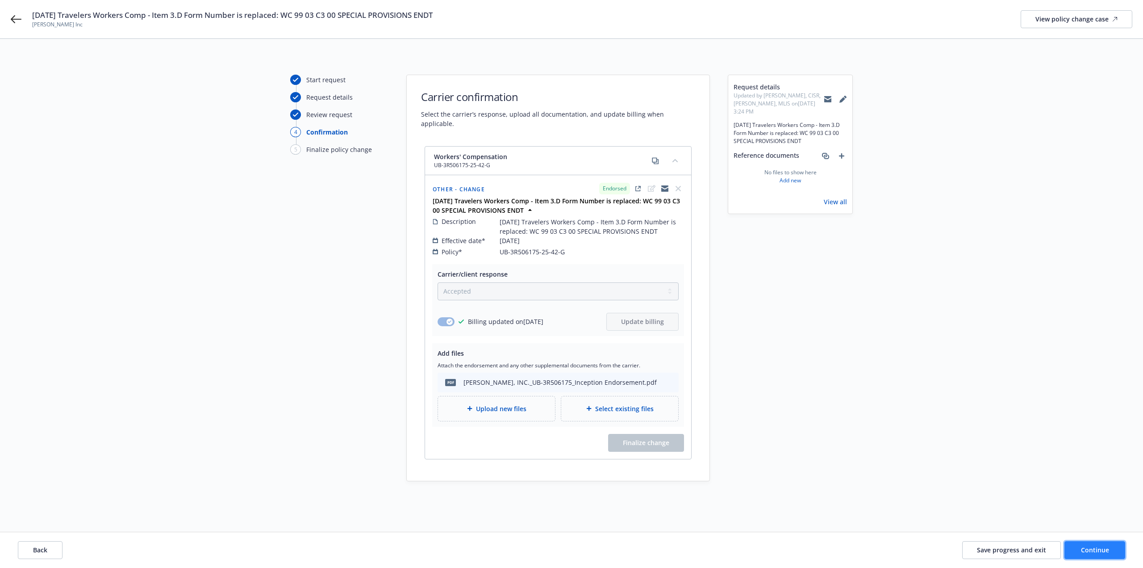
click at [1072, 550] on button "Continue" at bounding box center [1095, 550] width 61 height 18
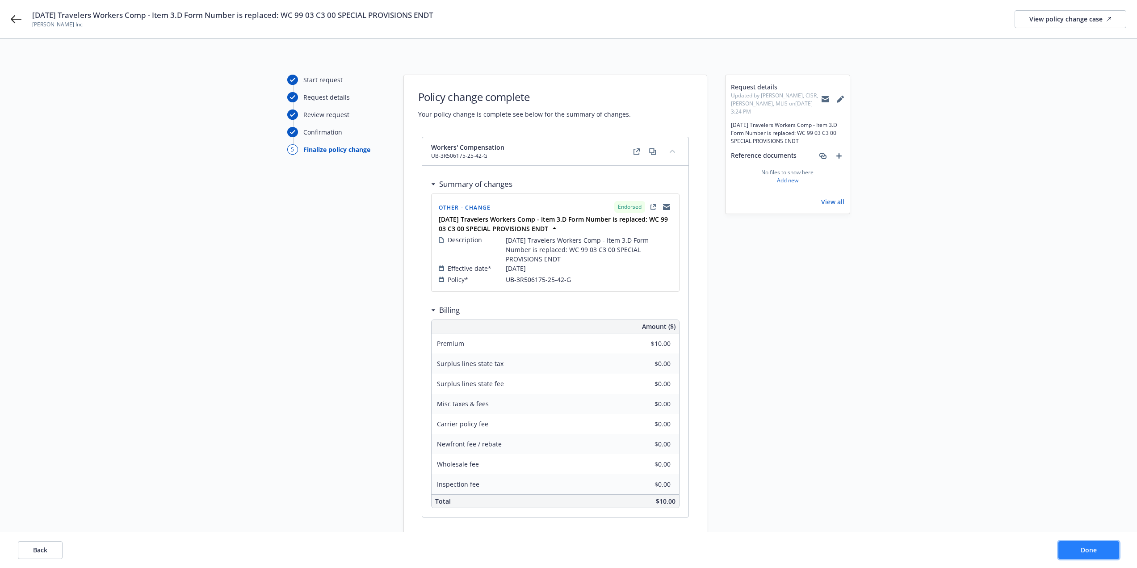
click at [1073, 550] on button "Done" at bounding box center [1088, 550] width 61 height 18
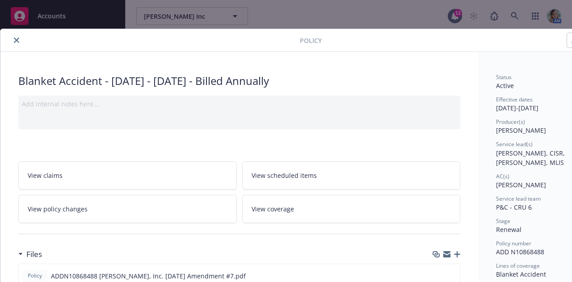
click at [18, 42] on icon "close" at bounding box center [16, 40] width 5 height 5
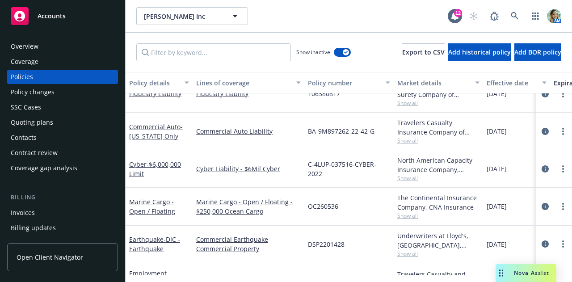
scroll to position [1965, 0]
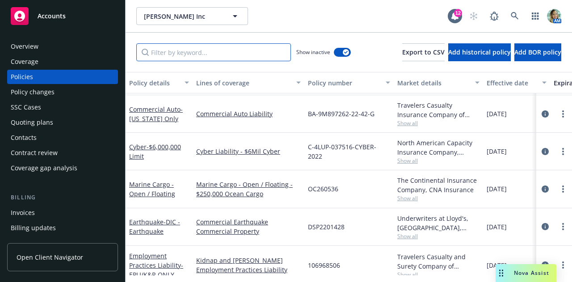
click at [230, 50] on input "Filter by keyword..." at bounding box center [213, 52] width 155 height 18
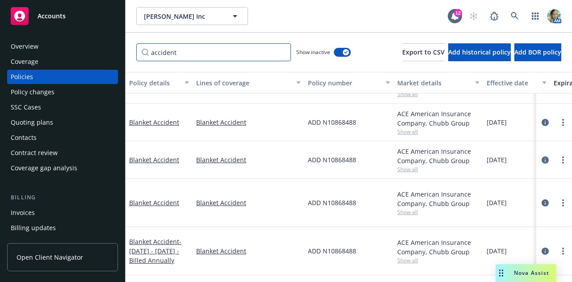
scroll to position [141, 0]
type input "accident"
click at [172, 159] on link "Blanket Accident" at bounding box center [154, 159] width 50 height 8
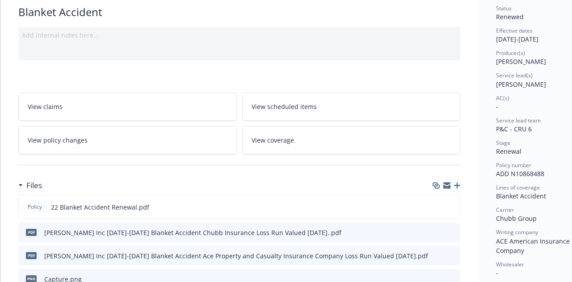
scroll to position [89, 0]
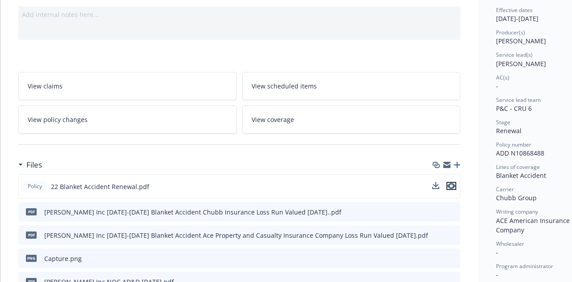
click at [452, 185] on icon "preview file" at bounding box center [451, 186] width 8 height 6
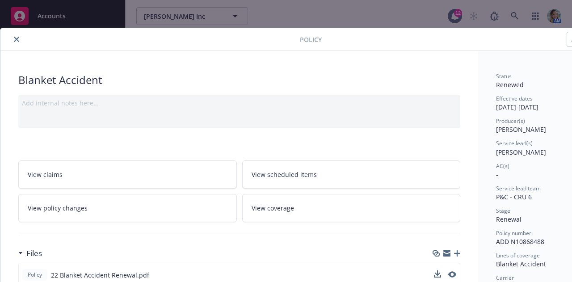
scroll to position [0, 0]
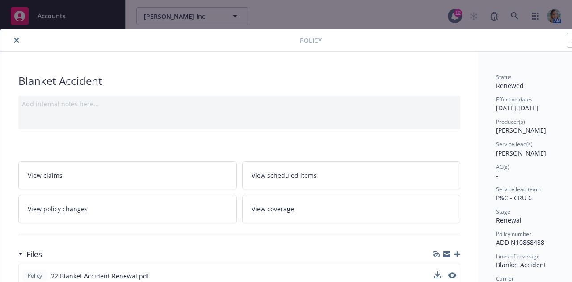
drag, startPoint x: 15, startPoint y: 41, endPoint x: 138, endPoint y: 88, distance: 132.5
click at [16, 41] on icon "close" at bounding box center [16, 40] width 5 height 5
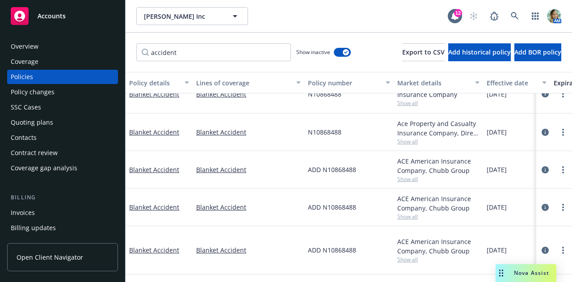
scroll to position [52, 0]
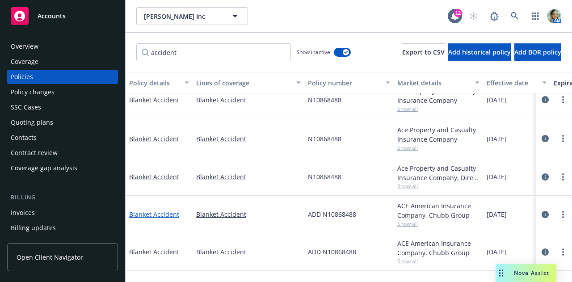
click at [164, 215] on link "Blanket Accident" at bounding box center [154, 214] width 50 height 8
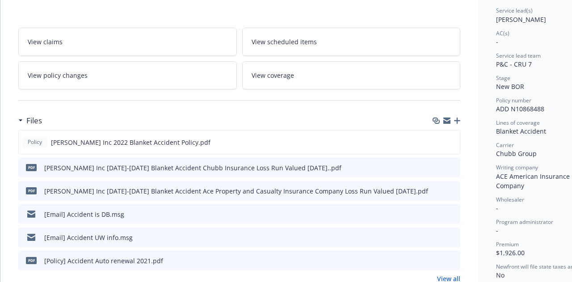
scroll to position [134, 0]
click at [450, 142] on icon "preview file" at bounding box center [451, 141] width 8 height 6
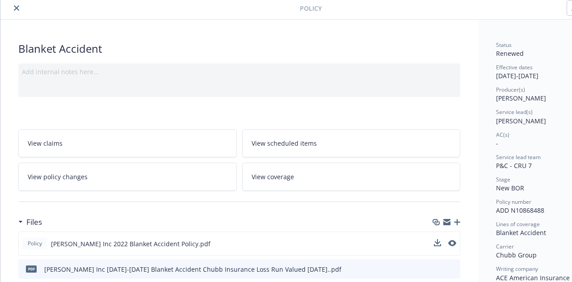
scroll to position [0, 0]
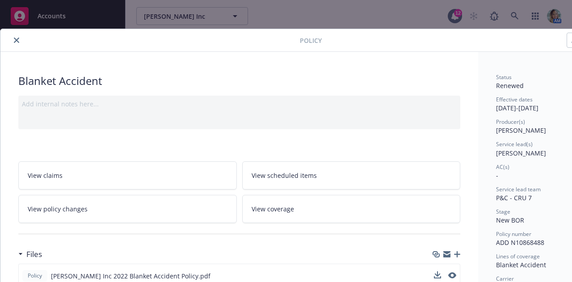
click at [516, 18] on div "Policy Blanket Accident Add internal notes here... View claims View scheduled i…" at bounding box center [286, 141] width 572 height 282
click at [516, 15] on div "Policy Blanket Accident Add internal notes here... View claims View scheduled i…" at bounding box center [286, 141] width 572 height 282
click at [15, 41] on icon "close" at bounding box center [16, 40] width 5 height 5
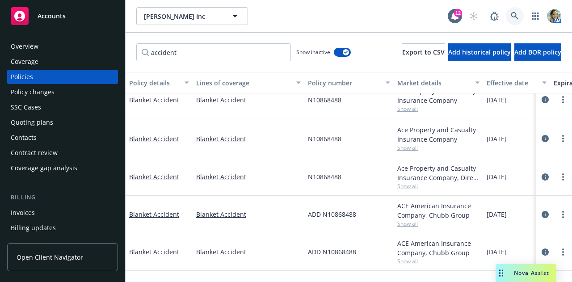
click at [517, 15] on icon at bounding box center [514, 16] width 8 height 8
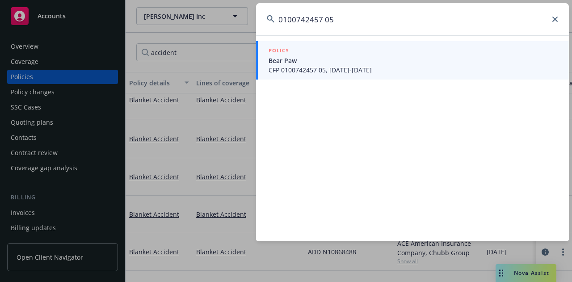
type input "0100742457 05"
click at [293, 71] on span "CFP 0100742457 05, 09/03/2025-09/03/2026" at bounding box center [412, 69] width 289 height 9
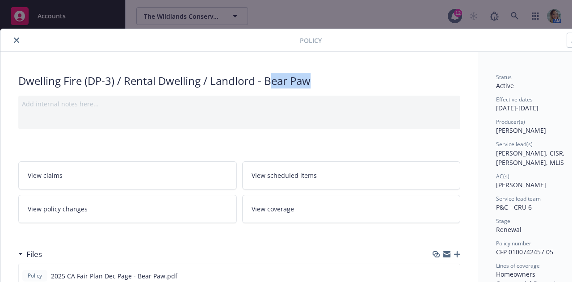
drag, startPoint x: 268, startPoint y: 82, endPoint x: 301, endPoint y: 84, distance: 33.1
click at [311, 80] on div "Dwelling Fire (DP-3) / Rental Dwelling / Landlord - Bear Paw" at bounding box center [239, 80] width 442 height 15
drag, startPoint x: 266, startPoint y: 85, endPoint x: 316, endPoint y: 84, distance: 50.5
click at [316, 84] on div "Dwelling Fire (DP-3) / Rental Dwelling / Landlord - Bear Paw" at bounding box center [239, 80] width 442 height 15
copy div "Bear Paw"
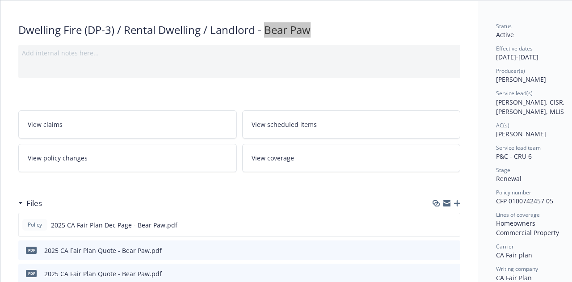
scroll to position [89, 0]
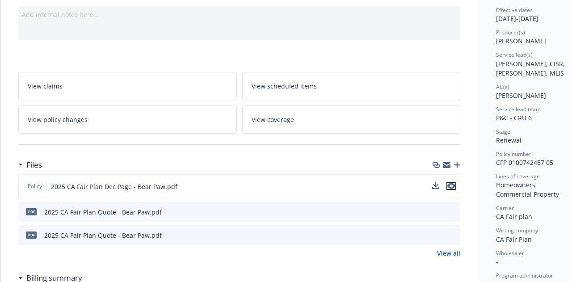
click at [456, 184] on button "preview file" at bounding box center [451, 186] width 10 height 8
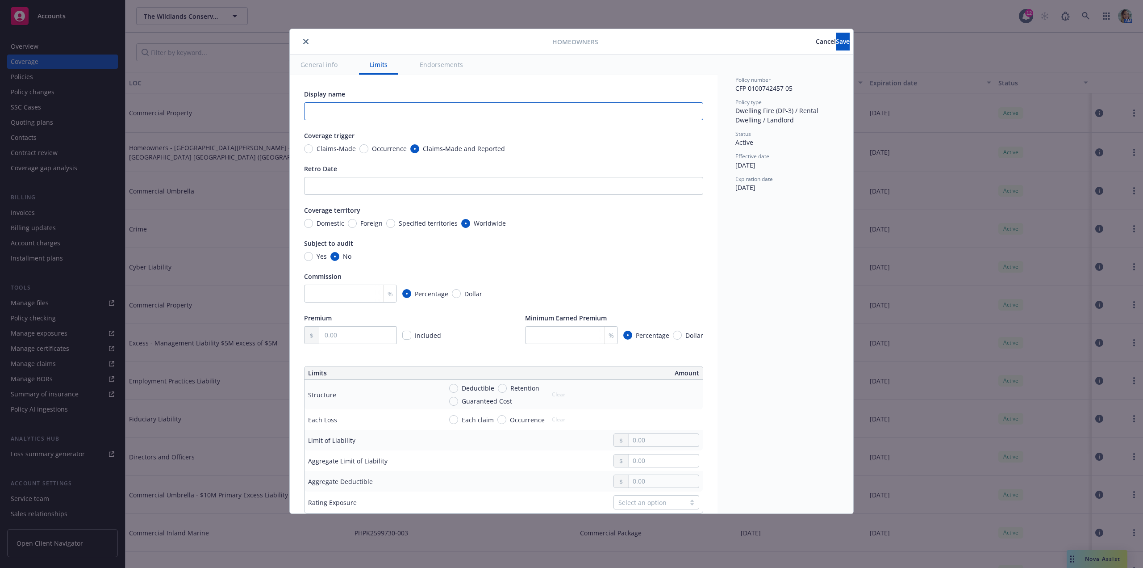
click at [347, 115] on input "text" at bounding box center [503, 111] width 399 height 18
paste input "Bear Paw"
type textarea "x"
type input "Bear Paw"
click at [368, 151] on span "Occurrence" at bounding box center [387, 148] width 38 height 9
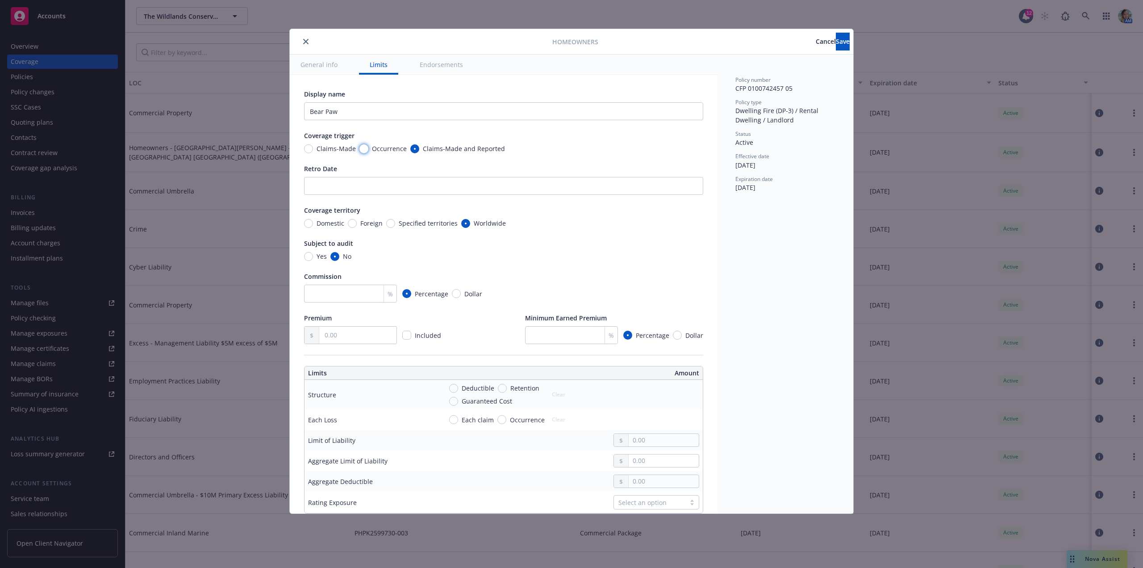
click at [368, 151] on input "Occurrence" at bounding box center [364, 148] width 9 height 9
radio input "true"
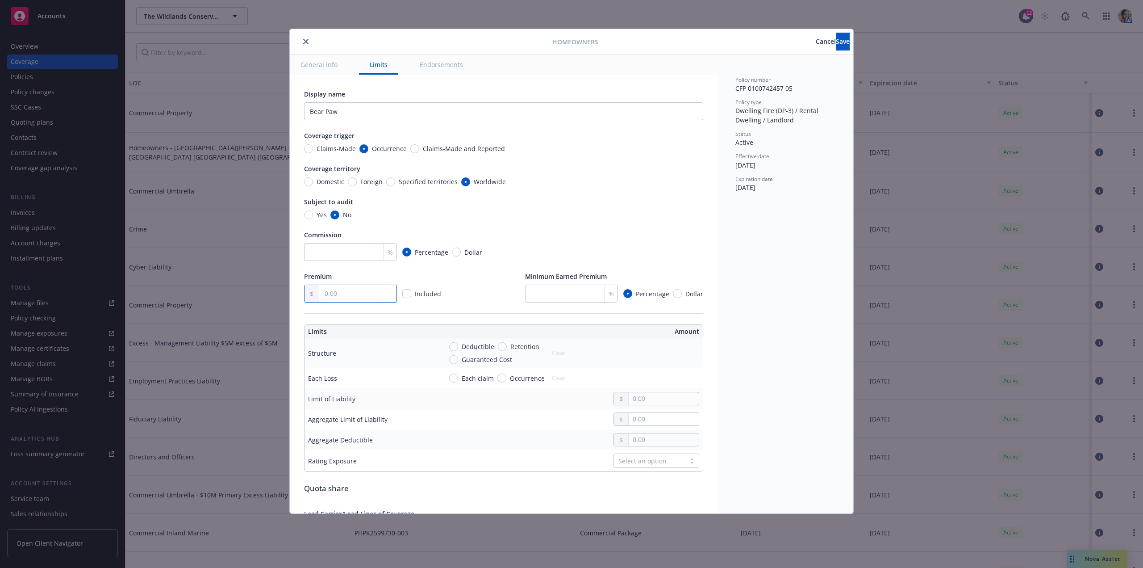
click at [354, 293] on input "text" at bounding box center [357, 293] width 77 height 17
type textarea "x"
type input "9.00"
type textarea "x"
type input "95.00"
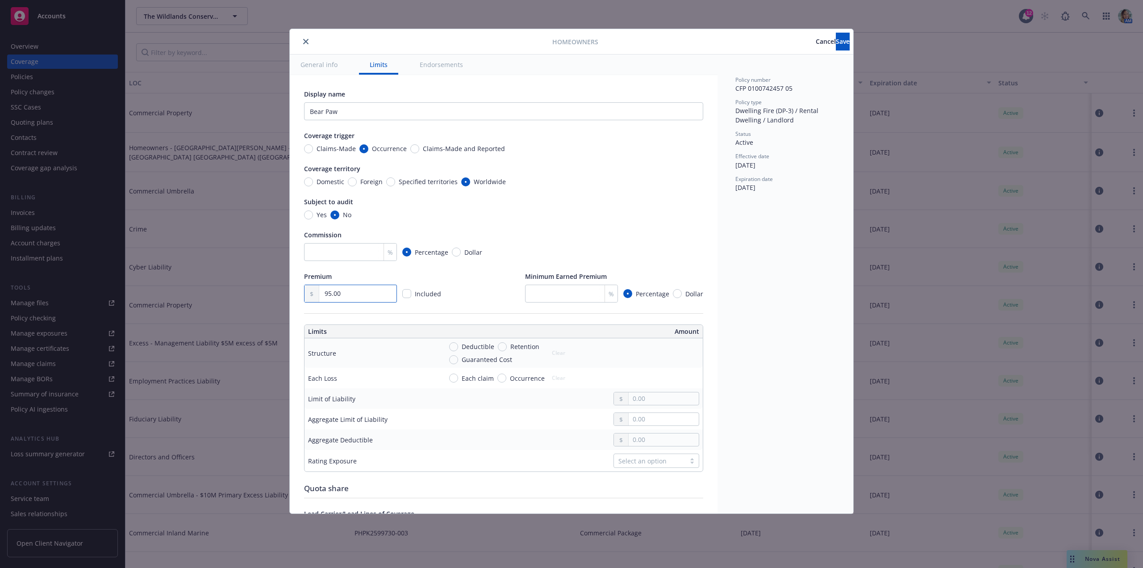
type textarea "x"
type input "951.00"
type textarea "x"
type input "9,516.00"
click at [477, 243] on div "% Percentage Dollar" at bounding box center [503, 252] width 399 height 18
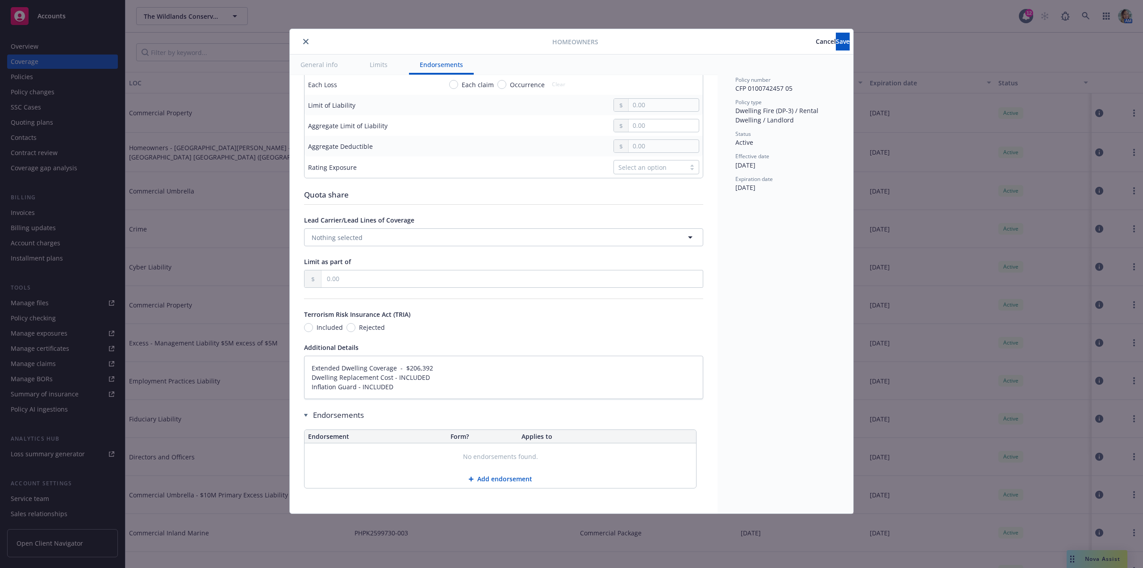
scroll to position [302, 0]
click at [309, 366] on textarea "Extended Dwelling Coverage - $206,392 Dwelling Replacement Cost - INCLUDED Infl…" at bounding box center [503, 376] width 399 height 43
type textarea "x"
type textarea "DExtended Dwelling Coverage - $206,392 Dwelling Replacement Cost - INCLUDED Inf…"
type textarea "x"
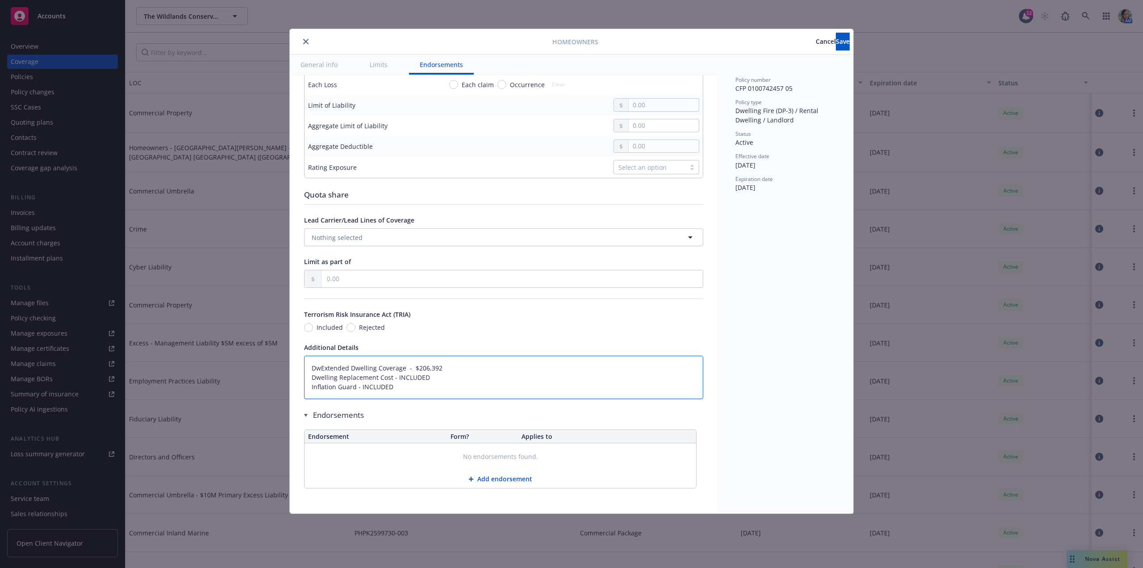
type textarea "DweExtended Dwelling Coverage - $206,392 Dwelling Replacement Cost - INCLUDED I…"
type textarea "x"
type textarea "DwelExtended Dwelling Coverage - $206,392 Dwelling Replacement Cost - INCLUDED …"
type textarea "x"
type textarea "DwellExtended Dwelling Coverage - $206,392 Dwelling Replacement Cost - INCLUDED…"
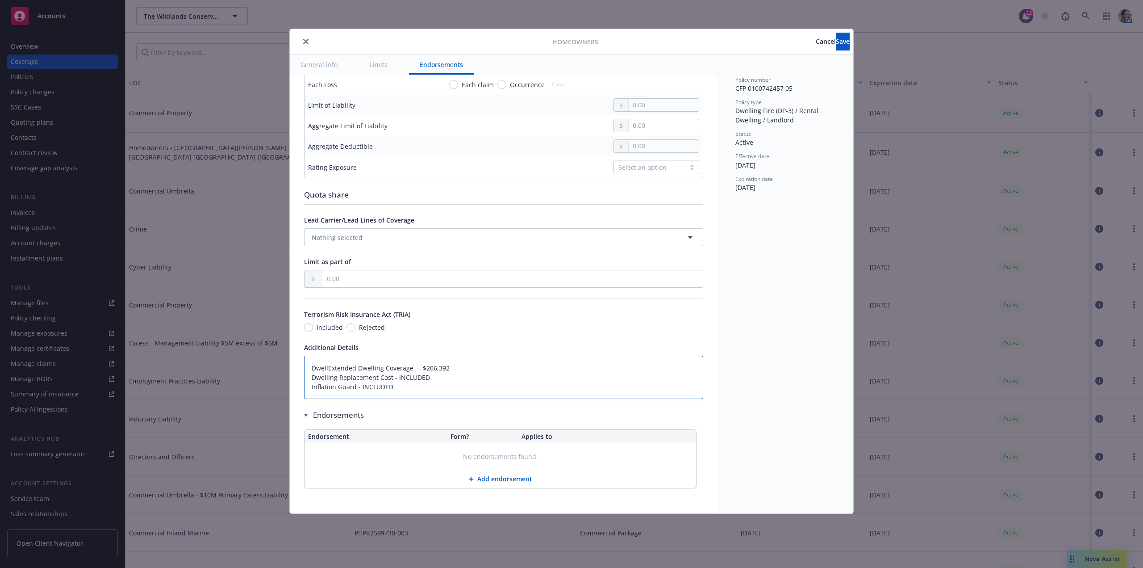
type textarea "x"
type textarea "DwelliExtended Dwelling Coverage - $206,392 Dwelling Replacement Cost - INCLUDE…"
type textarea "x"
type textarea "DwellinExtended Dwelling Coverage - $206,392 Dwelling Replacement Cost - INCLUD…"
type textarea "x"
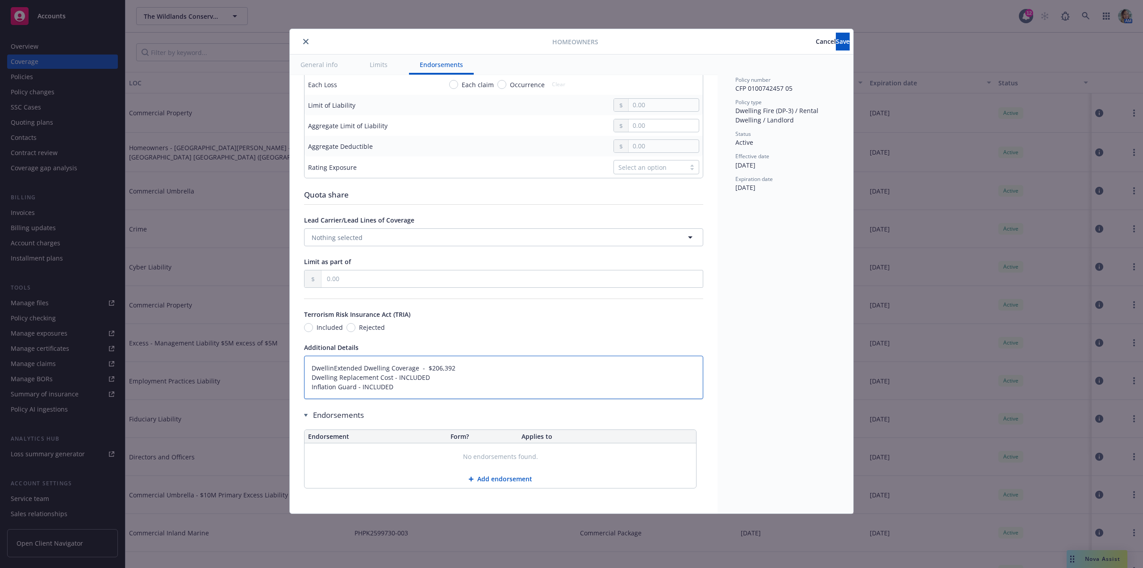
type textarea "DwellingExtended Dwelling Coverage - $206,392 Dwelling Replacement Cost - INCLU…"
type textarea "x"
type textarea "Dwelling Extended Dwelling Coverage - $206,392 Dwelling Replacement Cost - INCL…"
type textarea "x"
type textarea "Dwelling $Extended Dwelling Coverage - $206,392 Dwelling Replacement Cost - INC…"
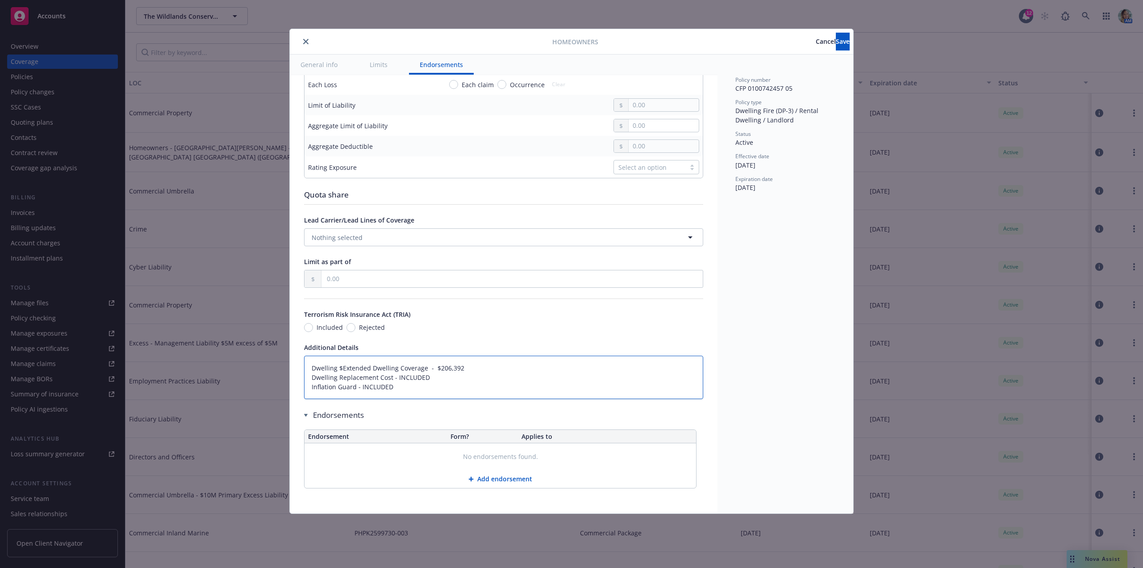
type textarea "x"
type textarea "Dwelling $9Extended Dwelling Coverage - $206,392 Dwelling Replacement Cost - IN…"
type textarea "x"
type textarea "Dwelling $95Extended Dwelling Coverage - $206,392 Dwelling Replacement Cost - I…"
type textarea "x"
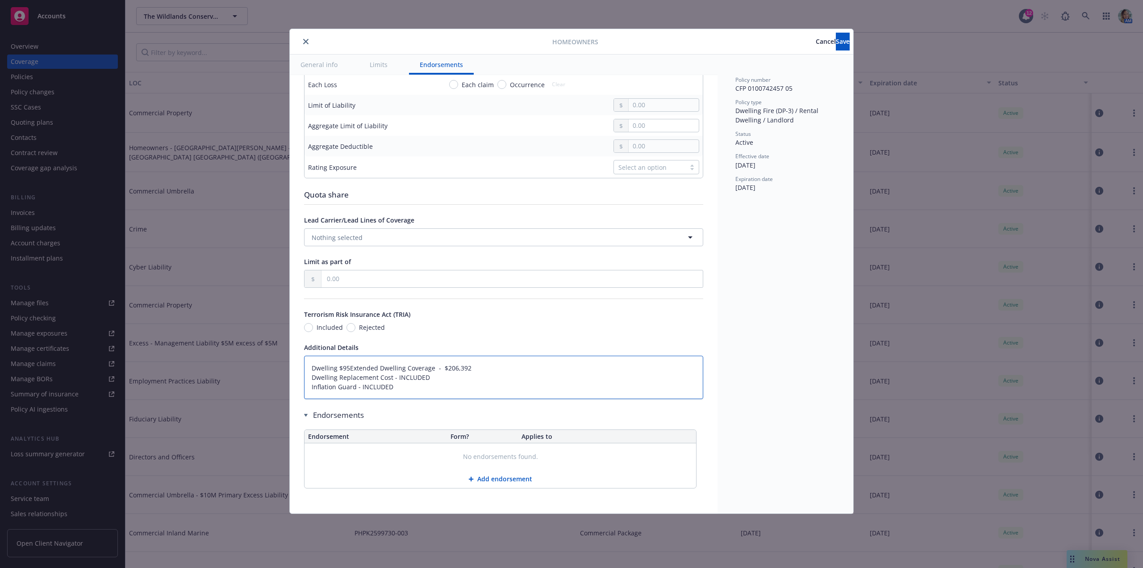
type textarea "Dwelling $953Extended Dwelling Coverage - $206,392 Dwelling Replacement Cost - …"
type textarea "x"
type textarea "Dwelling $953,Extended Dwelling Coverage - $206,392 Dwelling Replacement Cost -…"
type textarea "x"
type textarea "Dwelling $953,1Extended Dwelling Coverage - $206,392 Dwelling Replacement Cost …"
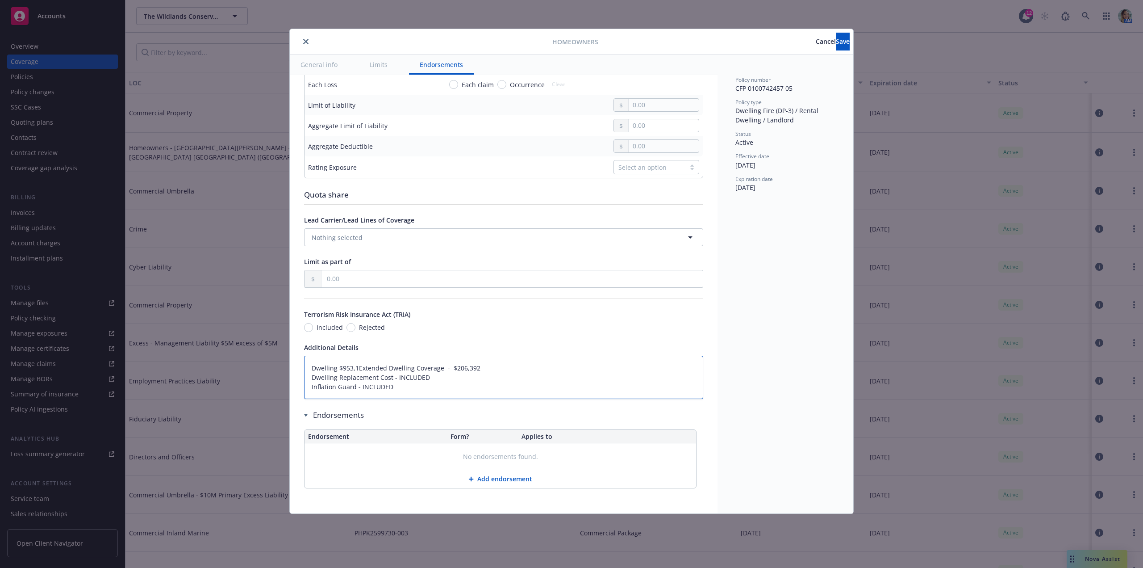
type textarea "x"
type textarea "Dwelling $953,11Extended Dwelling Coverage - $206,392 Dwelling Replacement Cost…"
type textarea "x"
type textarea "Dwelling $953,111Extended Dwelling Coverage - $206,392 Dwelling Replacement Cos…"
type textarea "x"
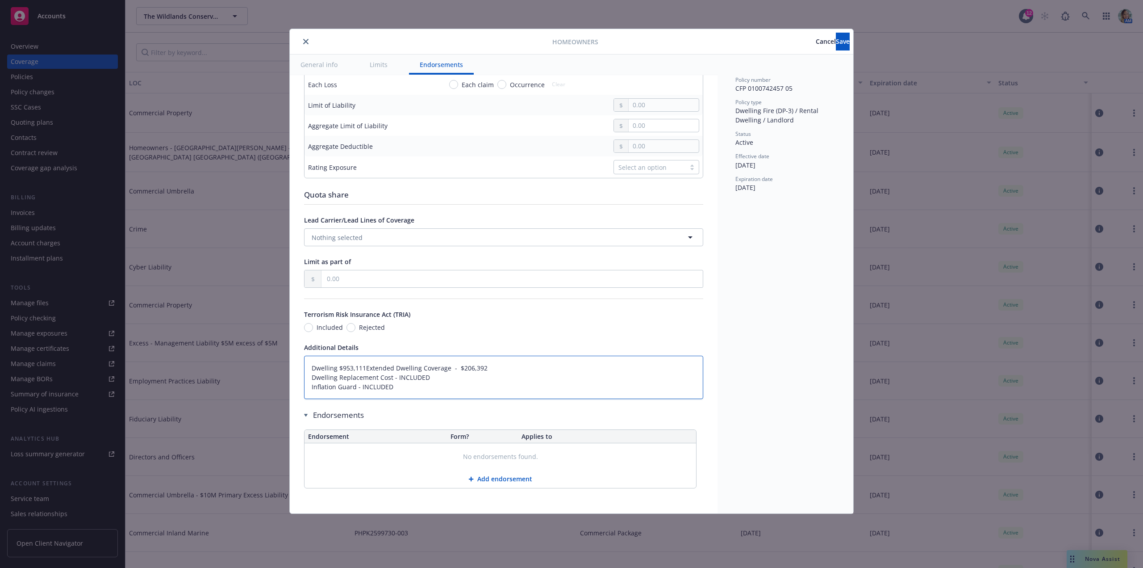
type textarea "Dwelling $953,111 Extended Dwelling Coverage - $206,392 Dwelling Replacement Co…"
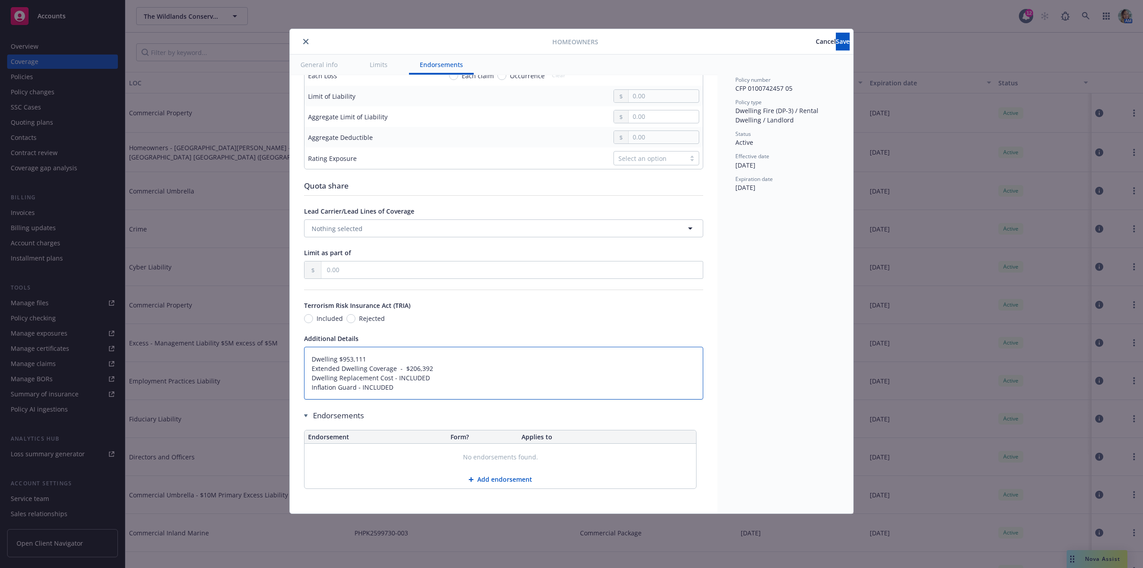
type textarea "x"
type textarea "Dwelling $953,111 OExtended Dwelling Coverage - $206,392 Dwelling Replacement C…"
type textarea "x"
type textarea "Dwelling $953,111 OrExtended Dwelling Coverage - $206,392 Dwelling Replacement …"
type textarea "x"
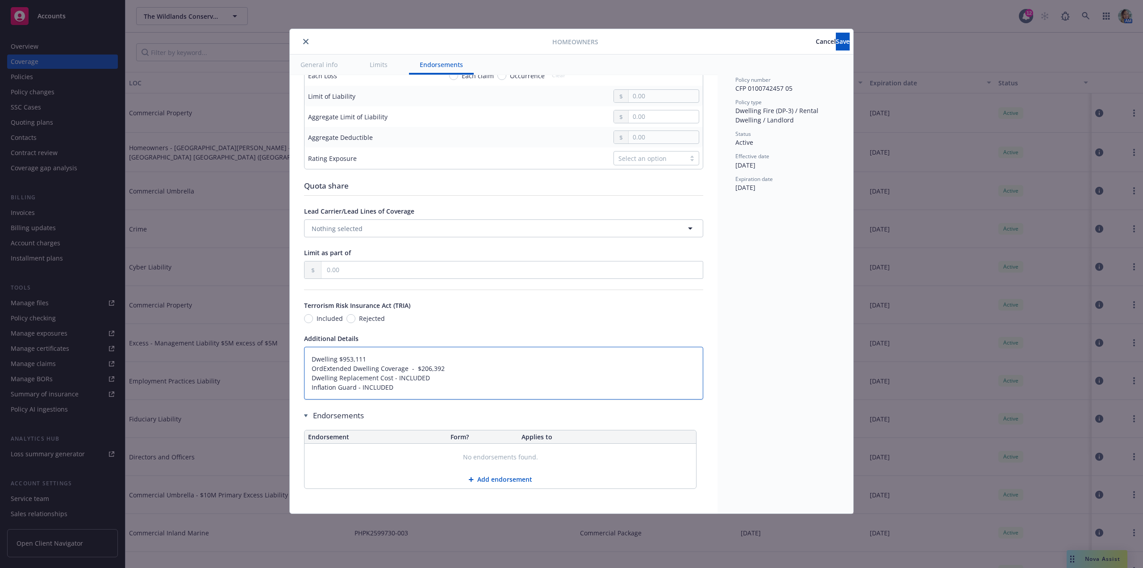
type textarea "Dwelling $953,111 OrdiExtended Dwelling Coverage - $206,392 Dwelling Replacemen…"
type textarea "x"
type textarea "Dwelling $953,111 OrdinExtended Dwelling Coverage - $206,392 Dwelling Replaceme…"
type textarea "x"
type textarea "Dwelling $953,111 OrdinnExtended Dwelling Coverage - $206,392 Dwelling Replacem…"
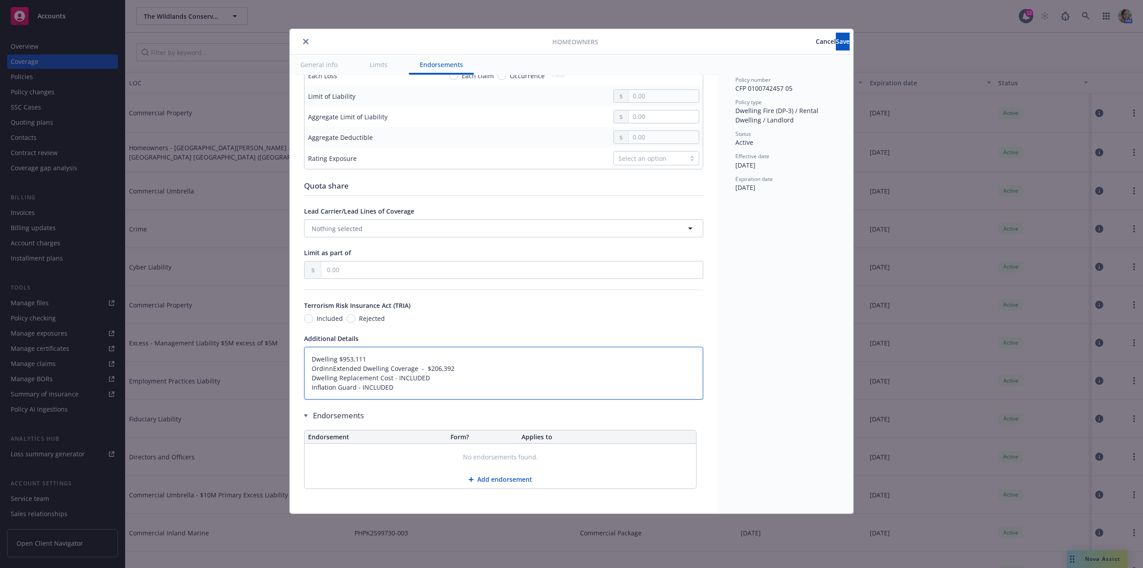
type textarea "x"
type textarea "Dwelling $953,111 OrdinExtended Dwelling Coverage - $206,392 Dwelling Replaceme…"
type textarea "x"
type textarea "Dwelling $953,111 OrdinaExtended Dwelling Coverage - $206,392 Dwelling Replacem…"
type textarea "x"
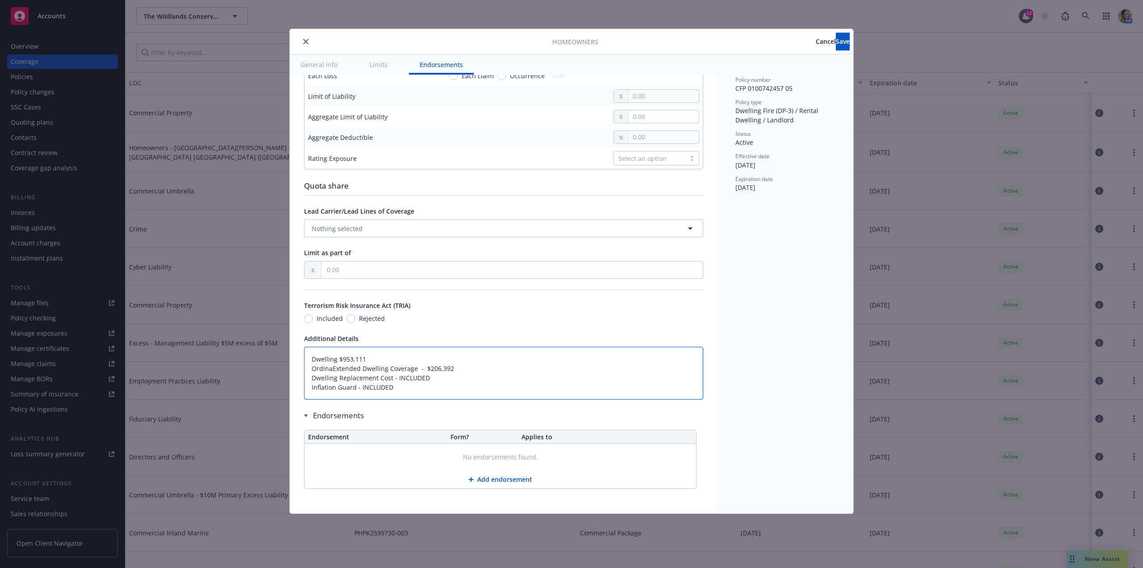
type textarea "Dwelling $953,111 OrdinanExtended Dwelling Coverage - $206,392 Dwelling Replace…"
type textarea "x"
type textarea "Dwelling $953,111 OrdinanceExtended Dwelling Coverage - $206,392 Dwelling Repla…"
type textarea "x"
type textarea "Dwelling $953,111 Ordinance Extended Dwelling Coverage - $206,392 Dwelling Repl…"
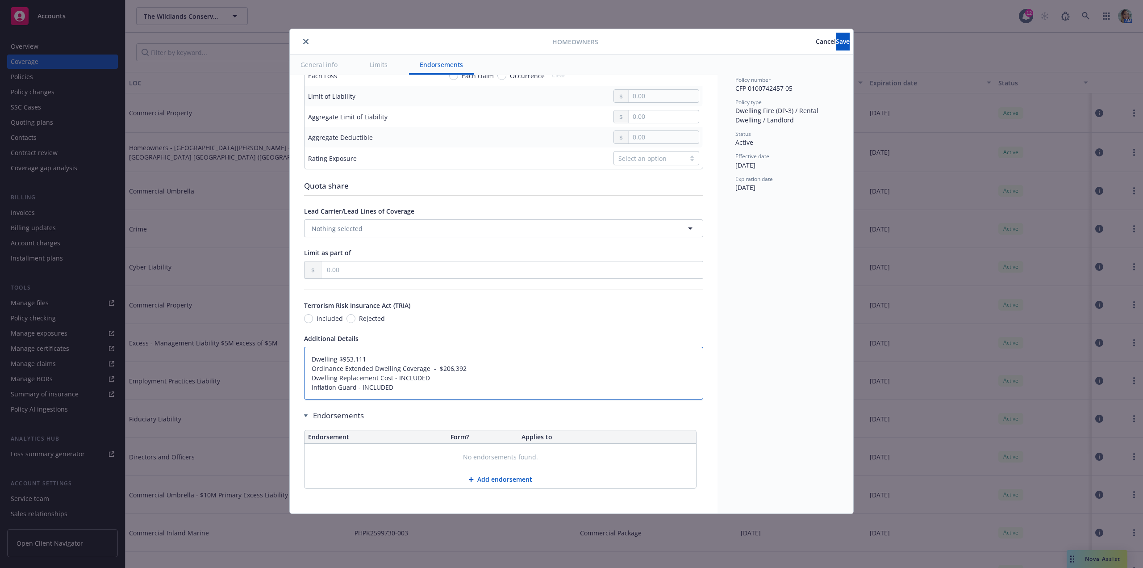
type textarea "x"
type textarea "Dwelling $953,111 Ordinance oExtended Dwelling Coverage - $206,392 Dwelling Rep…"
type textarea "x"
type textarea "Dwelling $953,111 Ordinance orExtended Dwelling Coverage - $206,392 Dwelling Re…"
type textarea "x"
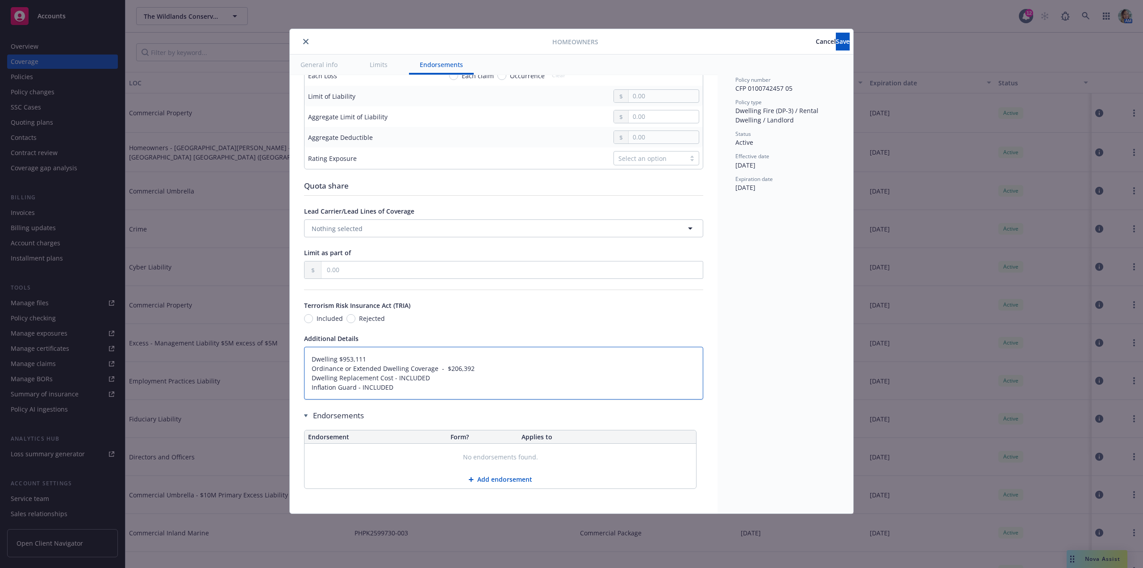
type textarea "Dwelling $953,111 Ordinance or LExtended Dwelling Coverage - $206,392 Dwelling …"
type textarea "x"
type textarea "Dwelling $953,111 Ordinance or LawExtended Dwelling Coverage - $206,392 Dwellin…"
type textarea "x"
type textarea "Dwelling $953,111 Ordinance or Law Extended Dwelling Coverage - $206,392 Dwelli…"
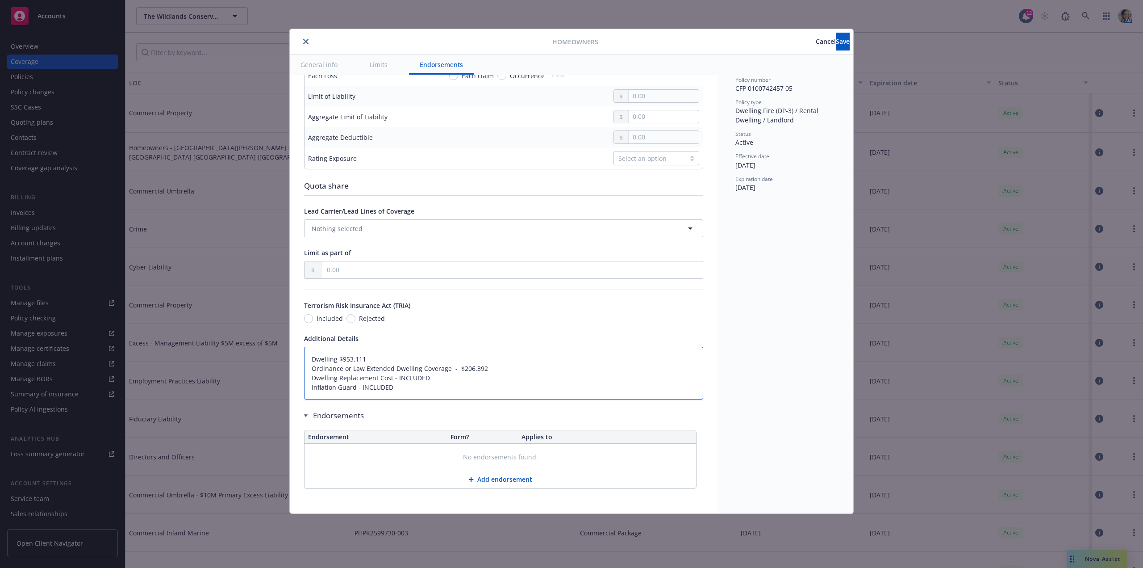
type textarea "x"
type textarea "Dwelling $953,111 Ordinance or Law -Extended Dwelling Coverage - $206,392 Dwell…"
type textarea "x"
type textarea "Dwelling $953,111 Ordinance or Law - Extended Dwelling Coverage - $206,392 Dwel…"
type textarea "x"
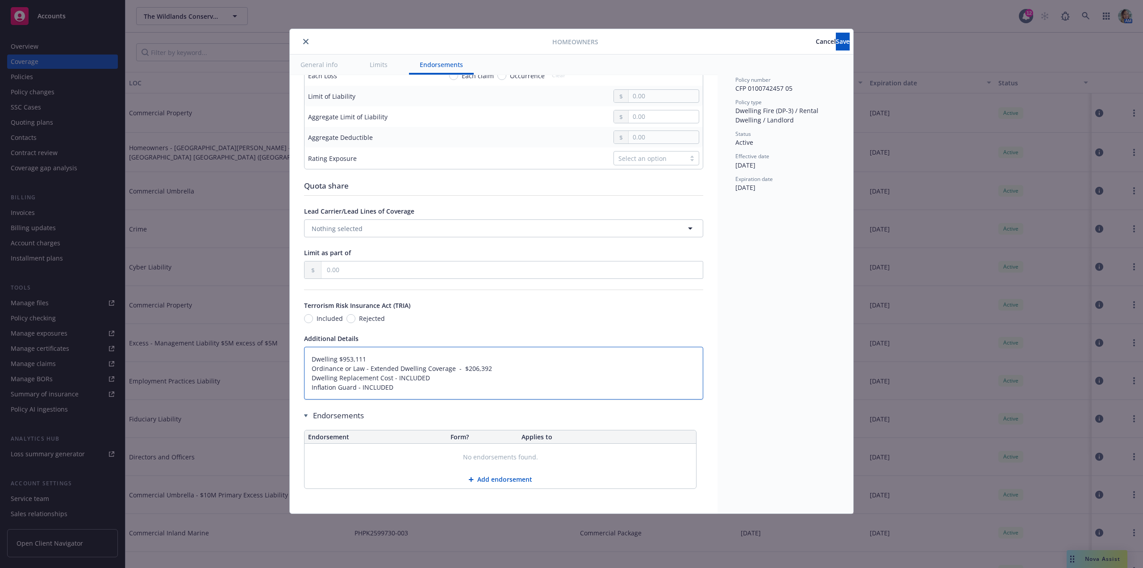
type textarea "Dwelling $953,111 Ordinance or Law - $Extended Dwelling Coverage - $206,392 Dwe…"
type textarea "x"
type textarea "Dwelling $953,111 Ordinance or Law - $9Extended Dwelling Coverage - $206,392 Dw…"
type textarea "x"
type textarea "Dwelling $953,111 Ordinance or Law - $95Extended Dwelling Coverage - $206,392 D…"
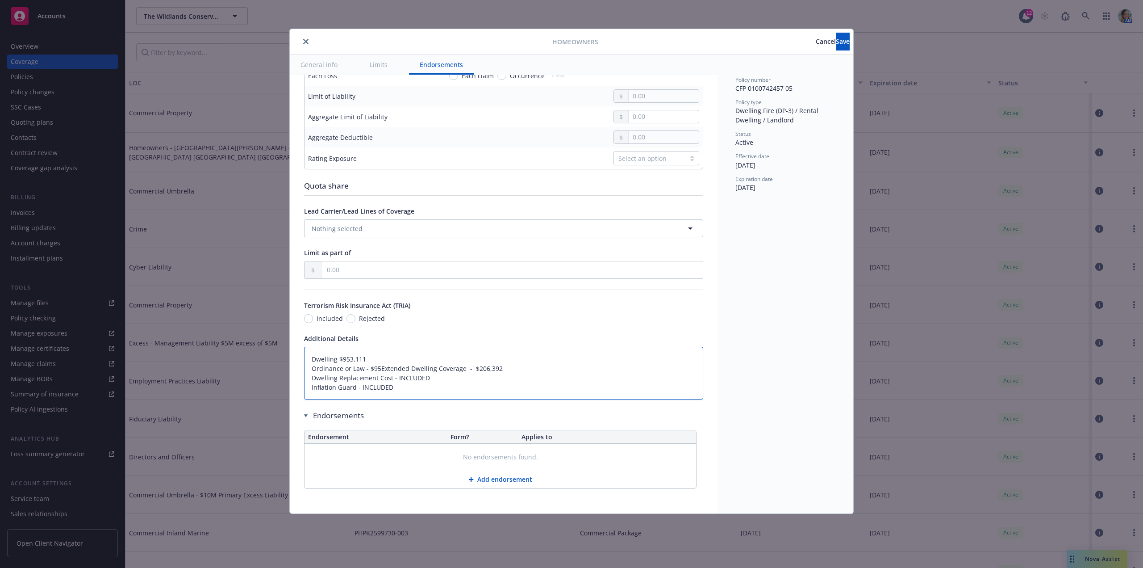
type textarea "x"
type textarea "Dwelling $953,111 Ordinance or Law - $95,Extended Dwelling Coverage - $206,392 …"
type textarea "x"
type textarea "Dwelling $953,111 Ordinance or Law - $95,3Extended Dwelling Coverage - $206,392…"
type textarea "x"
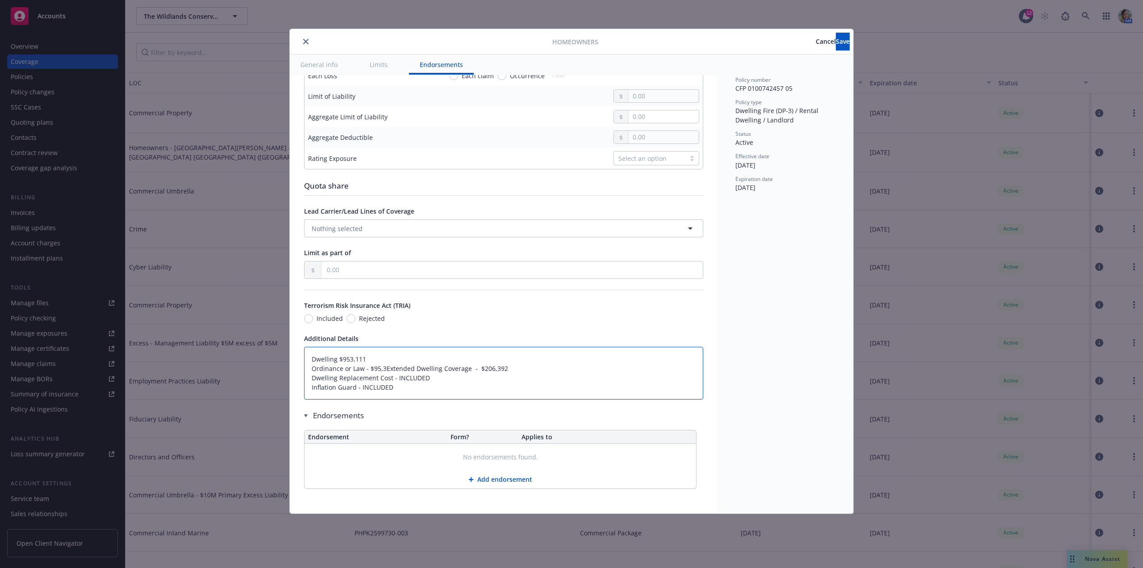
type textarea "Dwelling $953,111 Ordinance or Law - $95,31Extended Dwelling Coverage - $206,39…"
type textarea "x"
type textarea "Dwelling $953,111 Ordinance or Law - $95,311Extended Dwelling Coverage - $206,3…"
type textarea "x"
type textarea "Dwelling $953,111 Ordinance or Law - $95,311 Extended Dwelling Coverage - $206,…"
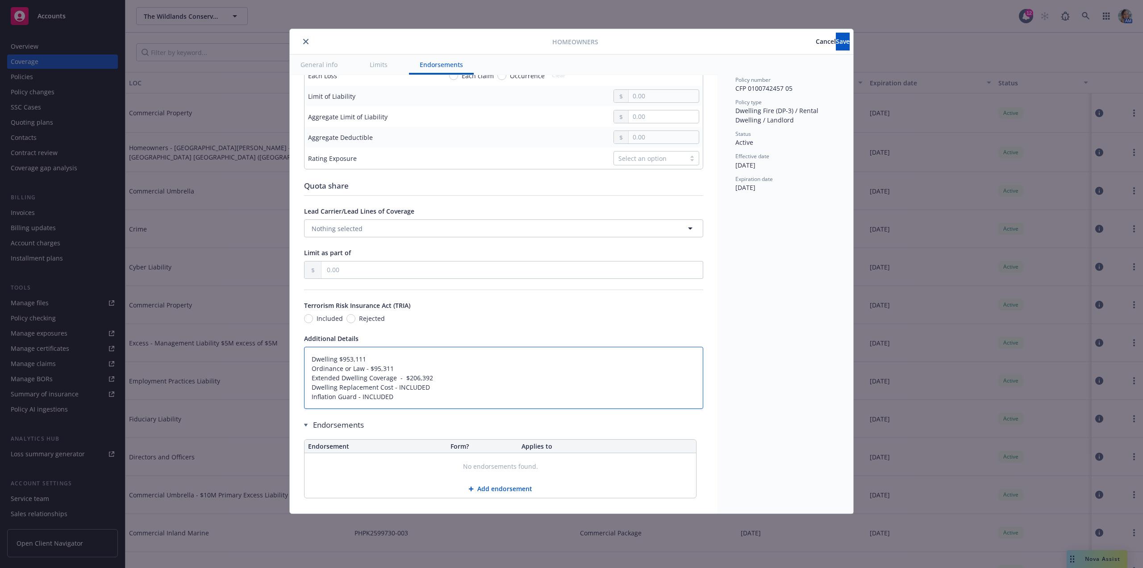
drag, startPoint x: 410, startPoint y: 385, endPoint x: 437, endPoint y: 389, distance: 26.7
click at [437, 389] on textarea "Dwelling $953,111 Ordinance or Law - $95,311 Extended Dwelling Coverage - $206,…" at bounding box center [503, 378] width 399 height 62
type textarea "x"
type textarea "Dwelling $953,111 Ordinance or Law - $95,311 Extended Dwelling Coverage - $23 D…"
type textarea "x"
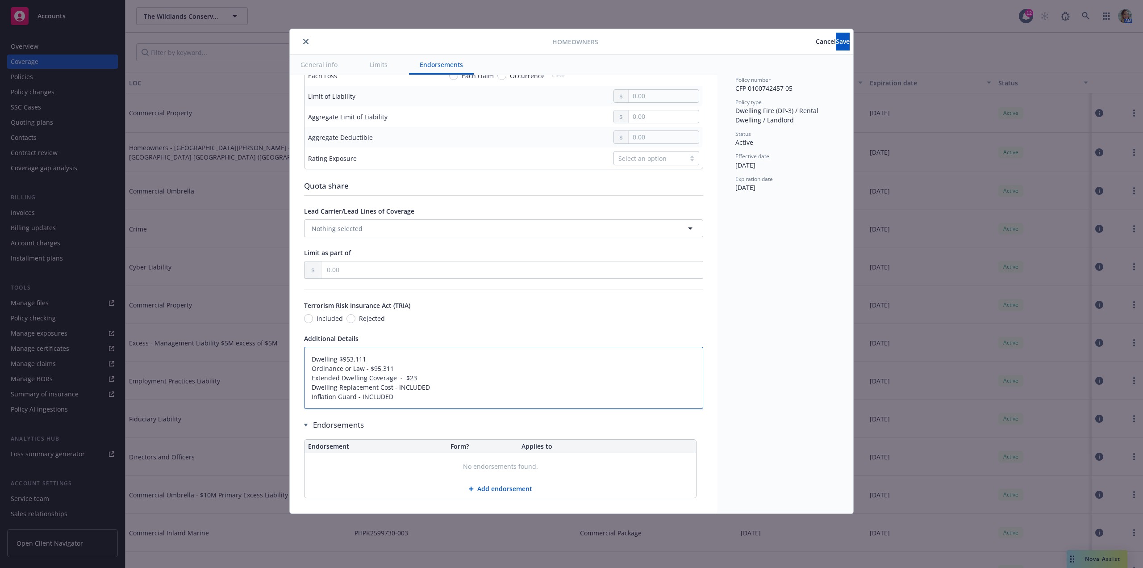
type textarea "Dwelling $953,111 Ordinance or Law - $95,311 Extended Dwelling Coverage - $238 …"
type textarea "x"
type textarea "Dwelling $953,111 Ordinance or Law - $95,311 Extended Dwelling Coverage - $238,…"
type textarea "x"
type textarea "Dwelling $953,111 Ordinance or Law - $95,311 Extended Dwelling Coverage - $238,…"
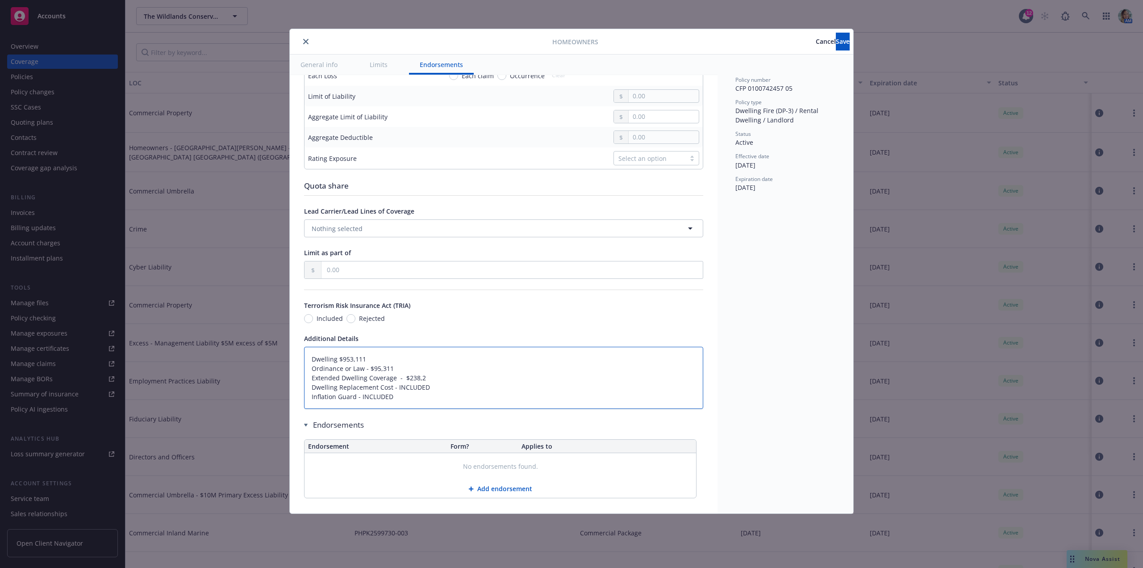
type textarea "x"
type textarea "Dwelling $953,111 Ordinance or Law - $95,311 Extended Dwelling Coverage - $238,…"
type textarea "x"
type textarea "Dwelling $953,111 Ordinance or Law - $95,311 Extended Dwelling Coverage - $238,…"
click at [836, 42] on span "Save" at bounding box center [843, 41] width 14 height 8
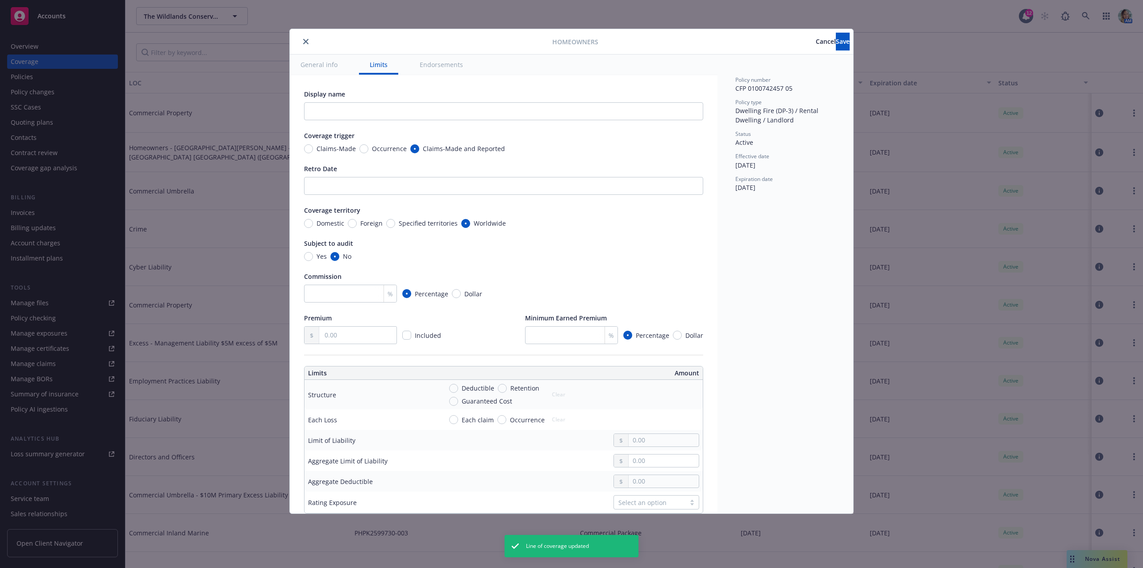
type textarea "x"
type input "Bear Paw"
radio input "true"
type input "9,516.00"
type textarea "Dwelling $953,111 Ordinance or Law - $95,311 Extended Dwelling Coverage - $238,…"
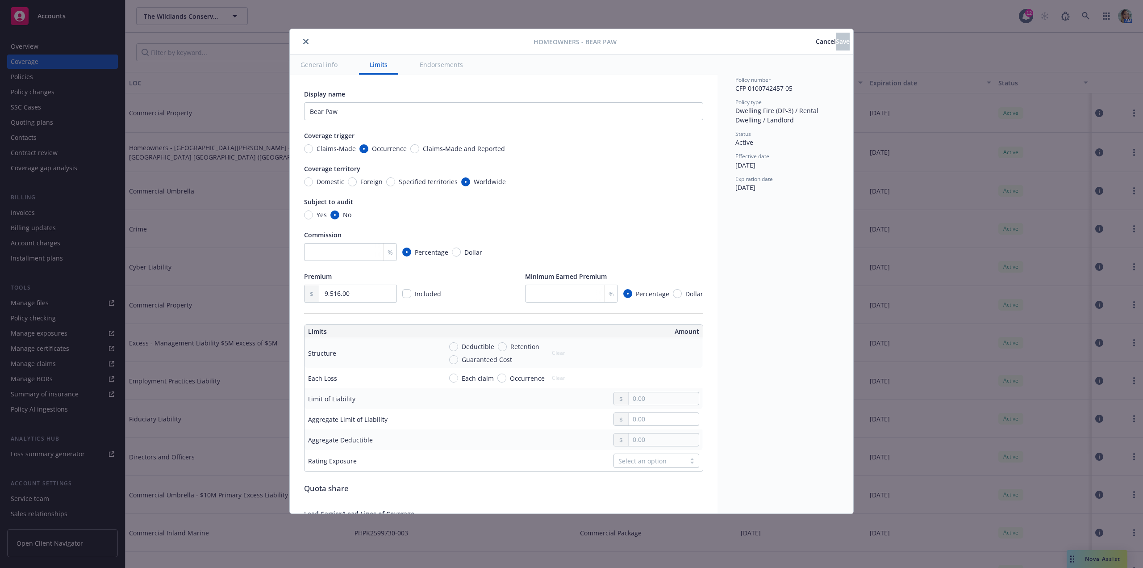
type textarea "x"
drag, startPoint x: 306, startPoint y: 42, endPoint x: 310, endPoint y: 38, distance: 5.1
click at [306, 42] on icon "close" at bounding box center [305, 41] width 5 height 5
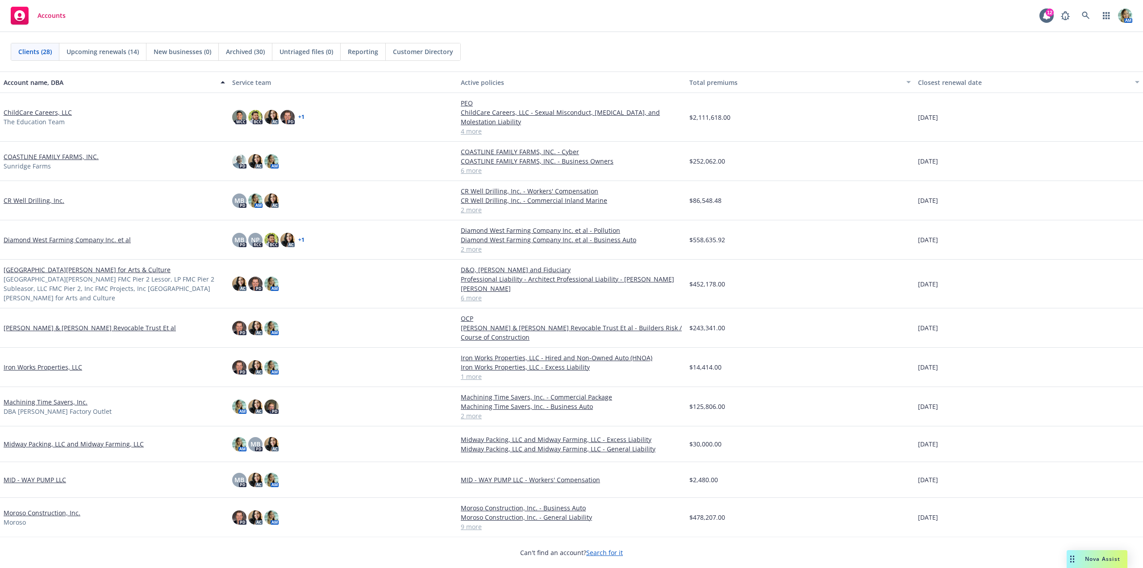
click at [49, 201] on link "CR Well Drilling, Inc." at bounding box center [34, 200] width 61 height 9
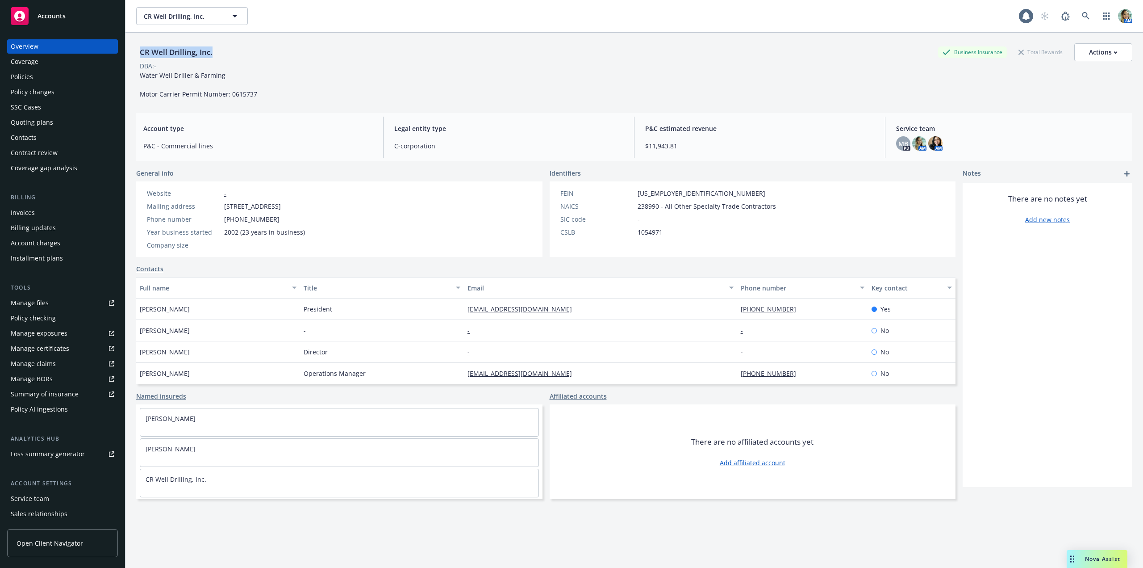
drag, startPoint x: 141, startPoint y: 57, endPoint x: 221, endPoint y: 52, distance: 80.1
click at [221, 52] on div "CR Well Drilling, Inc. Business Insurance Total Rewards Actions" at bounding box center [634, 52] width 996 height 18
copy div "CR Well Drilling, Inc."
click at [35, 138] on div "Contacts" at bounding box center [24, 137] width 26 height 14
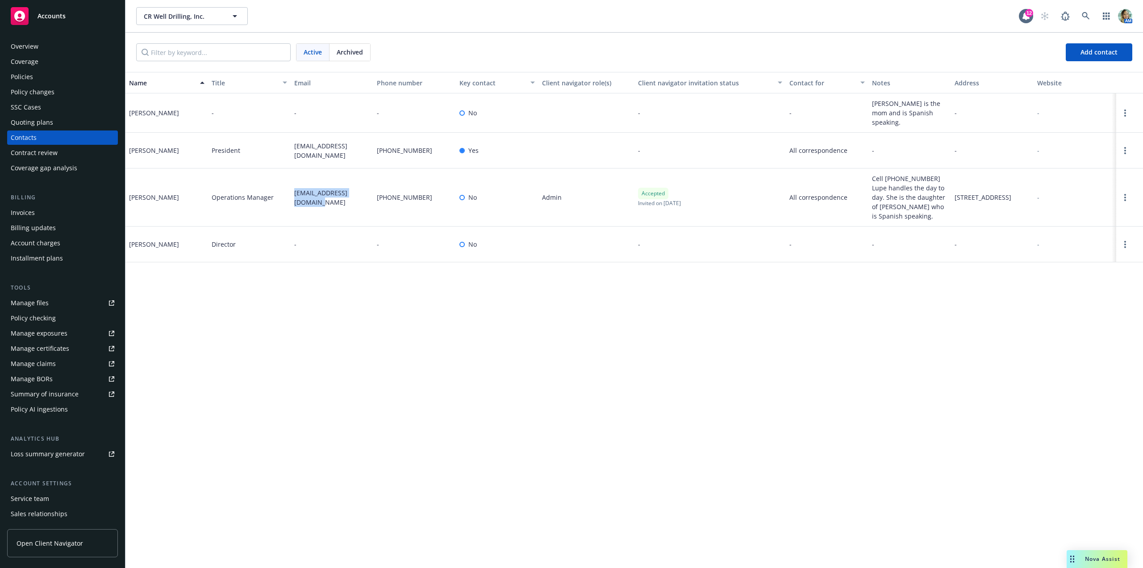
drag, startPoint x: 301, startPoint y: 205, endPoint x: 292, endPoint y: 194, distance: 13.6
click at [292, 194] on div "[EMAIL_ADDRESS][DOMAIN_NAME]" at bounding box center [332, 197] width 83 height 58
copy span "[EMAIL_ADDRESS][DOMAIN_NAME]"
drag, startPoint x: 302, startPoint y: 154, endPoint x: 294, endPoint y: 147, distance: 10.8
click at [294, 147] on span "[EMAIL_ADDRESS][DOMAIN_NAME]" at bounding box center [331, 150] width 75 height 19
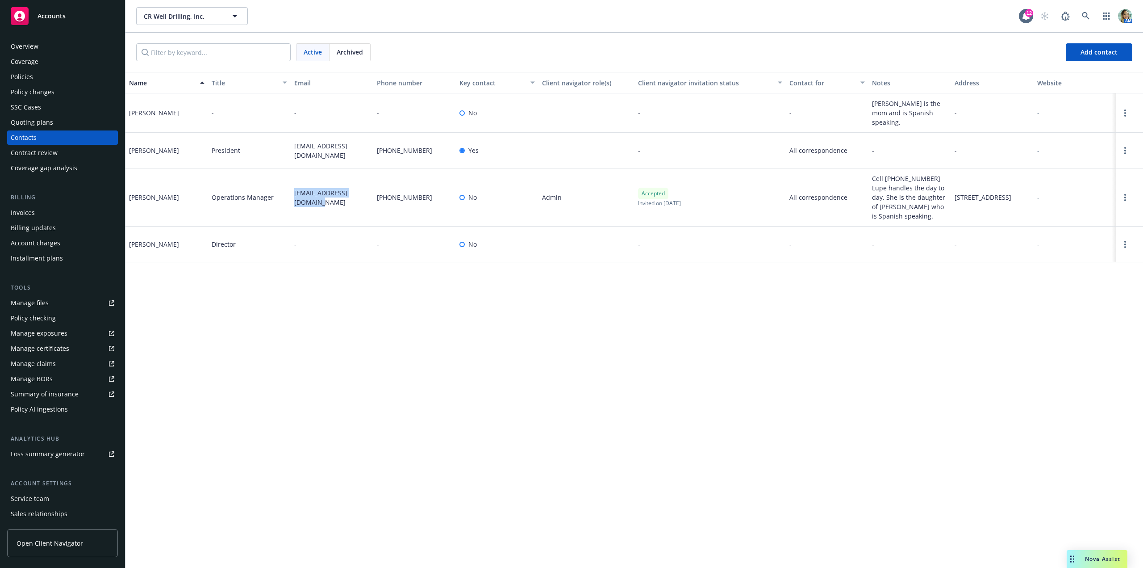
copy span "[EMAIL_ADDRESS][DOMAIN_NAME]"
click at [61, 84] on div "Overview Coverage Policies Policy changes SSC Cases Quoting plans Contacts Cont…" at bounding box center [62, 107] width 111 height 136
click at [61, 78] on div "Policies" at bounding box center [63, 77] width 104 height 14
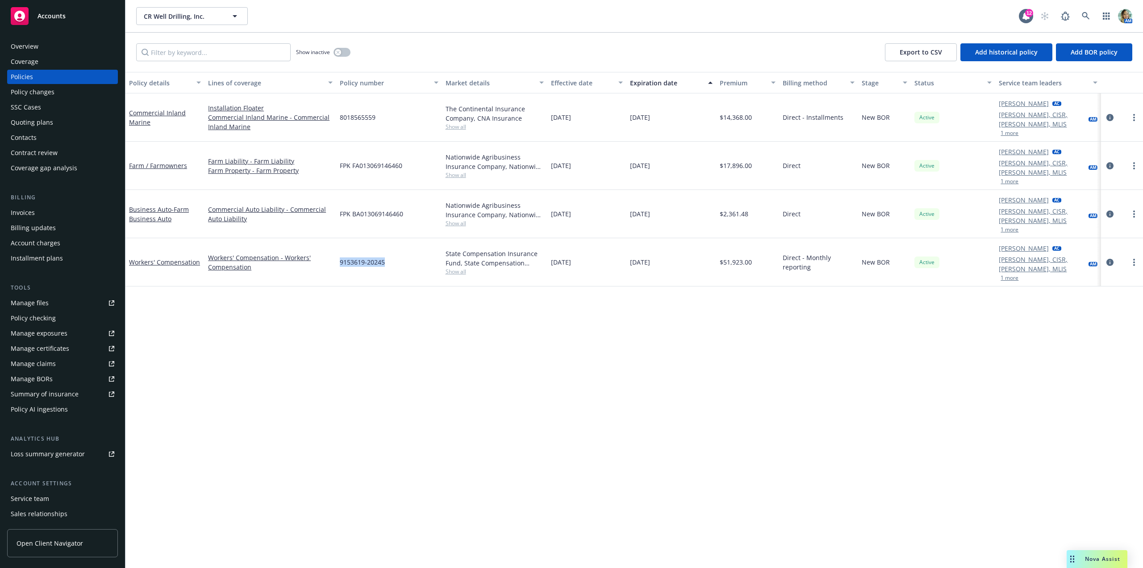
drag, startPoint x: 329, startPoint y: 233, endPoint x: 325, endPoint y: 270, distance: 36.9
click at [390, 238] on div "Workers' Compensation Workers' Compensation - Workers' Compensation 9153619-202…" at bounding box center [634, 262] width 1018 height 48
copy div "9153619-20245"
